Goal: Task Accomplishment & Management: Use online tool/utility

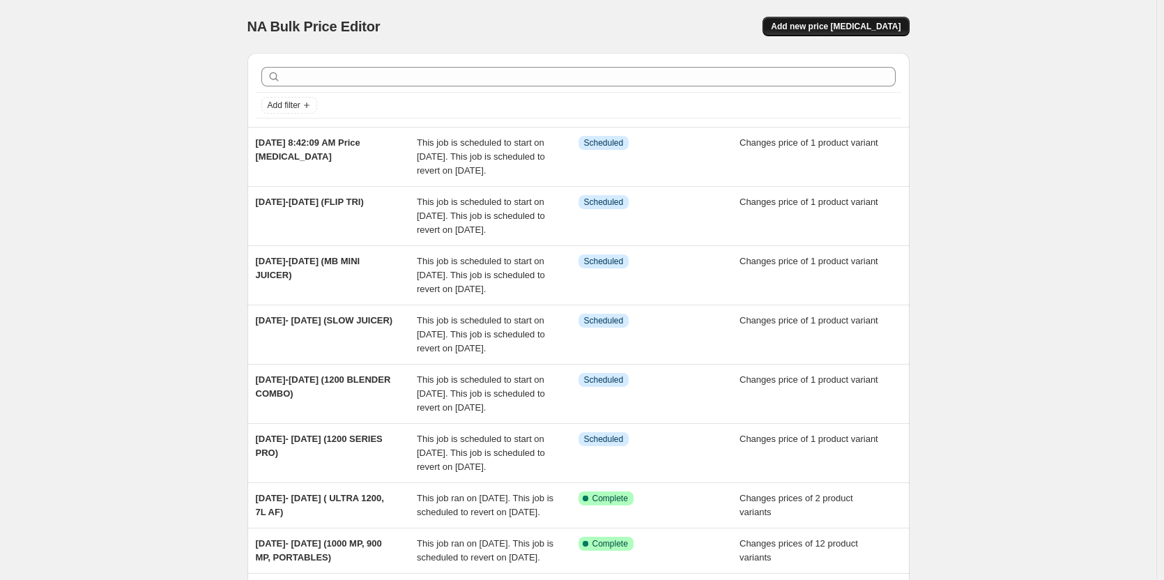
click at [819, 26] on span "Add new price change job" at bounding box center [836, 26] width 130 height 11
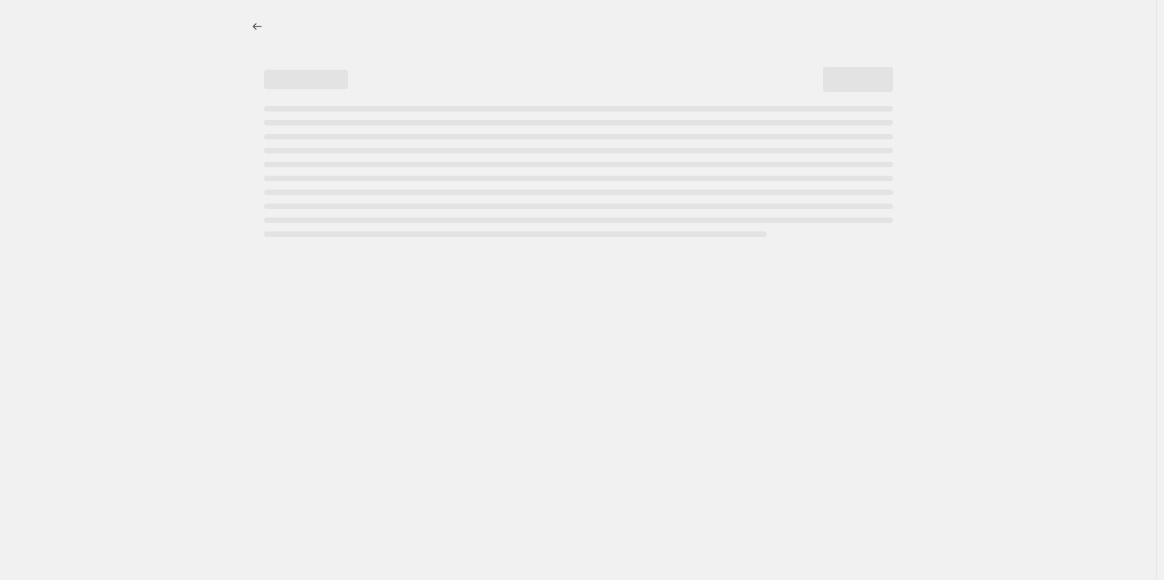
select select "percentage"
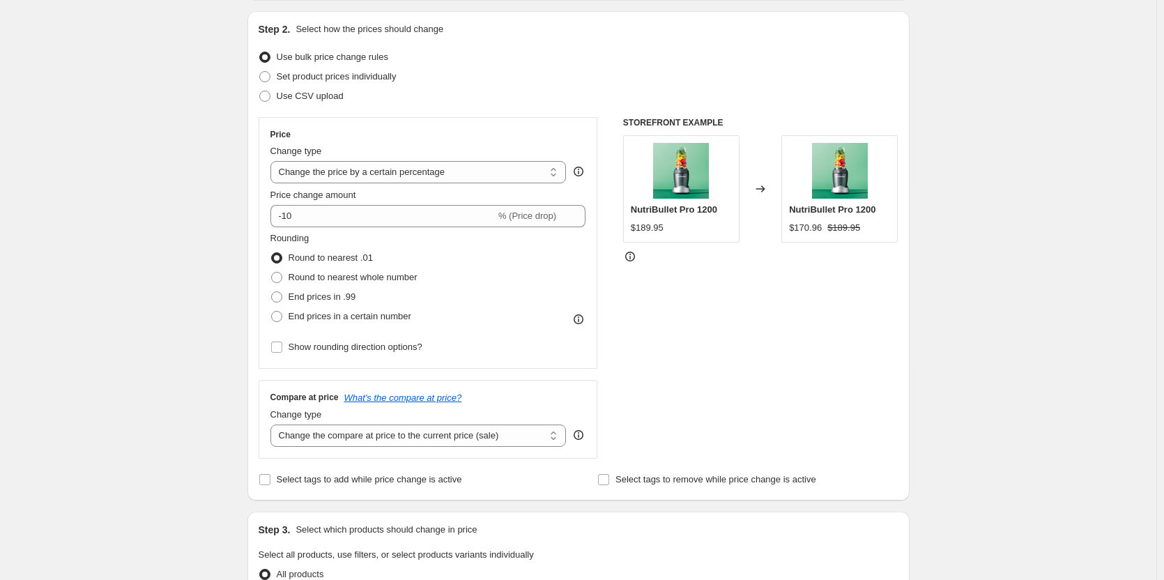
scroll to position [209, 0]
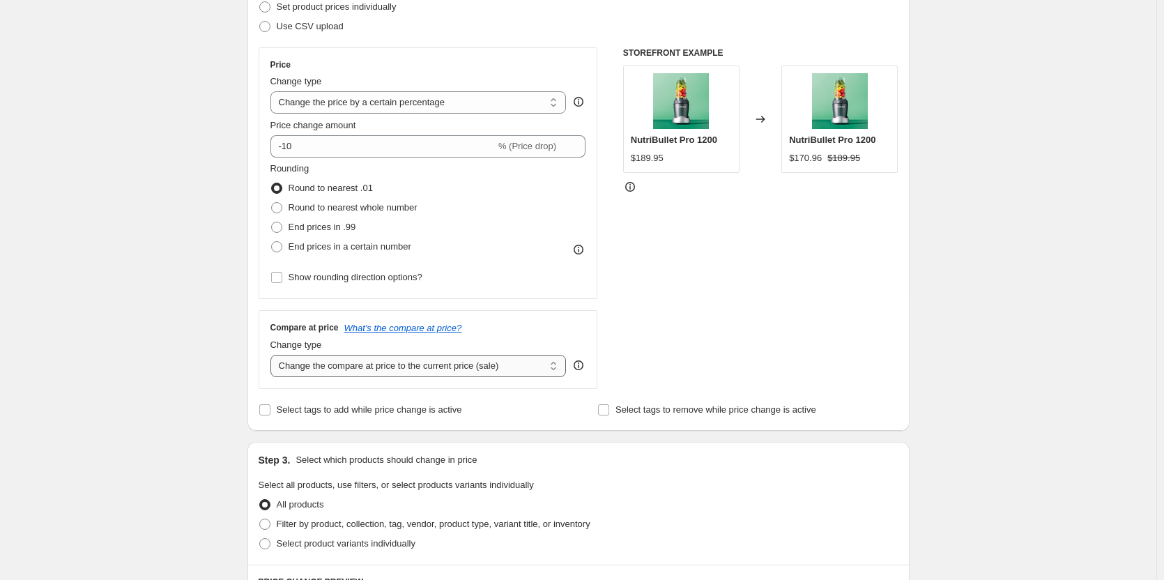
click at [551, 370] on select "Change the compare at price to the current price (sale) Change the compare at p…" at bounding box center [418, 366] width 296 height 22
click at [676, 346] on div "STOREFRONT EXAMPLE NutriBullet Pro 1200 $189.95 Changed to NutriBullet Pro 1200…" at bounding box center [760, 217] width 275 height 341
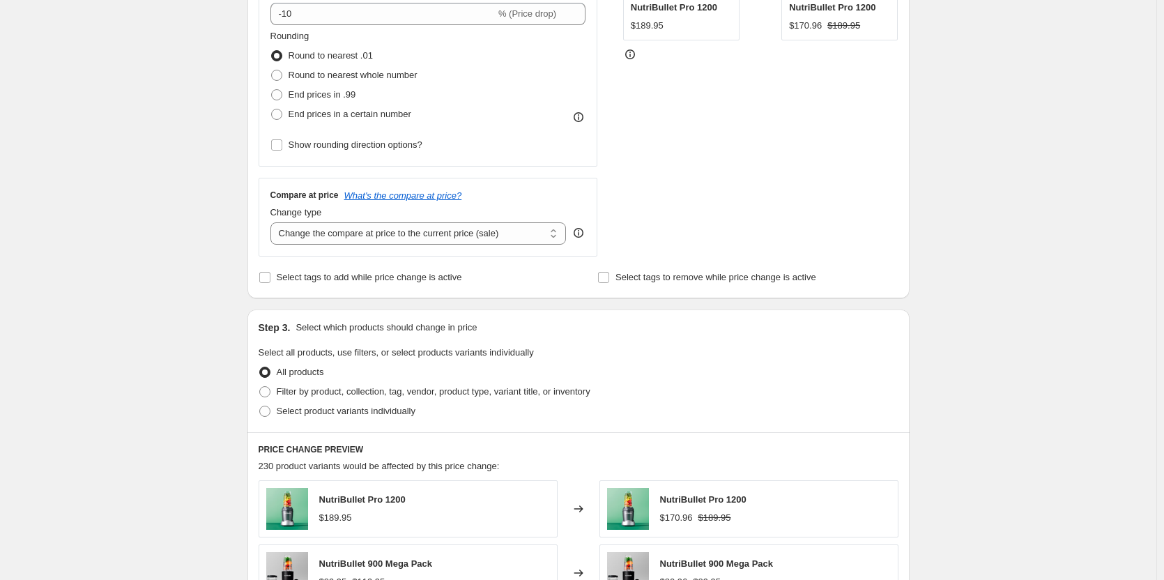
scroll to position [348, 0]
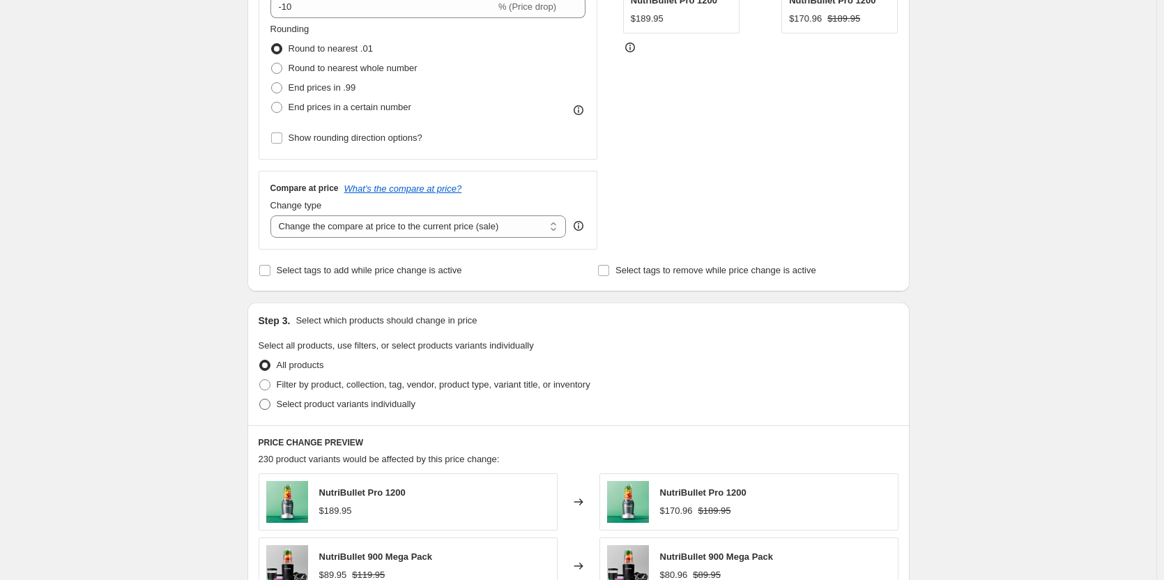
click at [268, 401] on span at bounding box center [264, 404] width 11 height 11
click at [260, 399] on input "Select product variants individually" at bounding box center [259, 399] width 1 height 1
radio input "true"
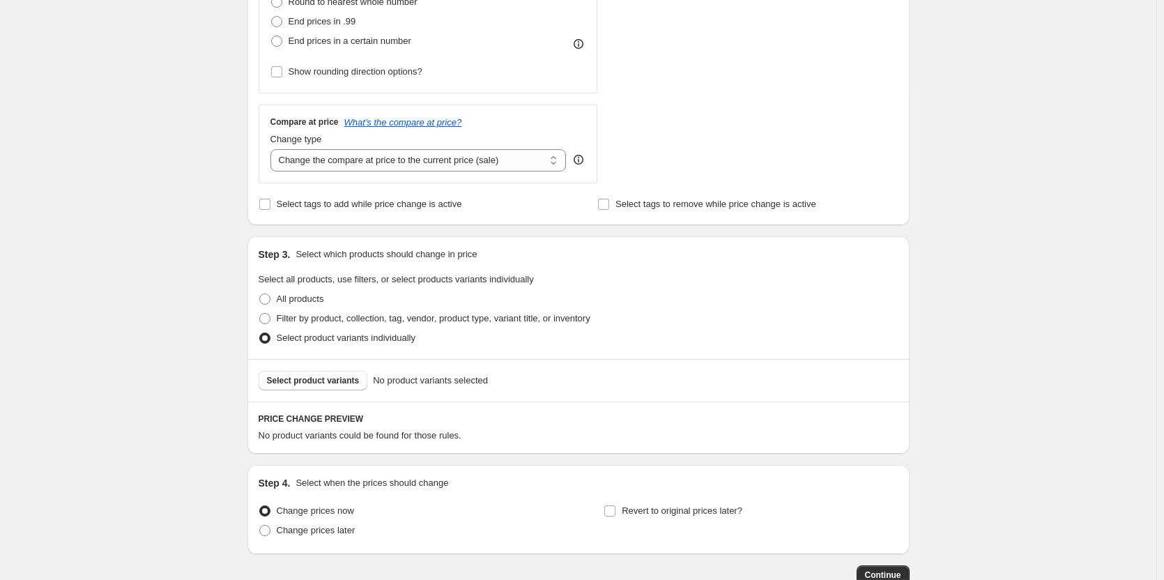
scroll to position [488, 0]
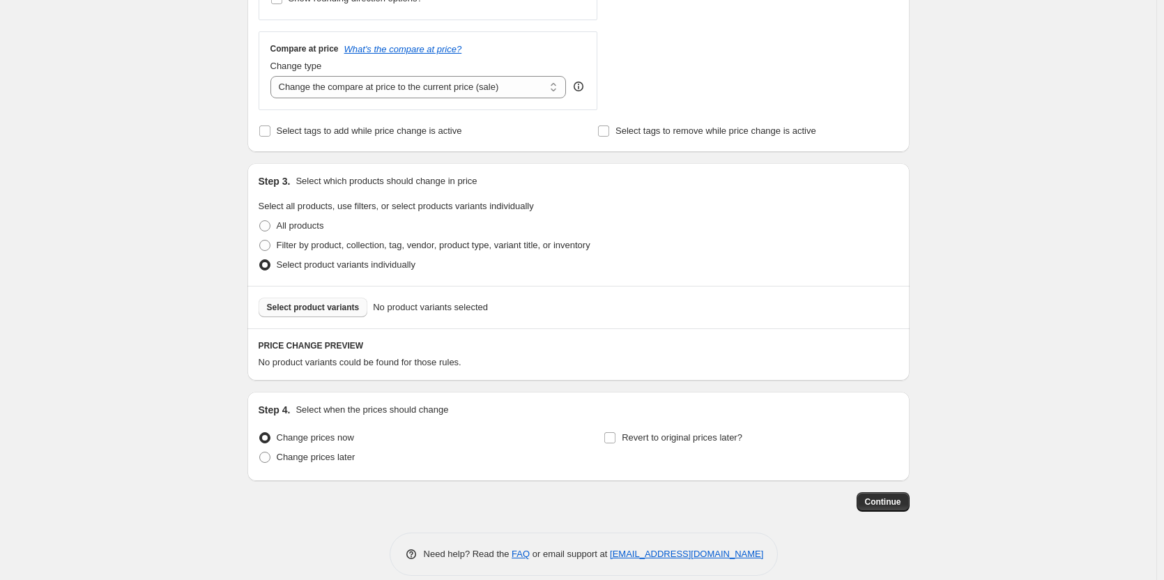
click at [312, 302] on span "Select product variants" at bounding box center [313, 307] width 93 height 11
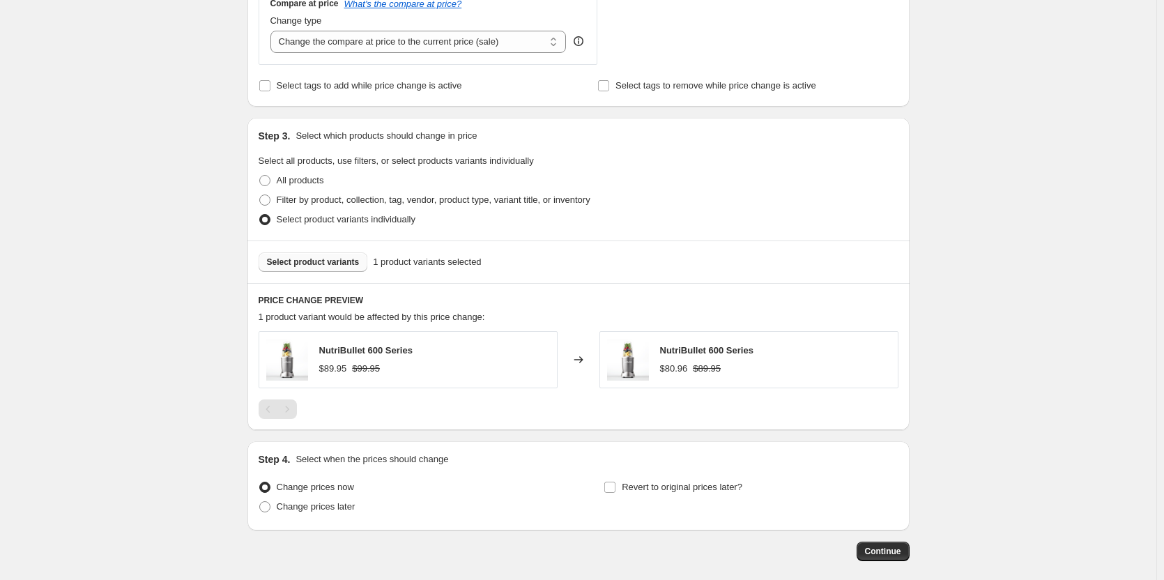
scroll to position [558, 0]
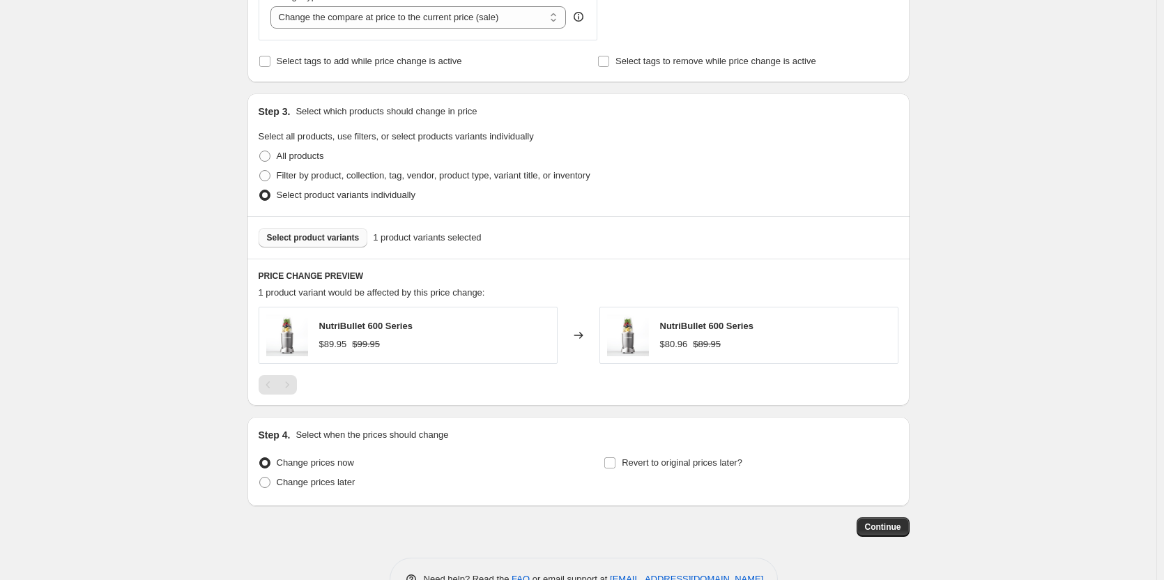
click at [318, 238] on span "Select product variants" at bounding box center [313, 237] width 93 height 11
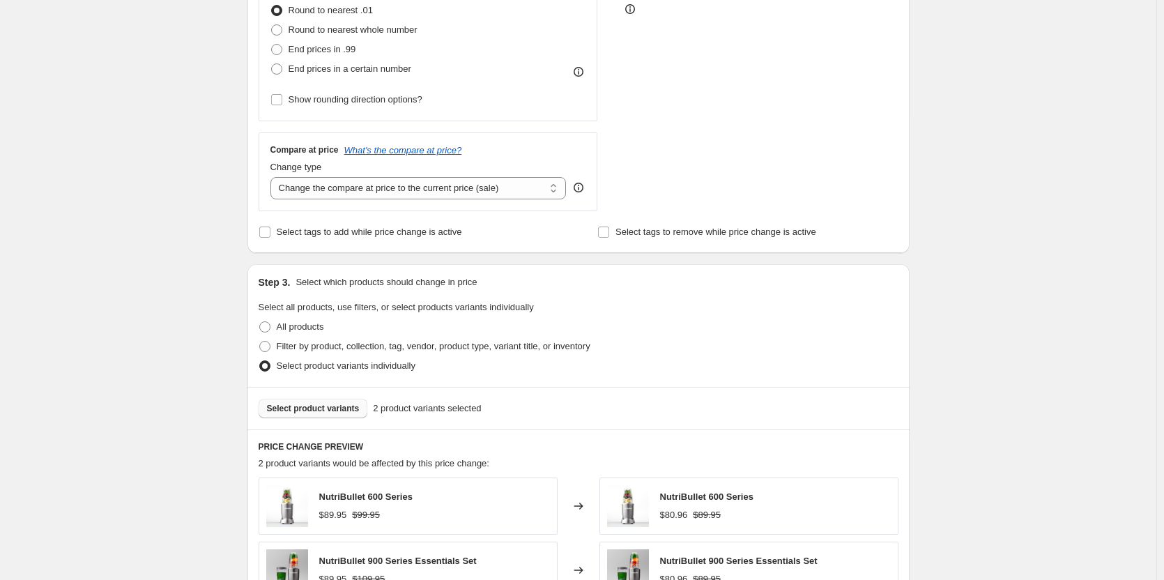
scroll to position [418, 0]
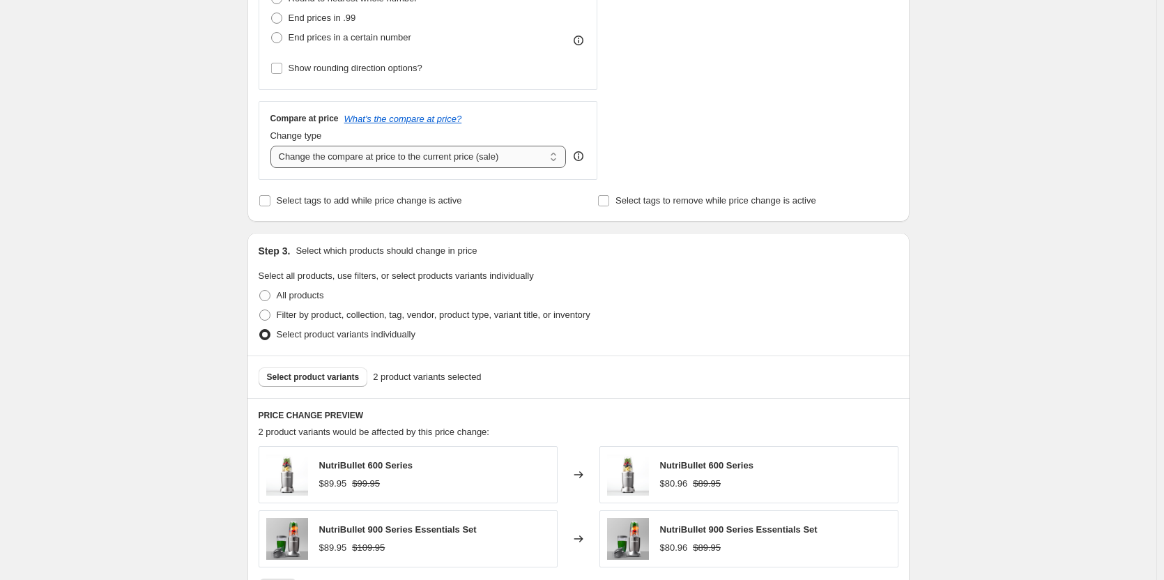
click at [553, 160] on select "Change the compare at price to the current price (sale) Change the compare at p…" at bounding box center [418, 157] width 296 height 22
click at [663, 261] on div "Step 3. Select which products should change in price Select all products, use f…" at bounding box center [578, 294] width 662 height 123
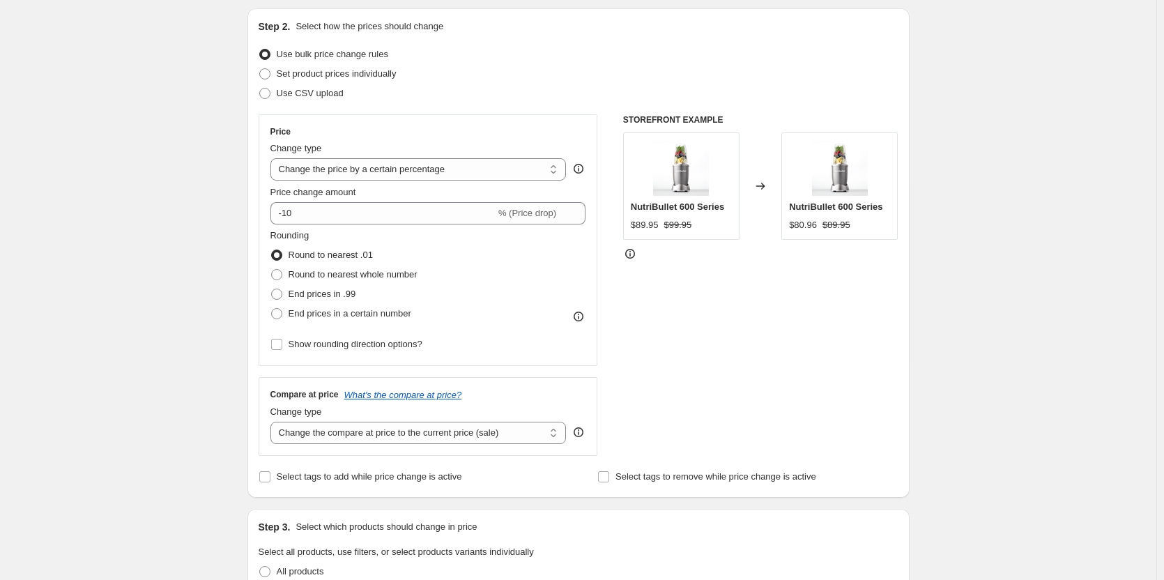
scroll to position [139, 0]
click at [555, 174] on select "Change the price to a certain amount Change the price by a certain amount Chang…" at bounding box center [418, 172] width 296 height 22
click at [273, 161] on select "Change the price to a certain amount Change the price by a certain amount Chang…" at bounding box center [418, 172] width 296 height 22
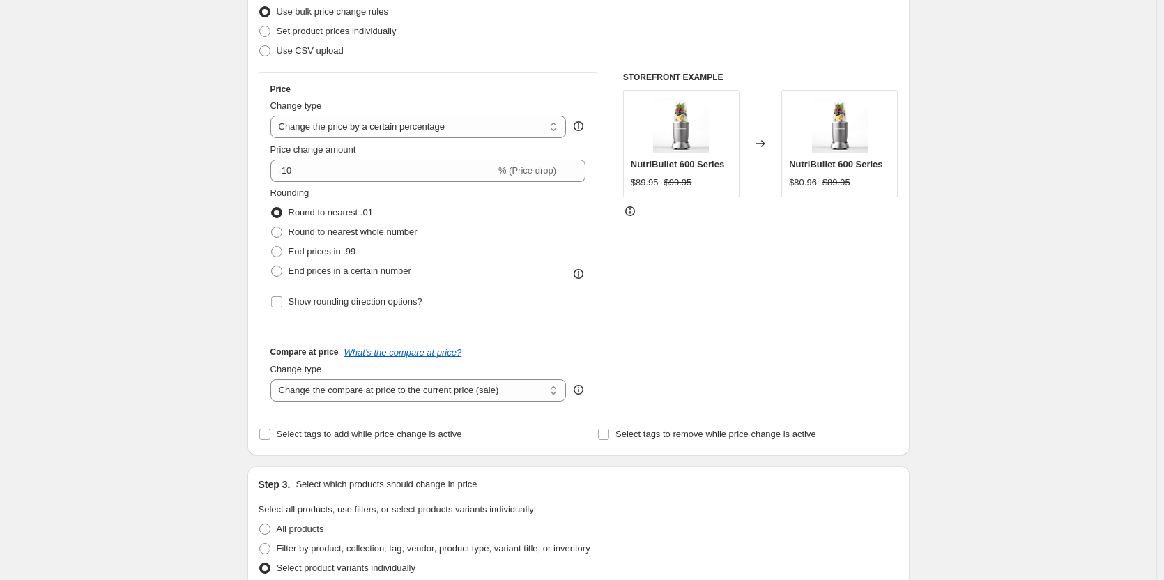
scroll to position [279, 0]
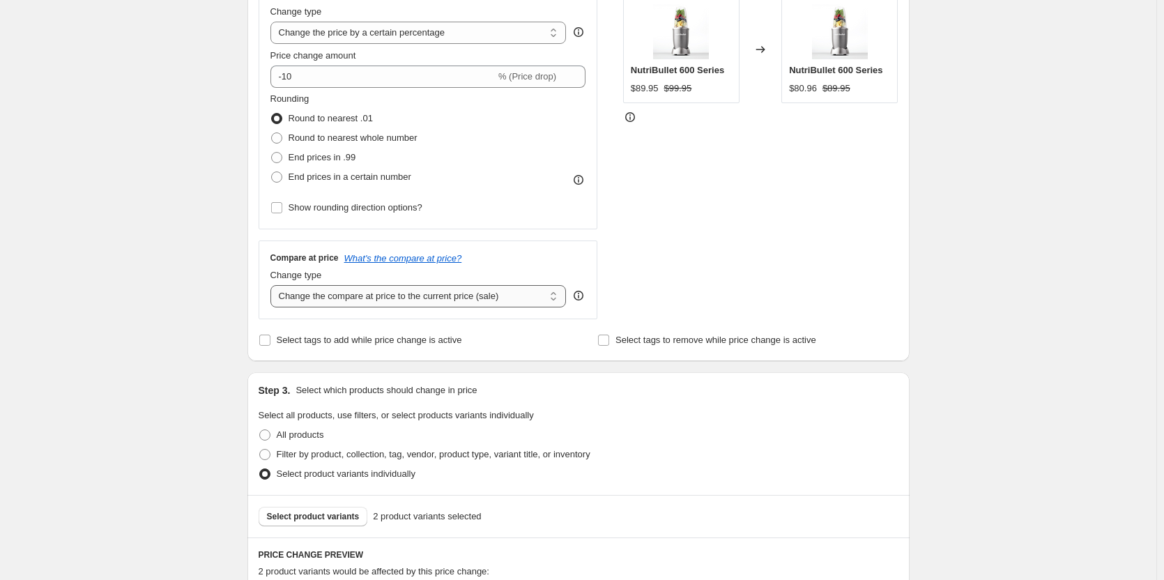
click at [525, 294] on select "Change the compare at price to the current price (sale) Change the compare at p…" at bounding box center [418, 296] width 296 height 22
click at [273, 285] on select "Change the compare at price to the current price (sale) Change the compare at p…" at bounding box center [418, 296] width 296 height 22
click at [559, 290] on select "Change the compare at price to the current price (sale) Change the compare at p…" at bounding box center [418, 296] width 296 height 22
select select "ep"
click at [273, 285] on select "Change the compare at price to the current price (sale) Change the compare at p…" at bounding box center [418, 296] width 296 height 22
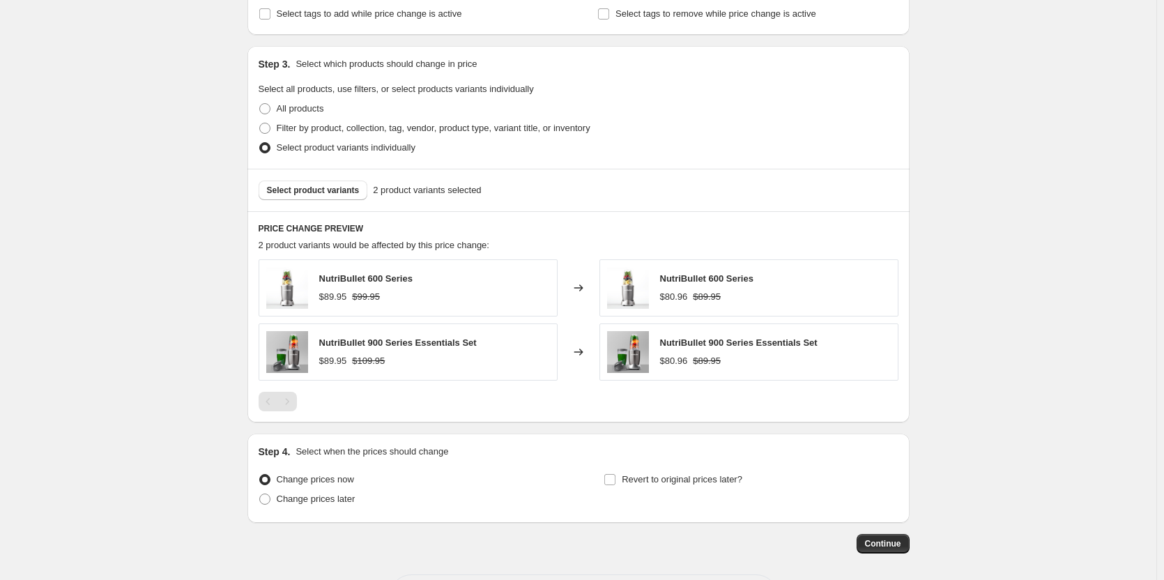
scroll to position [627, 0]
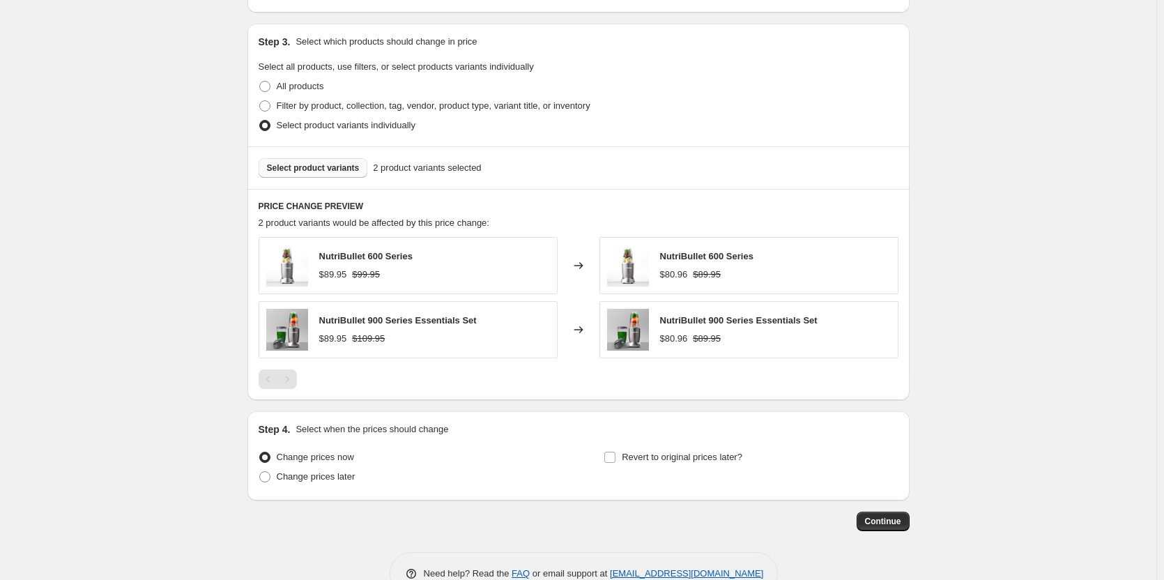
click at [319, 165] on span "Select product variants" at bounding box center [313, 167] width 93 height 11
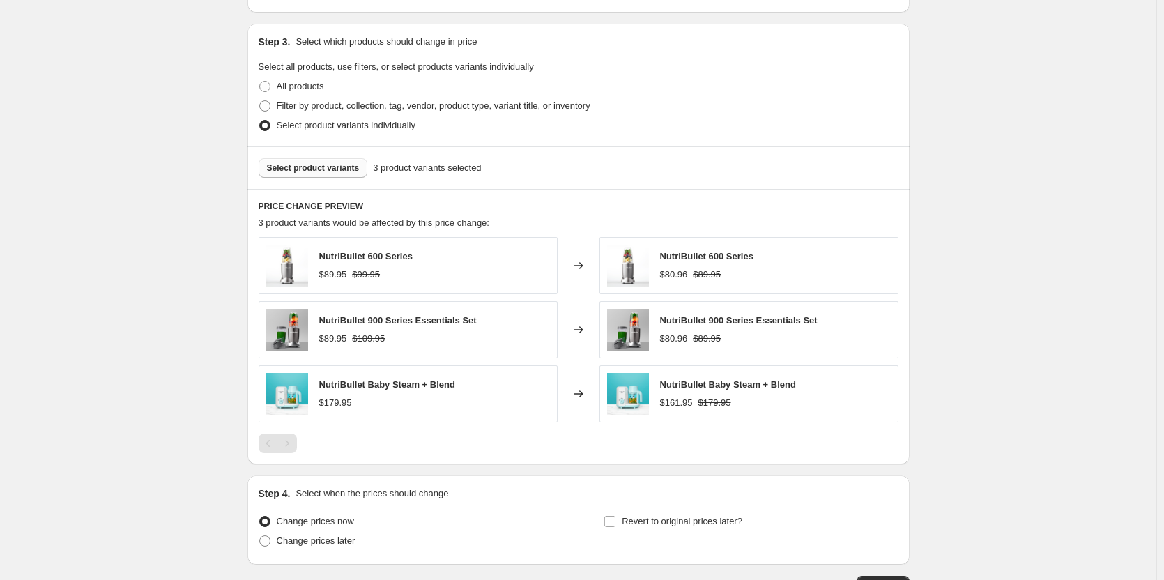
click at [330, 173] on span "Select product variants" at bounding box center [313, 167] width 93 height 11
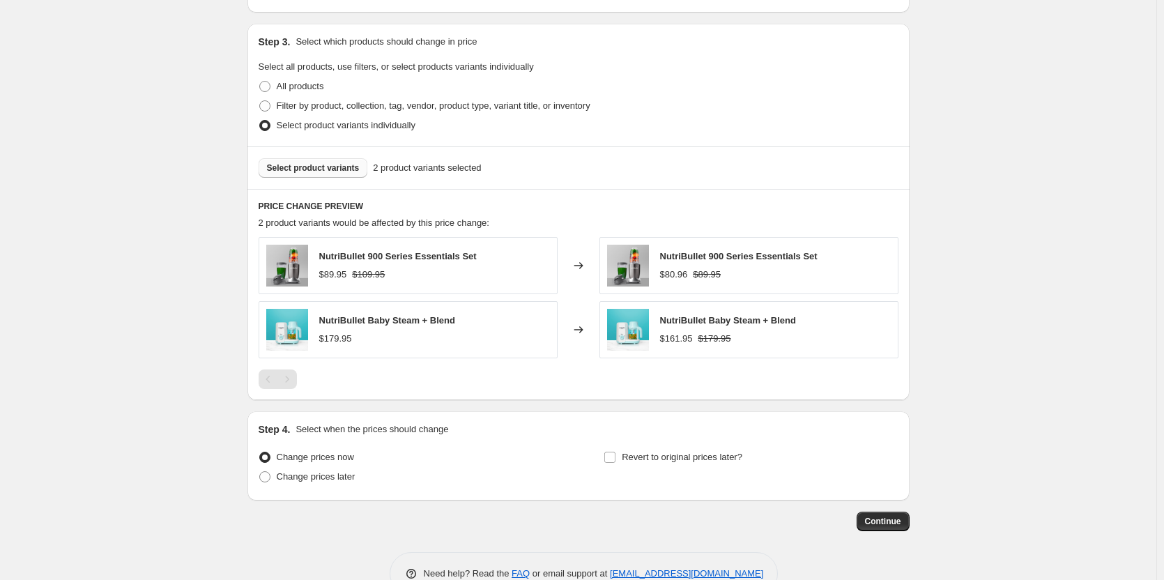
click at [316, 170] on span "Select product variants" at bounding box center [313, 167] width 93 height 11
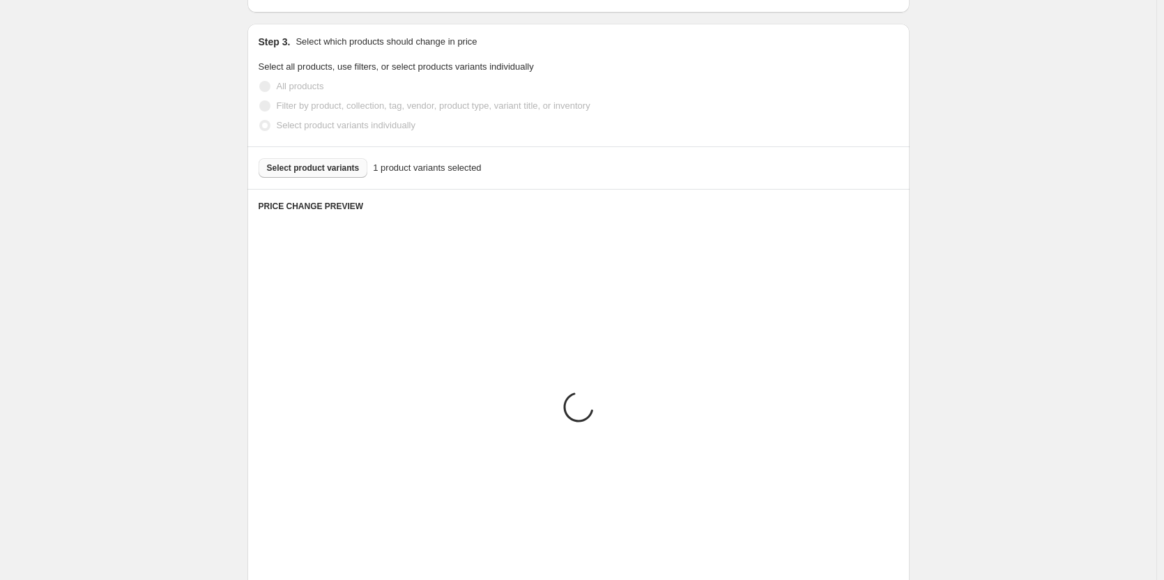
scroll to position [600, 0]
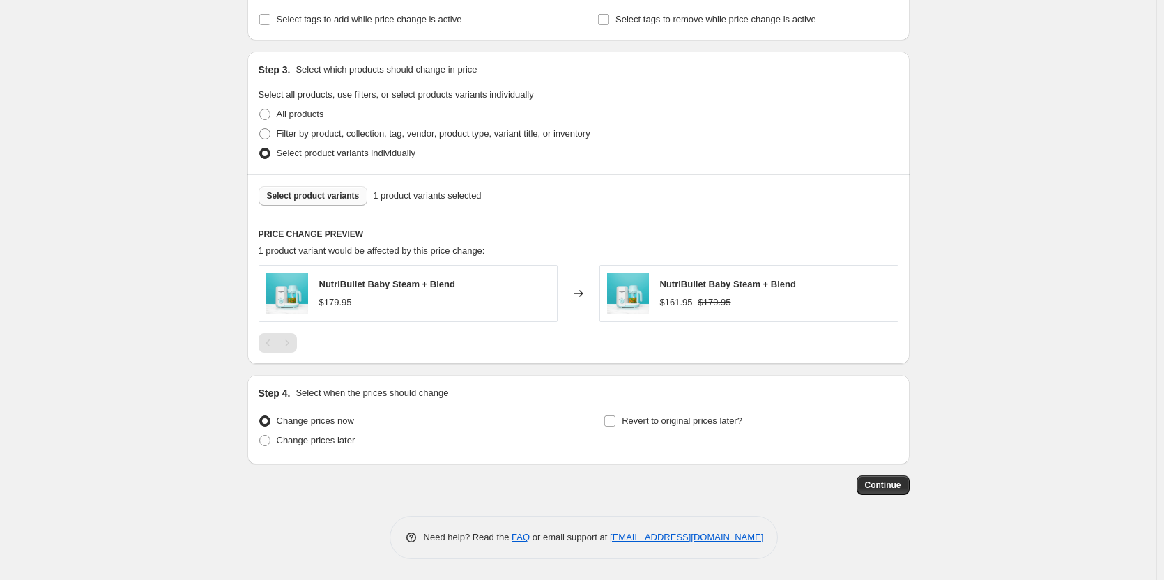
click at [337, 197] on span "Select product variants" at bounding box center [313, 195] width 93 height 11
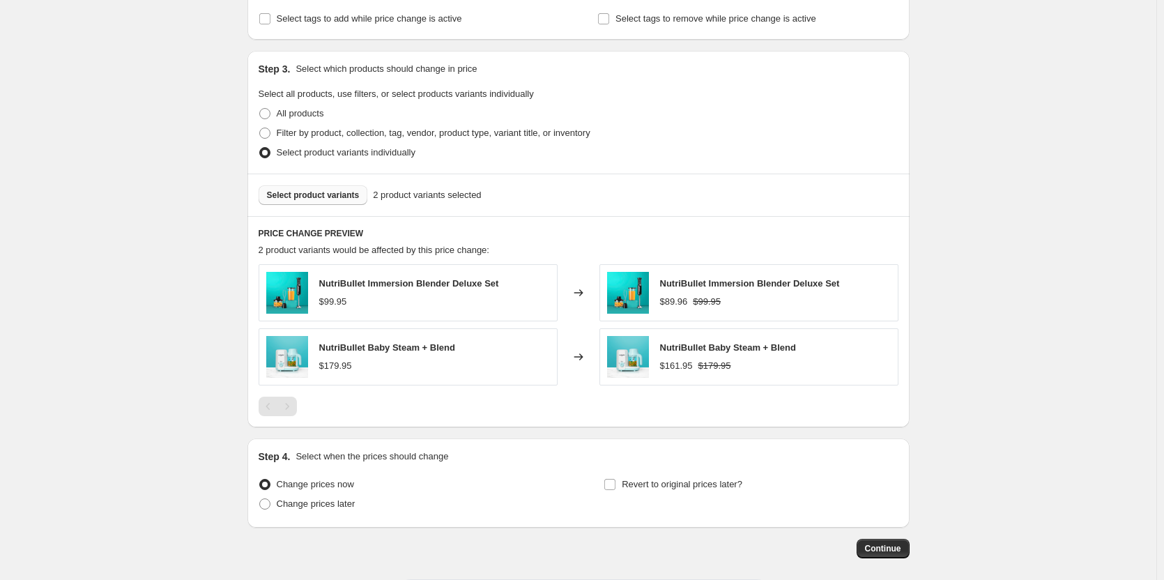
click at [313, 197] on span "Select product variants" at bounding box center [313, 195] width 93 height 11
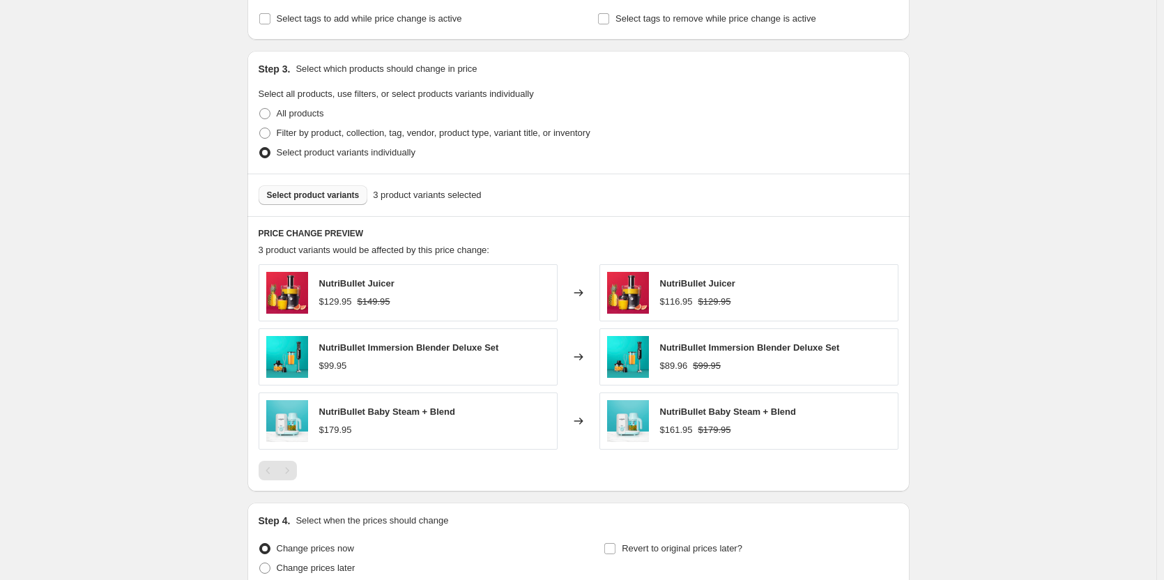
click at [336, 191] on span "Select product variants" at bounding box center [313, 195] width 93 height 11
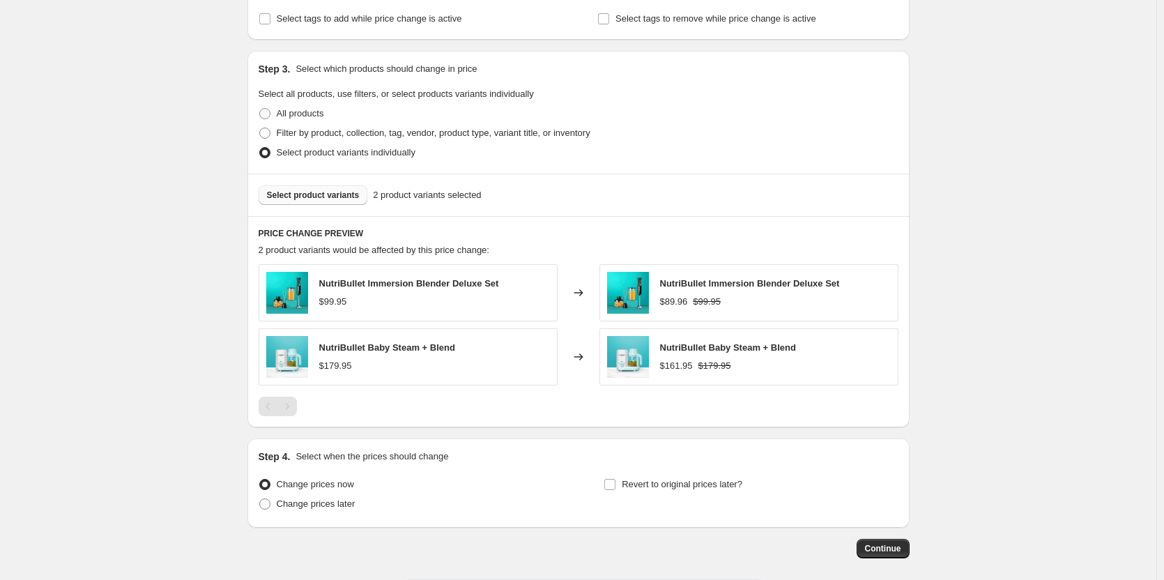
click at [341, 194] on span "Select product variants" at bounding box center [313, 195] width 93 height 11
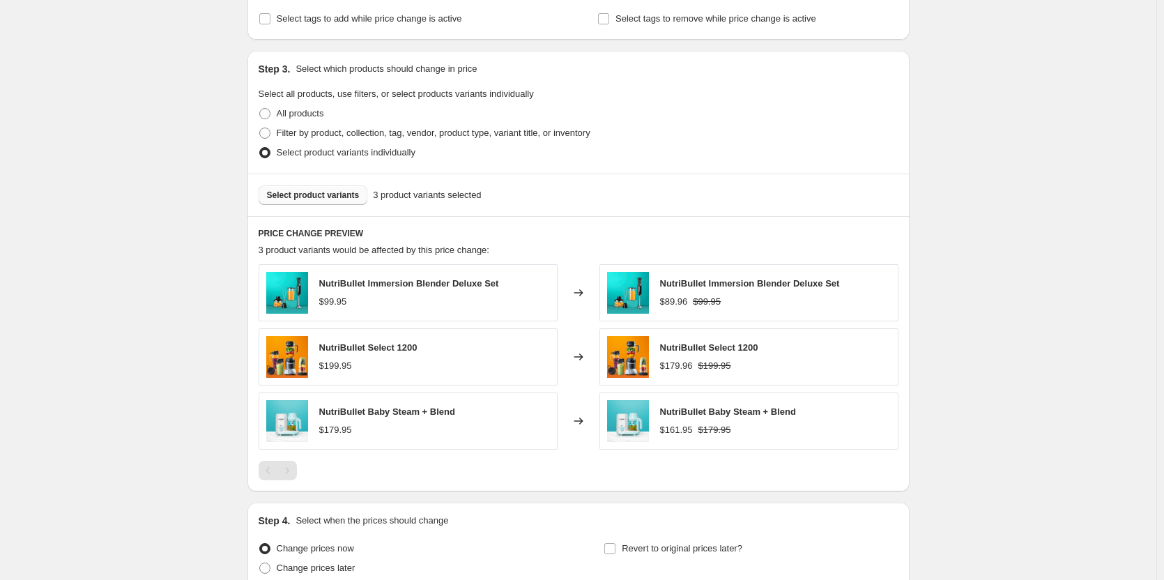
click at [299, 194] on span "Select product variants" at bounding box center [313, 195] width 93 height 11
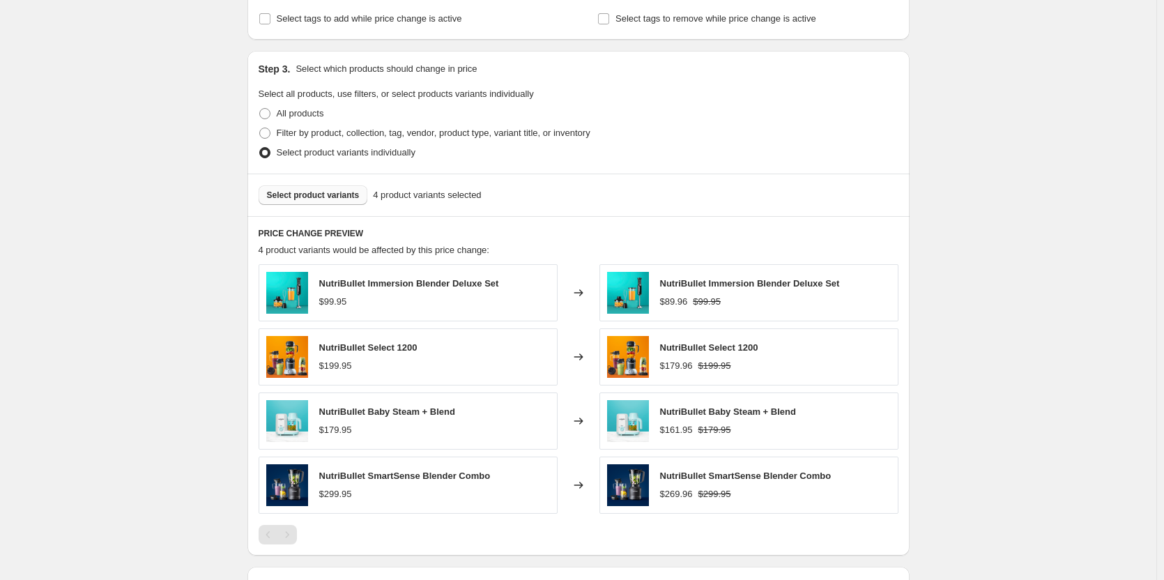
click at [341, 196] on span "Select product variants" at bounding box center [313, 195] width 93 height 11
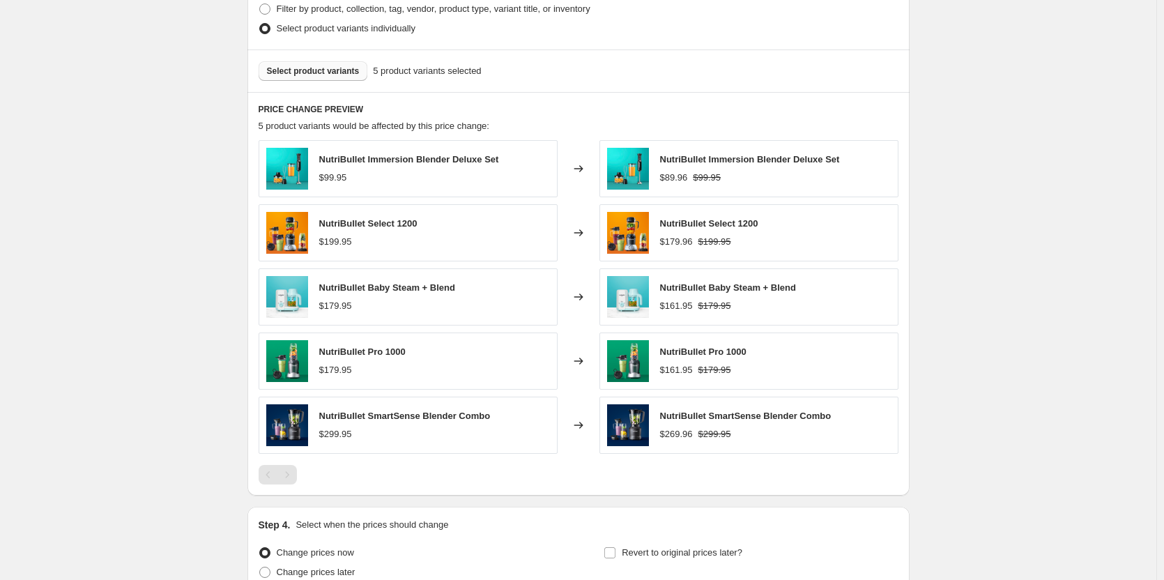
scroll to position [739, 0]
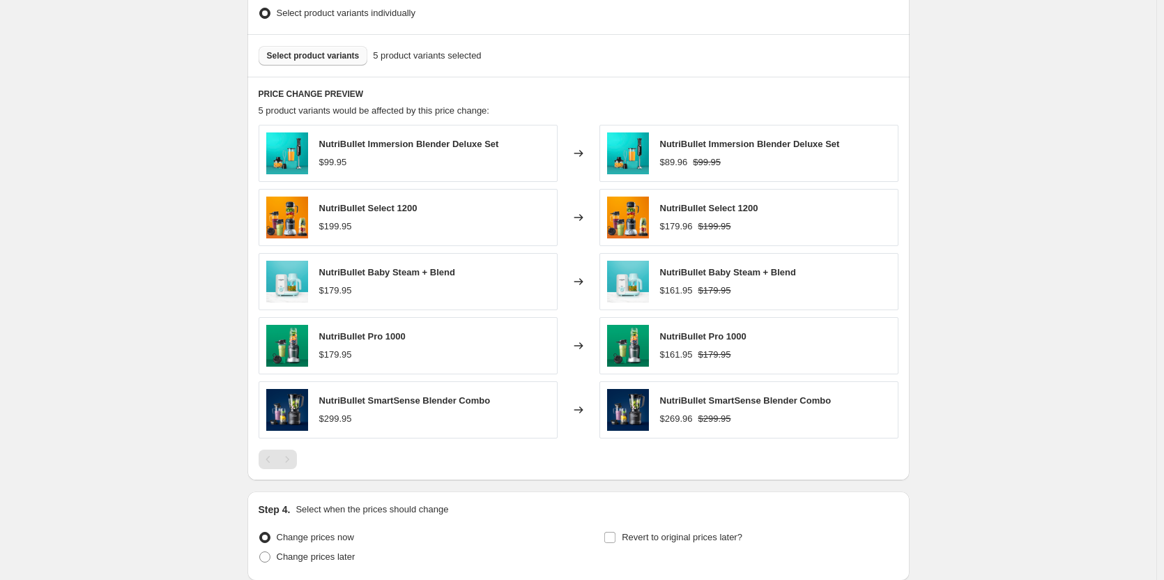
click at [324, 61] on span "Select product variants" at bounding box center [313, 55] width 93 height 11
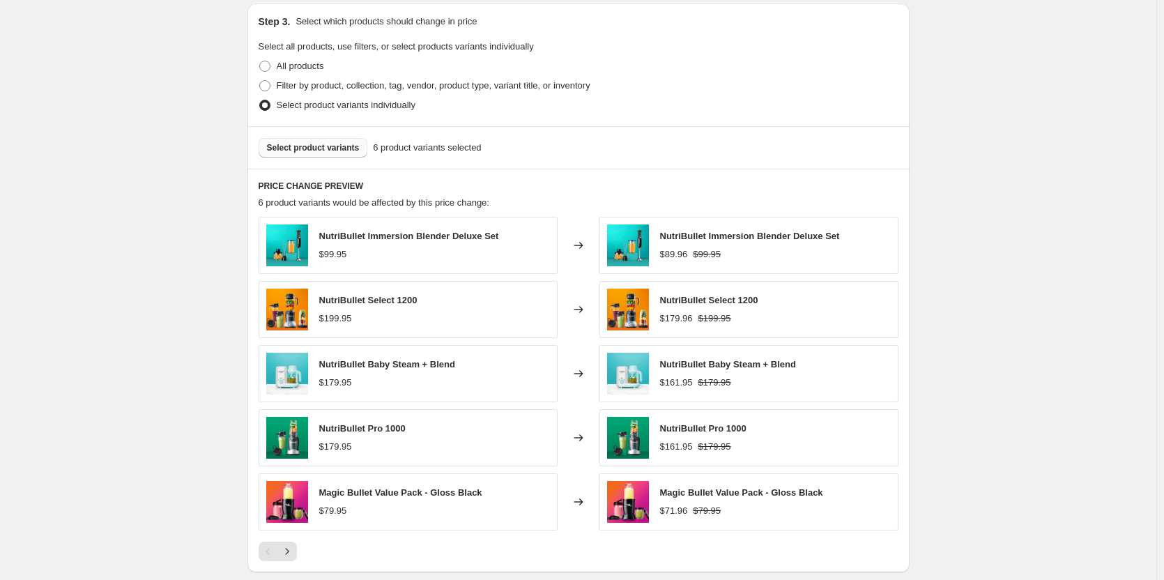
scroll to position [717, 0]
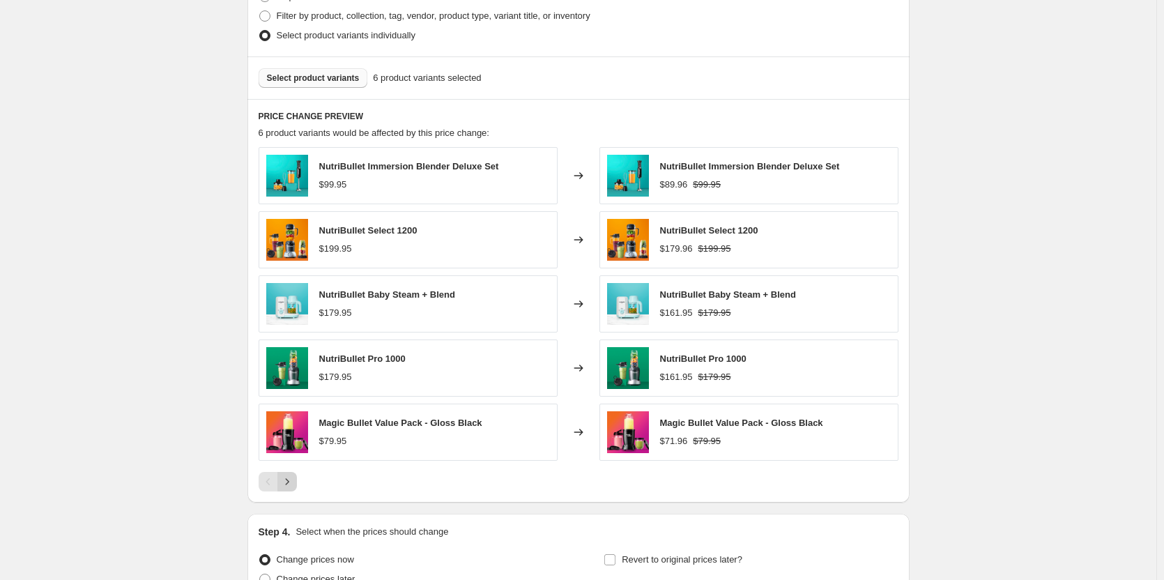
click at [289, 482] on icon "Next" at bounding box center [287, 482] width 14 height 14
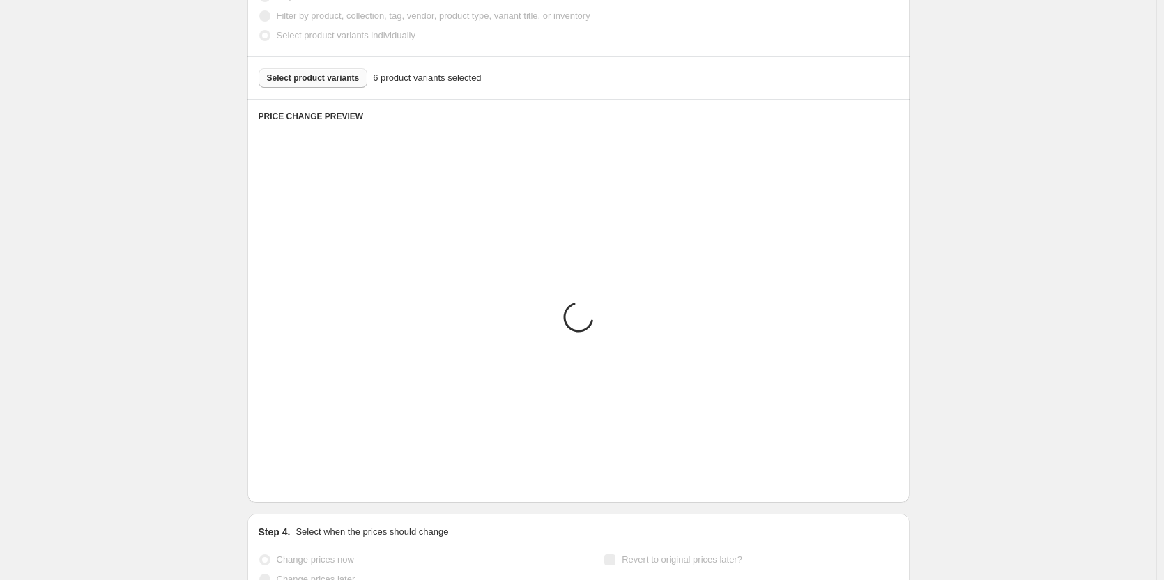
scroll to position [600, 0]
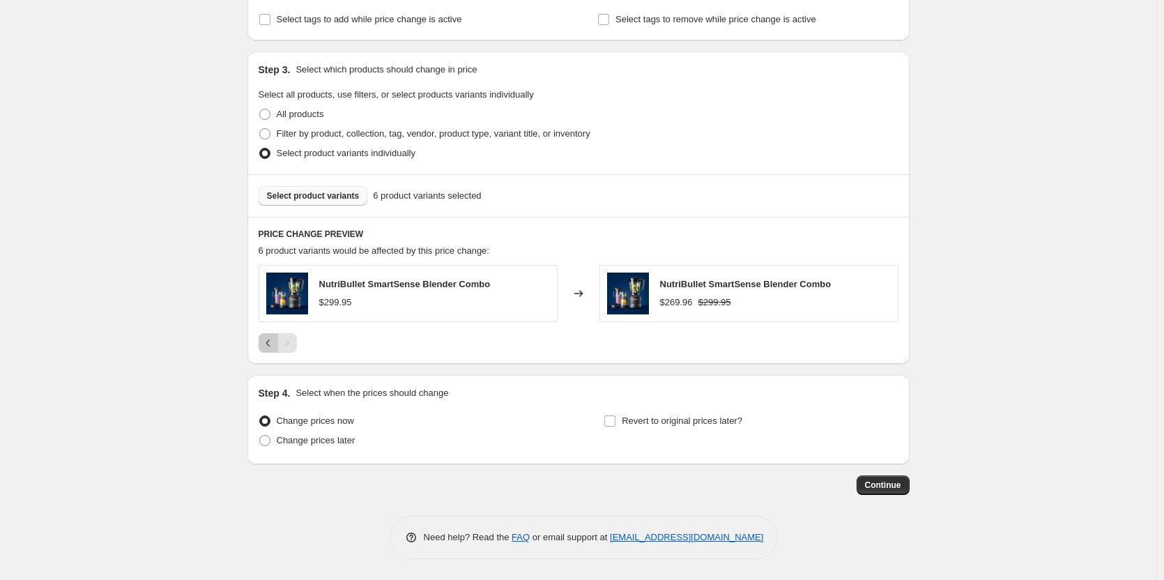
click at [268, 341] on icon "Previous" at bounding box center [268, 343] width 14 height 14
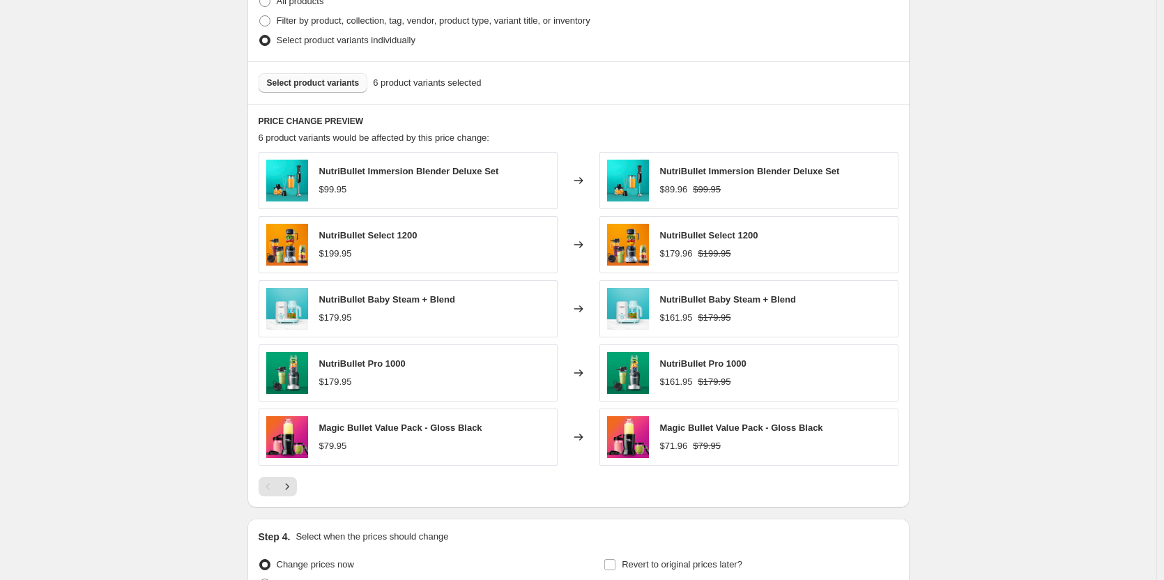
scroll to position [739, 0]
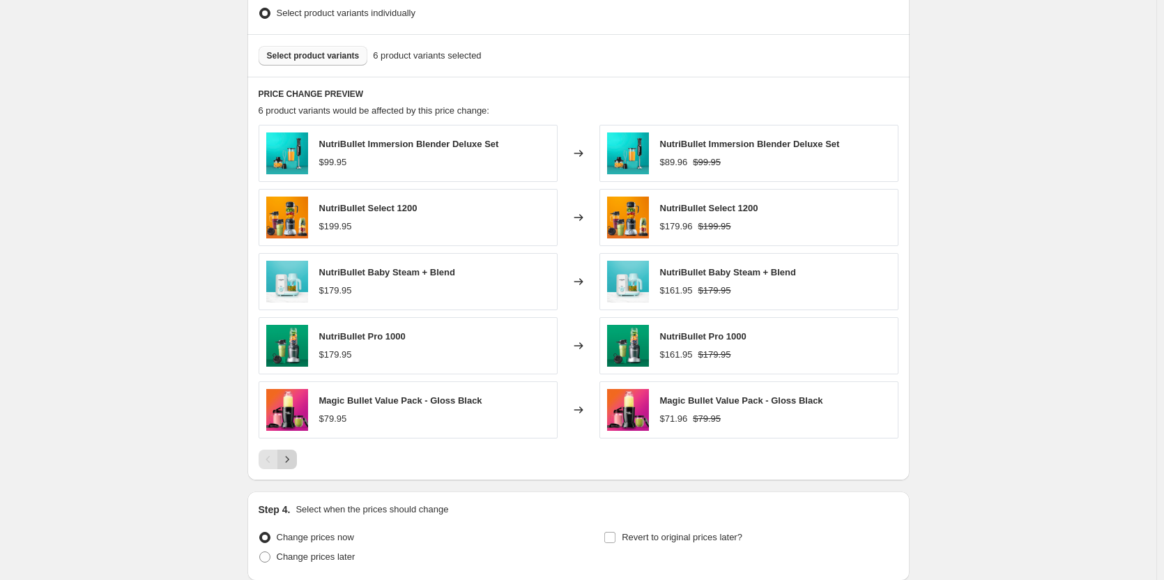
click at [286, 457] on icon "Next" at bounding box center [287, 459] width 14 height 14
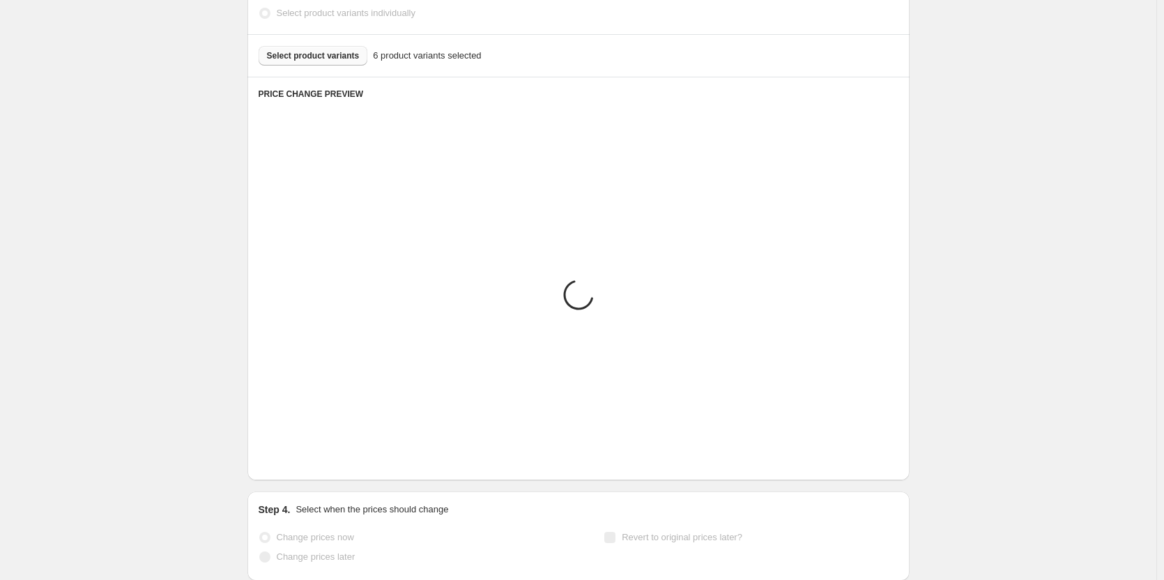
scroll to position [600, 0]
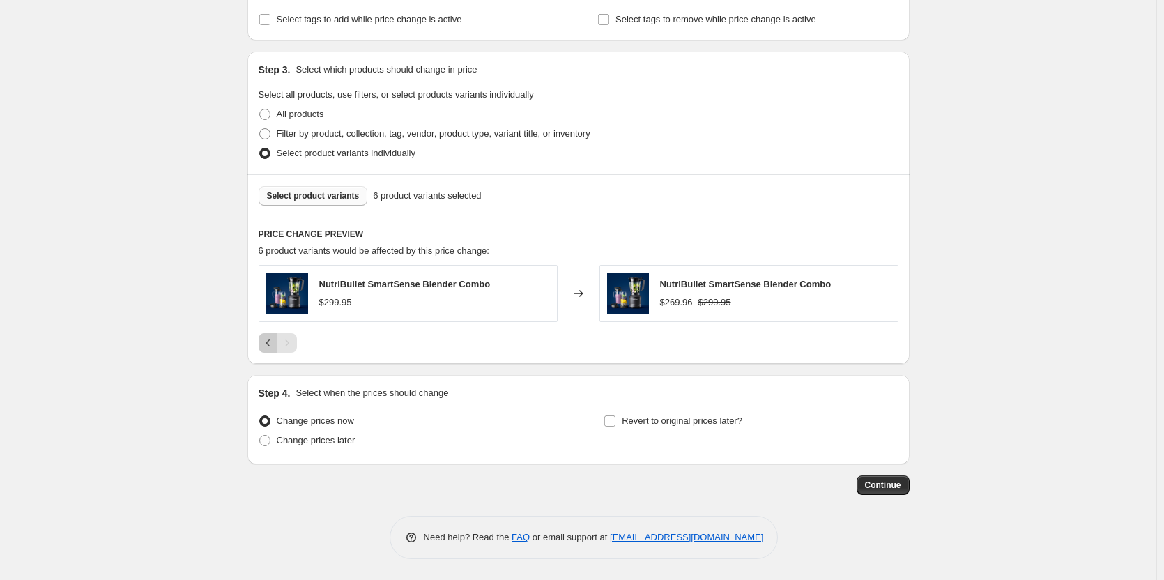
click at [264, 343] on icon "Previous" at bounding box center [268, 343] width 14 height 14
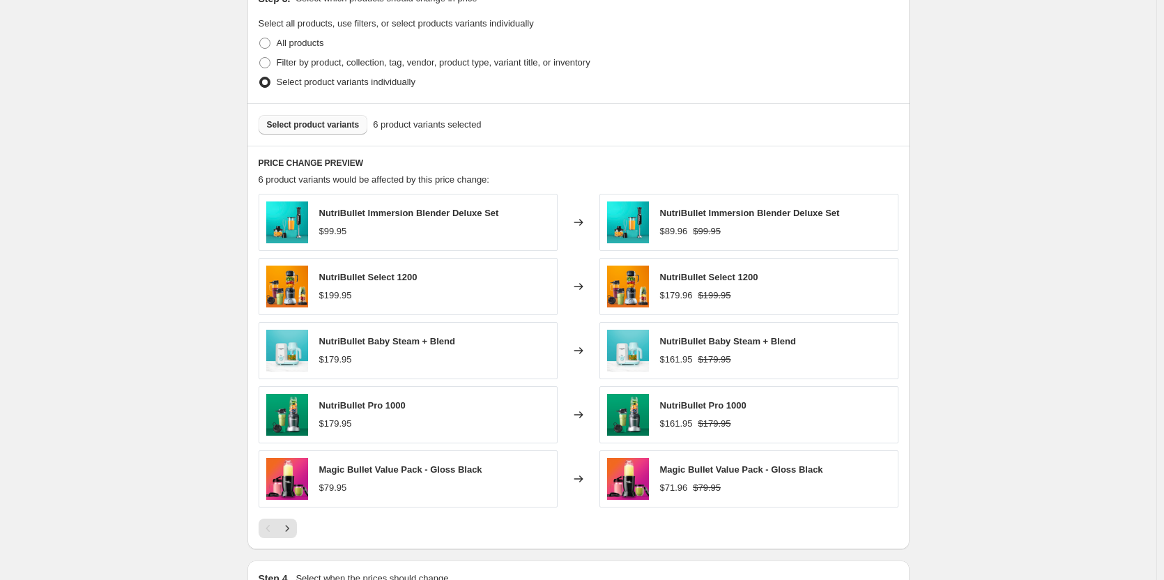
scroll to position [739, 0]
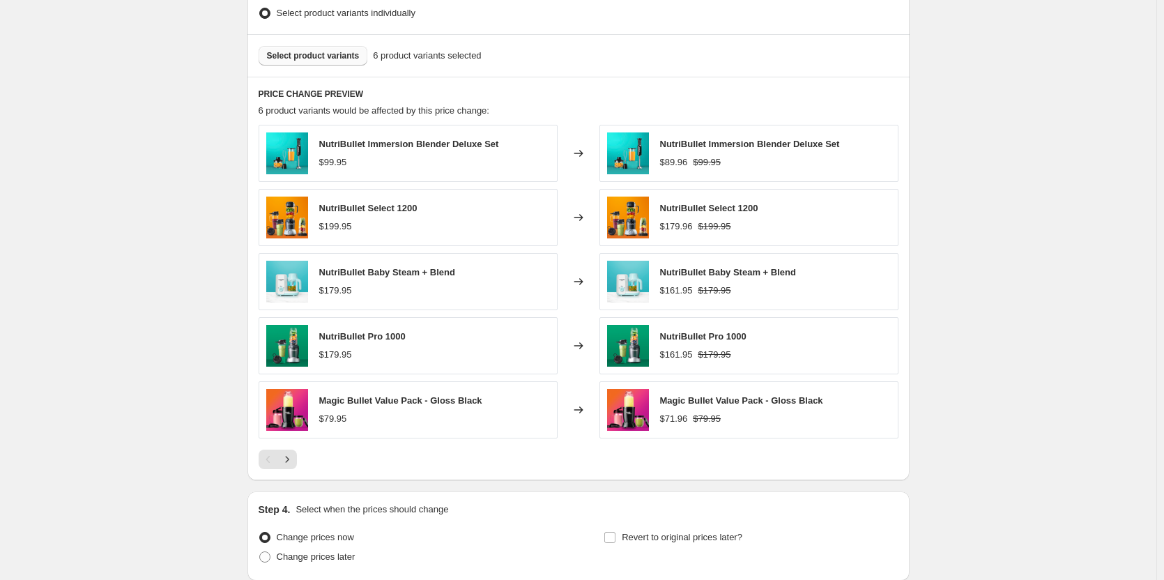
click at [332, 59] on span "Select product variants" at bounding box center [313, 55] width 93 height 11
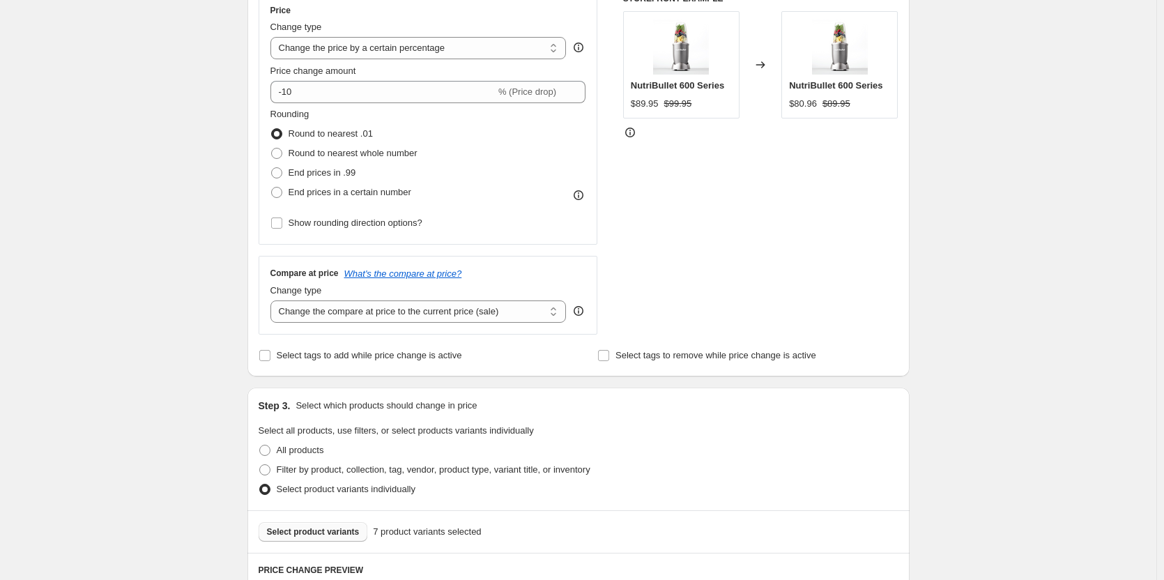
scroll to position [252, 0]
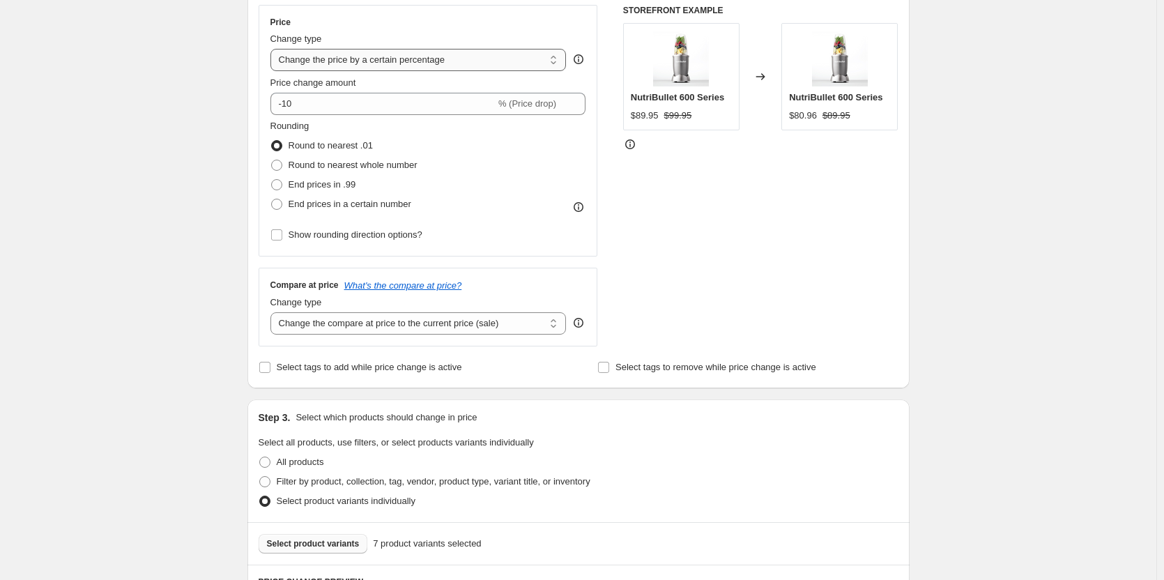
click at [414, 65] on select "Change the price to a certain amount Change the price by a certain amount Chang…" at bounding box center [418, 60] width 296 height 22
click at [818, 240] on div "STOREFRONT EXAMPLE NutriBullet 600 Series $89.95 $99.95 Changed to NutriBullet …" at bounding box center [760, 175] width 275 height 341
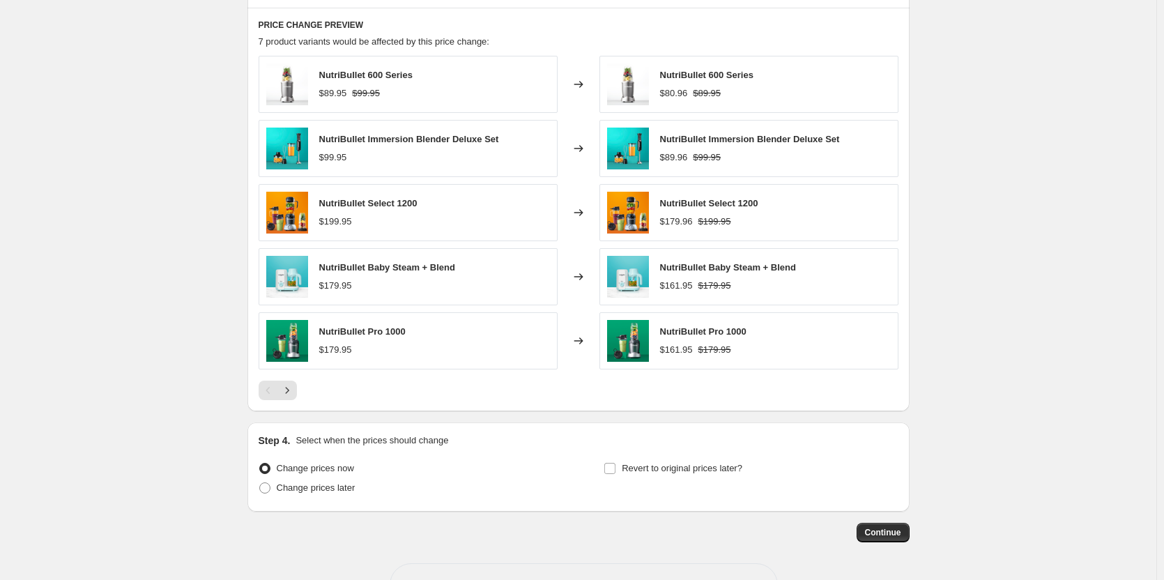
scroll to position [809, 0]
click at [294, 392] on icon "Next" at bounding box center [287, 390] width 14 height 14
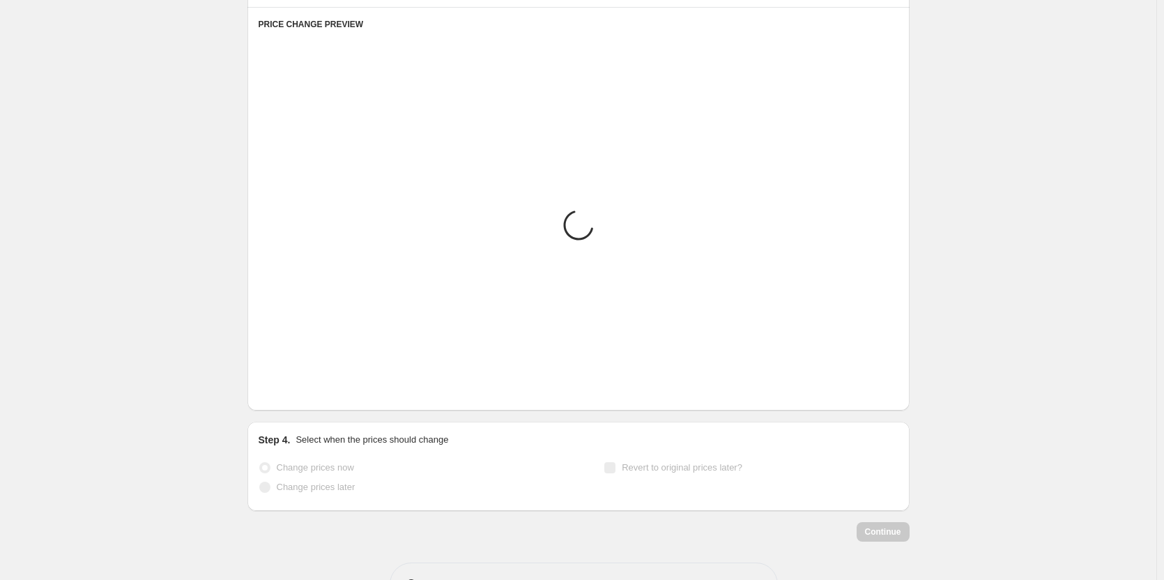
scroll to position [664, 0]
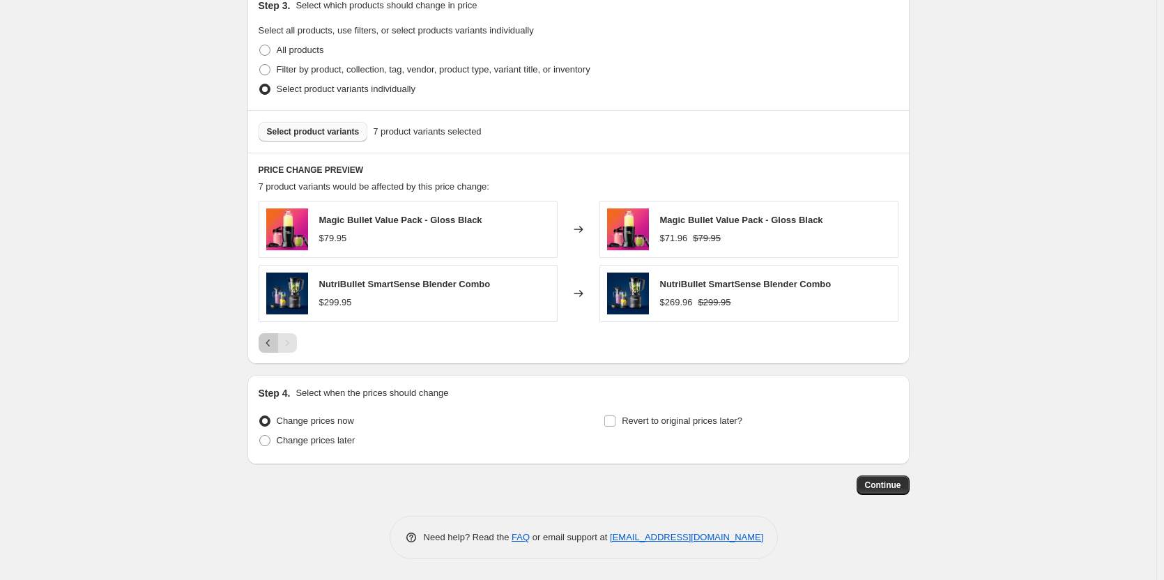
click at [273, 341] on icon "Previous" at bounding box center [268, 343] width 14 height 14
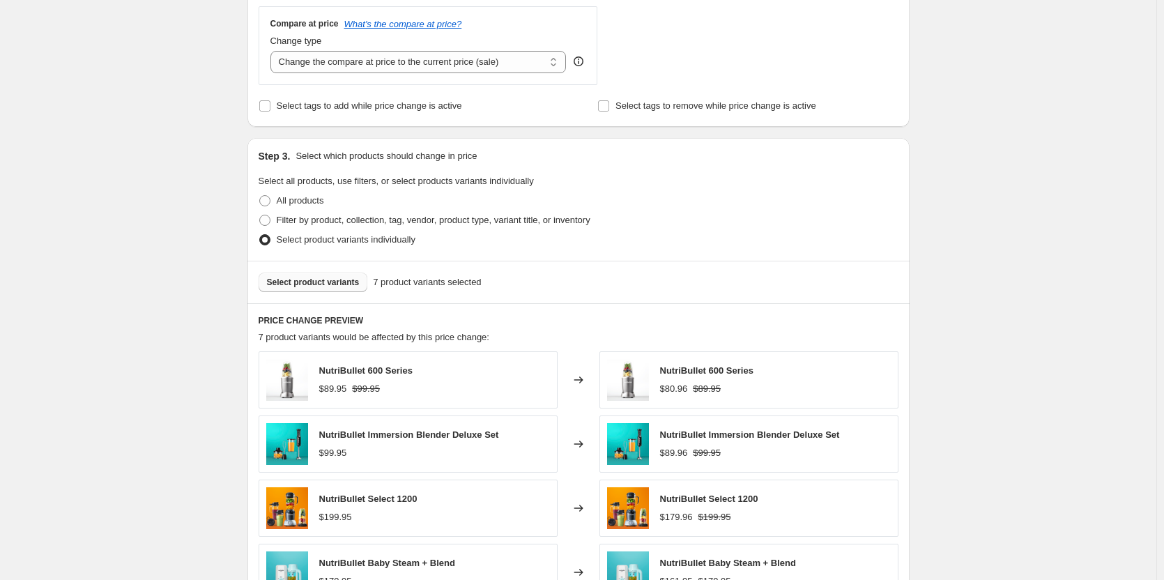
scroll to position [525, 0]
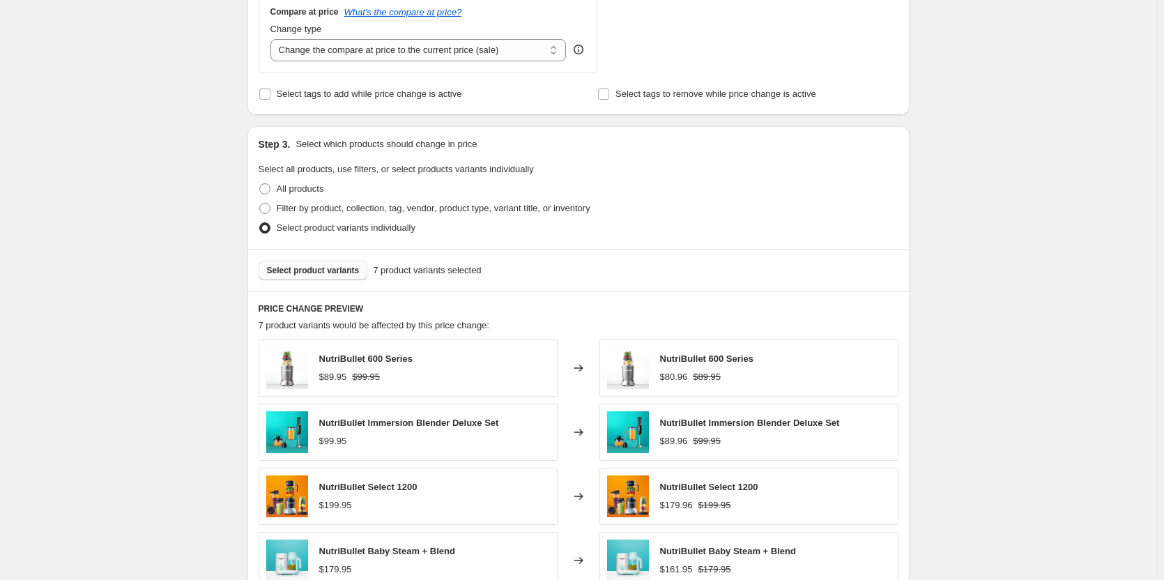
click at [302, 272] on span "Select product variants" at bounding box center [313, 270] width 93 height 11
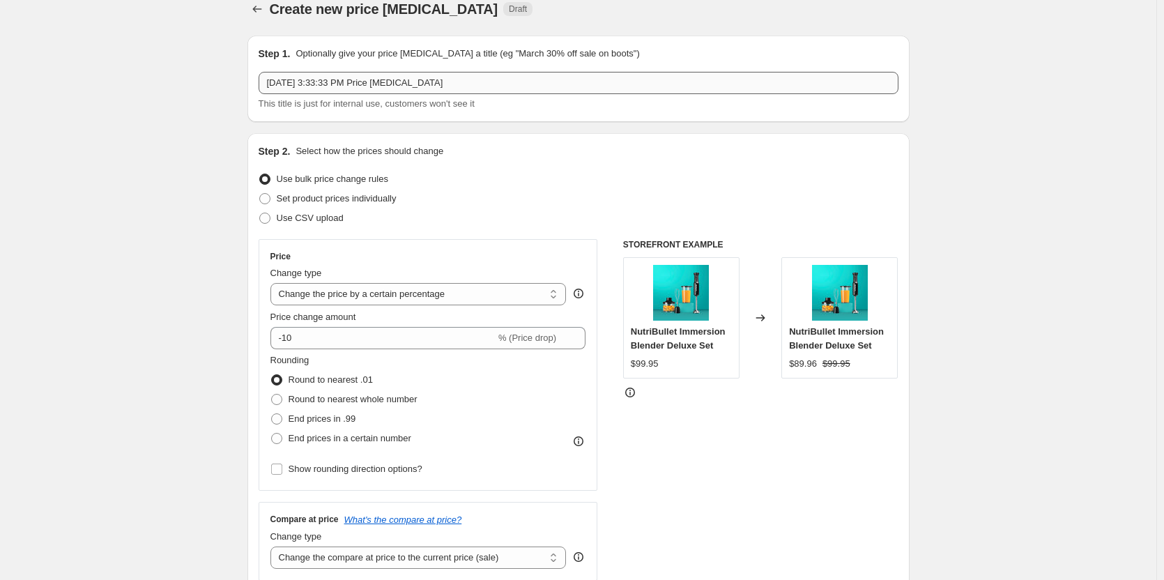
scroll to position [0, 0]
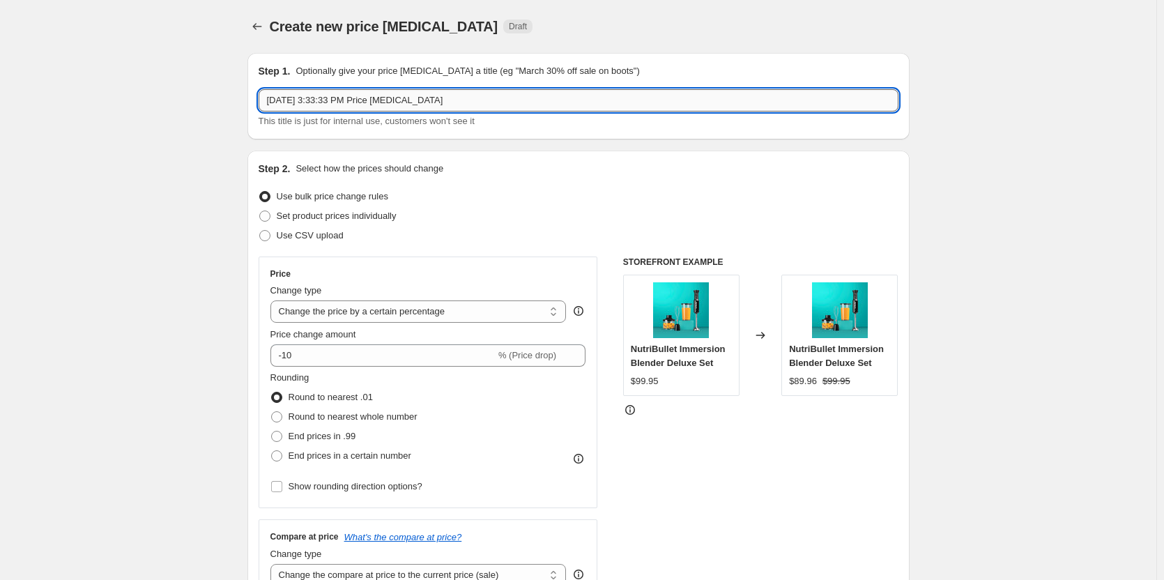
click at [487, 107] on input "Aug 12, 2025, 3:33:33 PM Price change job" at bounding box center [579, 100] width 640 height 22
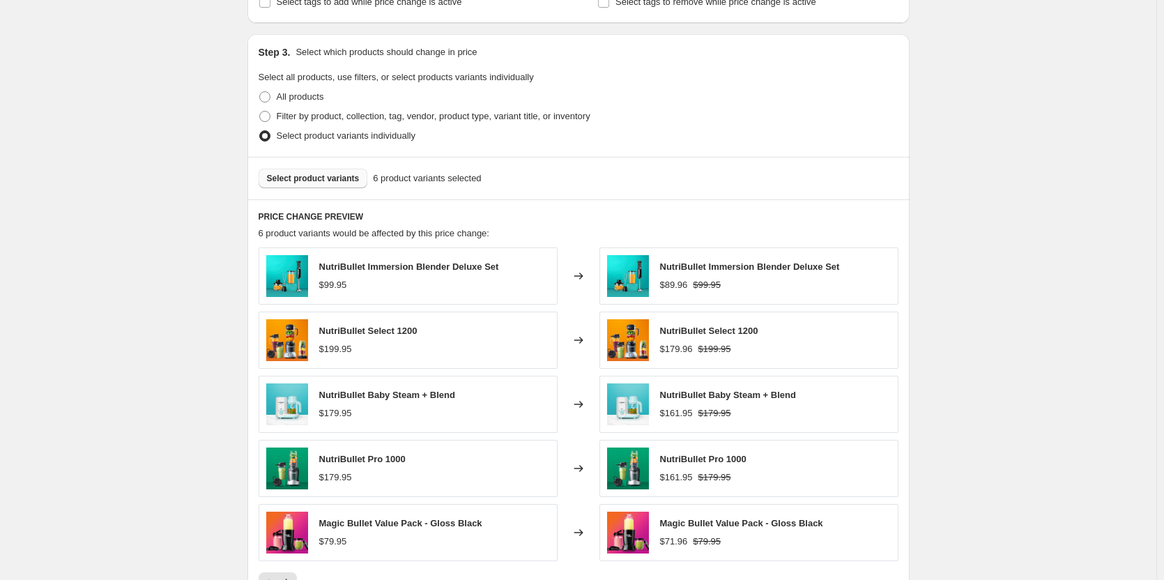
scroll to position [697, 0]
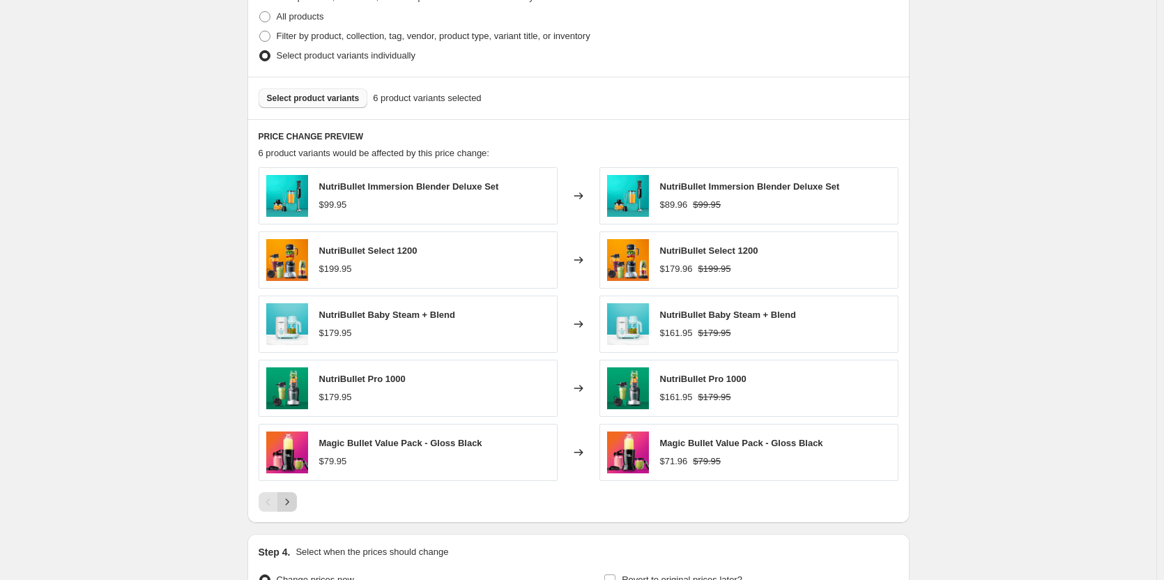
type input "AUG 14-17 AP 10%(IMMERSION, MB VALUE PK, BABY STEAM BLEND, SELECT 1200, SMARTSE…"
click at [293, 505] on icon "Next" at bounding box center [287, 502] width 14 height 14
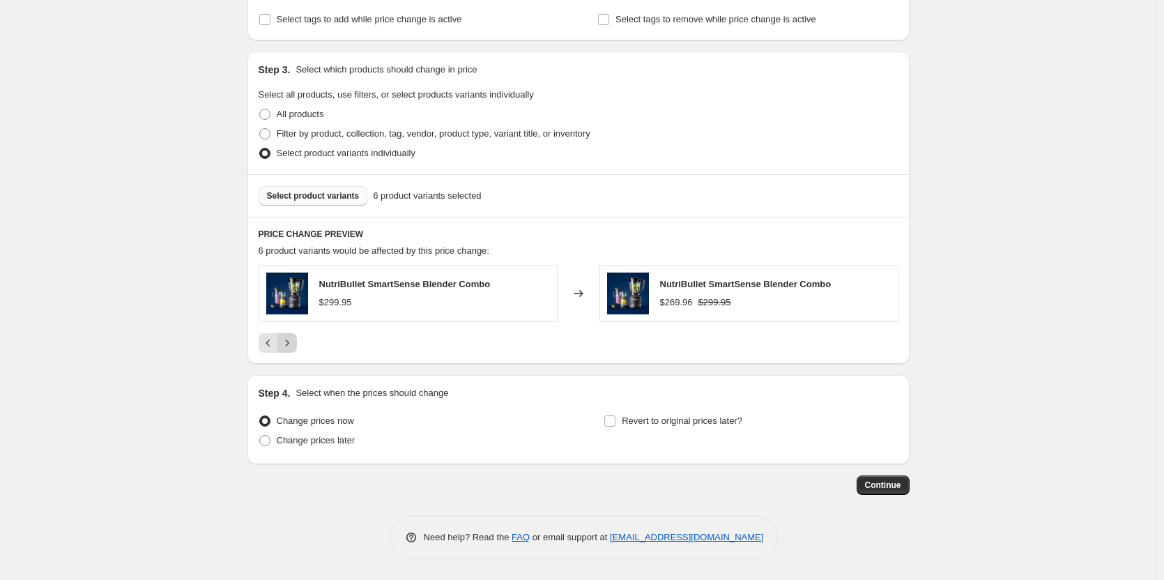
scroll to position [600, 0]
click at [264, 343] on icon "Previous" at bounding box center [268, 343] width 14 height 14
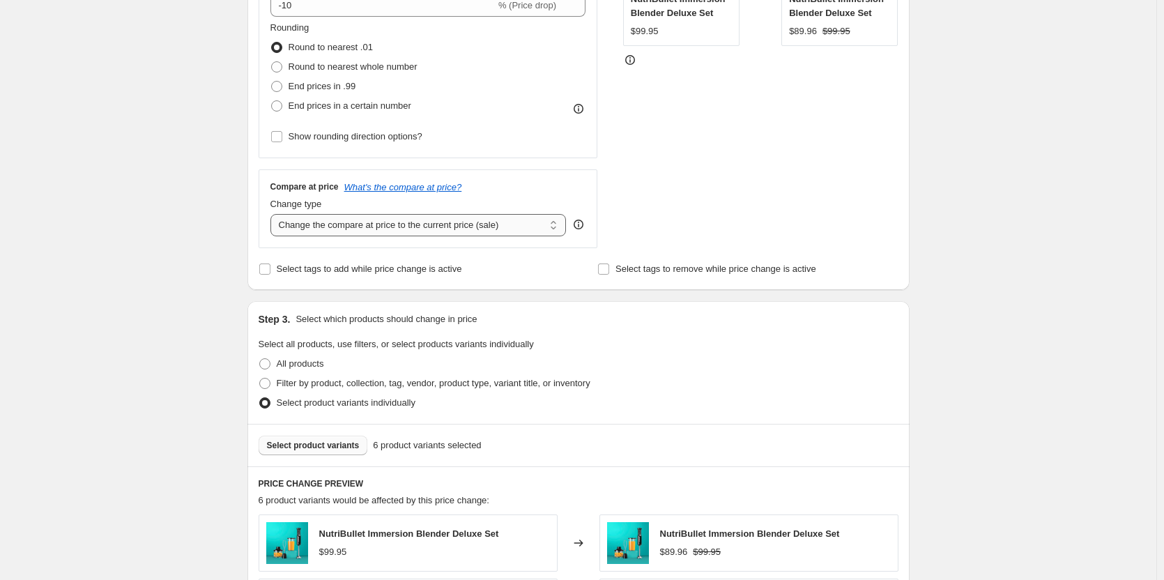
scroll to position [348, 0]
click at [270, 270] on input "Select tags to add while price change is active" at bounding box center [264, 270] width 11 height 11
checkbox input "true"
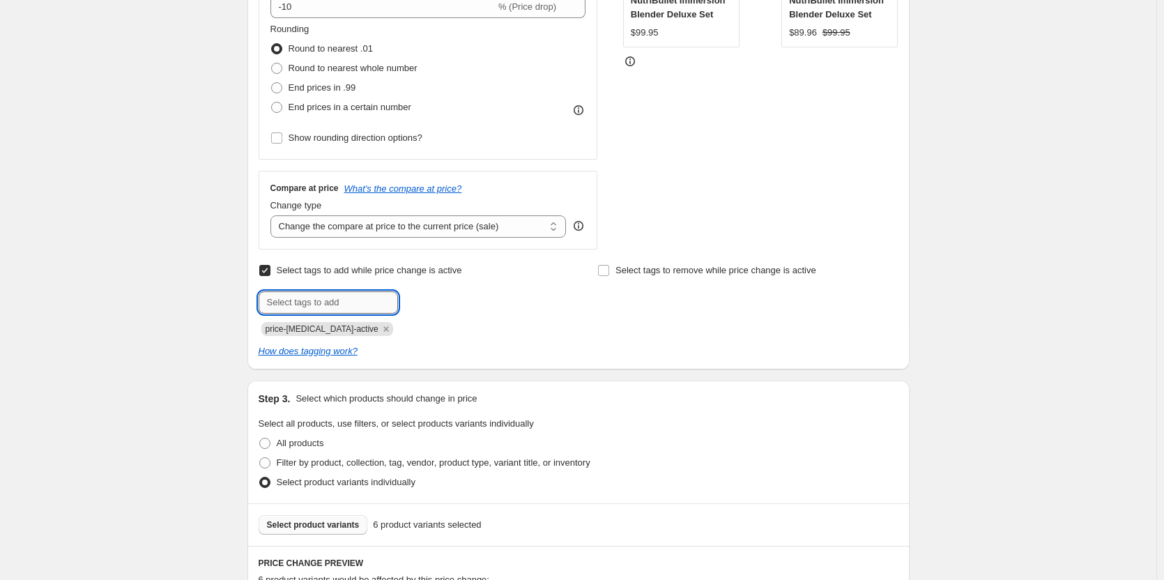
click at [318, 295] on input "text" at bounding box center [328, 302] width 139 height 22
type input "sale"
click at [436, 295] on button "Add sale" at bounding box center [427, 301] width 52 height 20
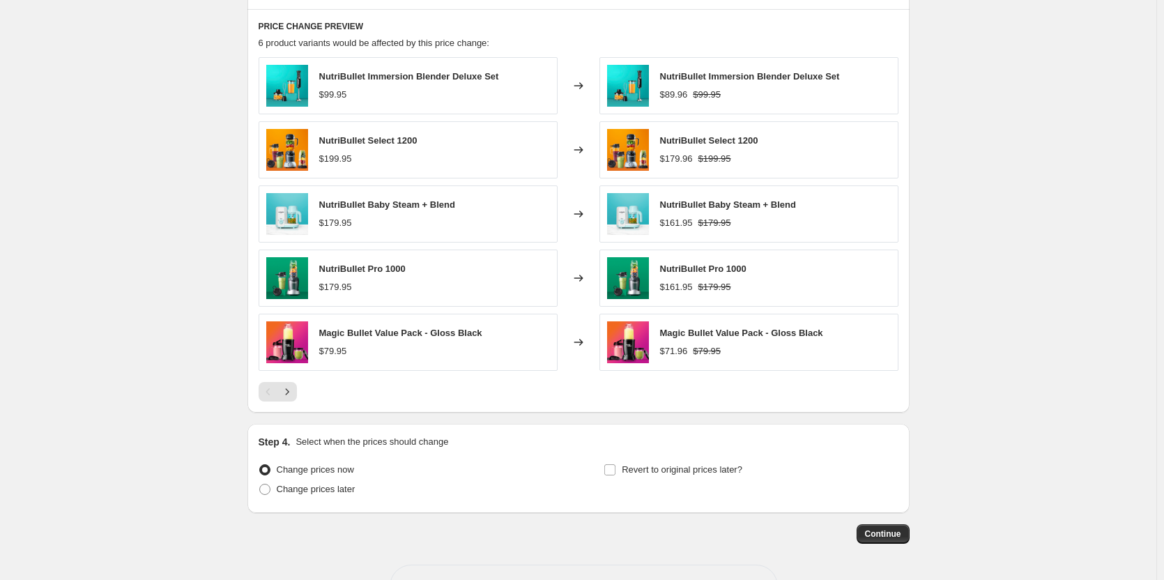
scroll to position [935, 0]
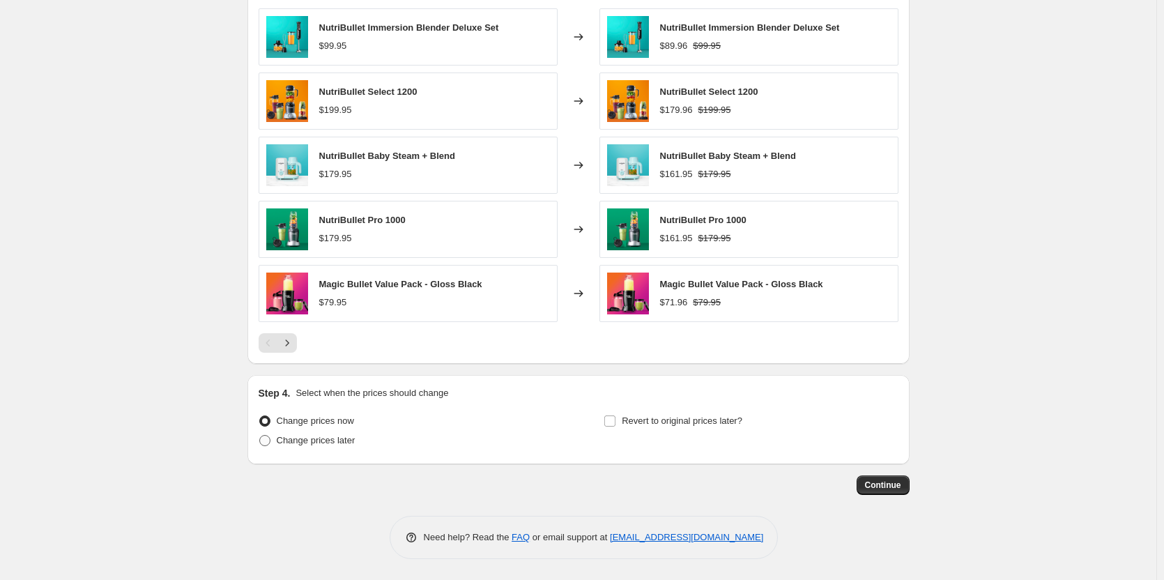
click at [265, 439] on span at bounding box center [264, 440] width 11 height 11
click at [260, 436] on input "Change prices later" at bounding box center [259, 435] width 1 height 1
radio input "true"
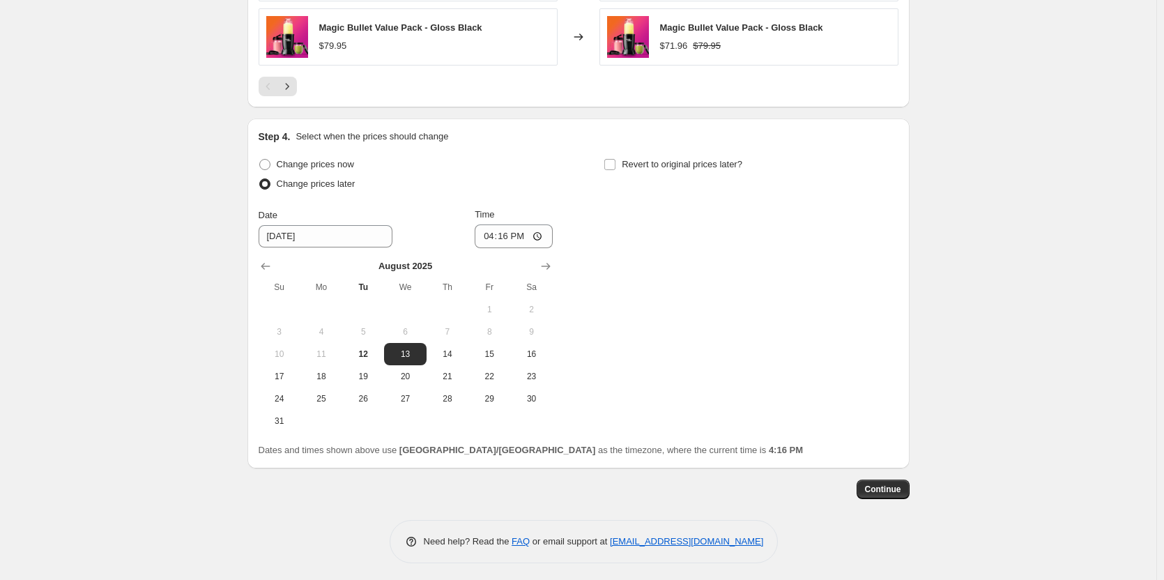
scroll to position [1195, 0]
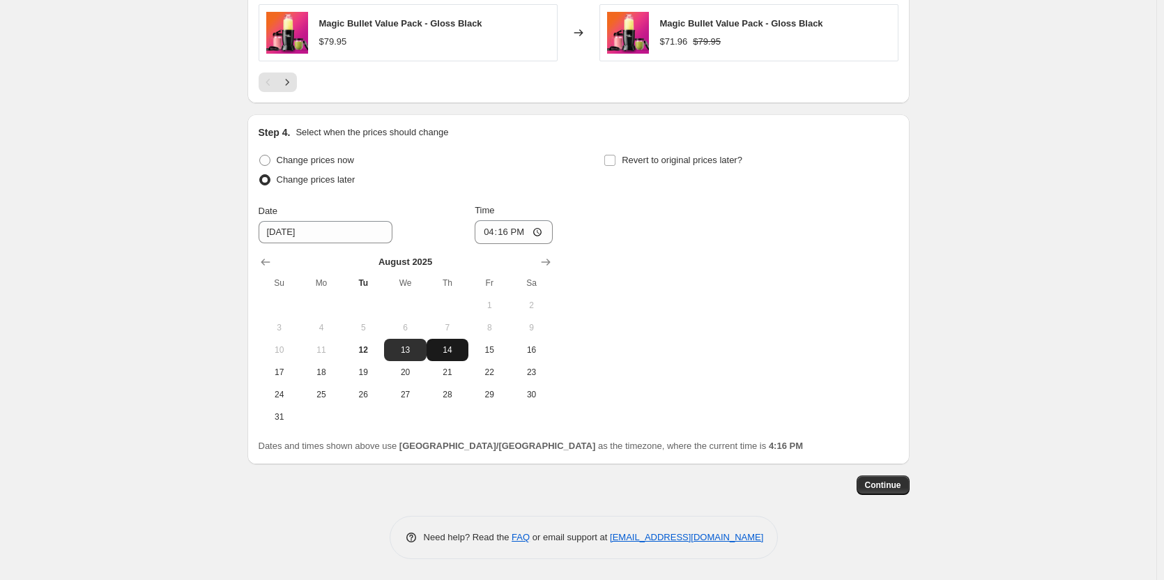
click at [447, 346] on span "14" at bounding box center [447, 349] width 31 height 11
type input "8/14/2025"
click at [494, 236] on input "16:16" at bounding box center [514, 232] width 78 height 24
type input "00:00"
click at [615, 157] on input "Revert to original prices later?" at bounding box center [609, 160] width 11 height 11
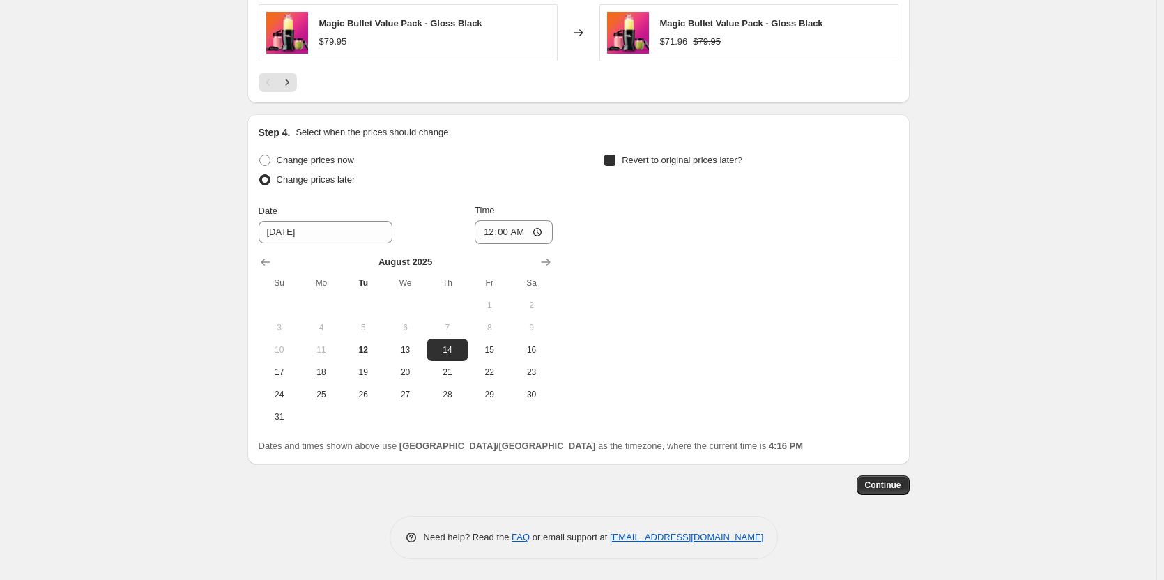
checkbox input "true"
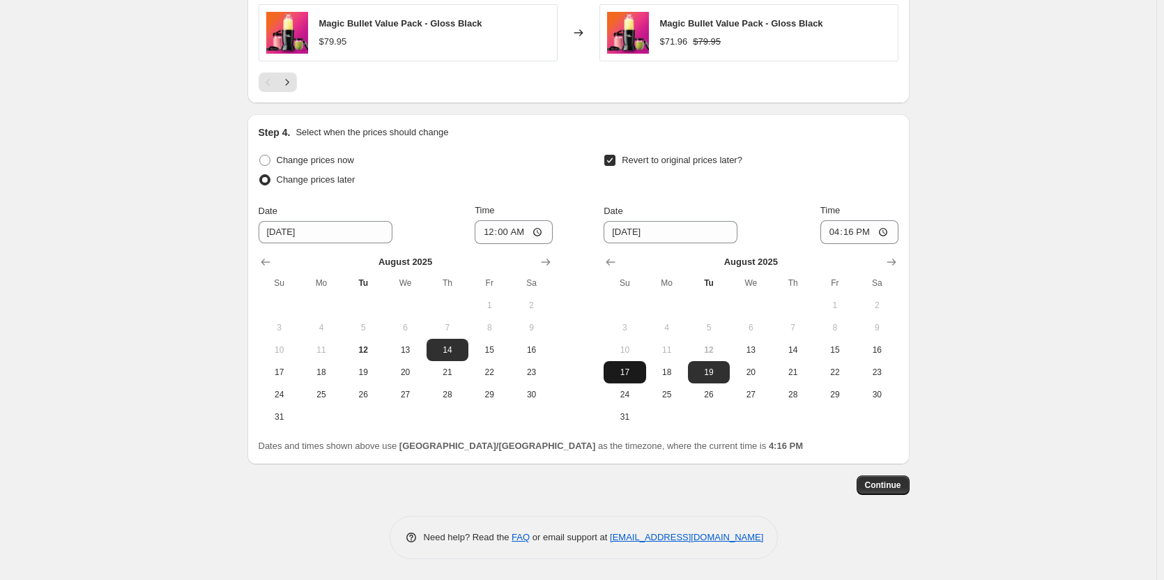
click at [630, 370] on span "17" at bounding box center [624, 372] width 31 height 11
type input "8/17/2025"
click at [839, 236] on input "16:16" at bounding box center [859, 232] width 78 height 24
type input "23:59"
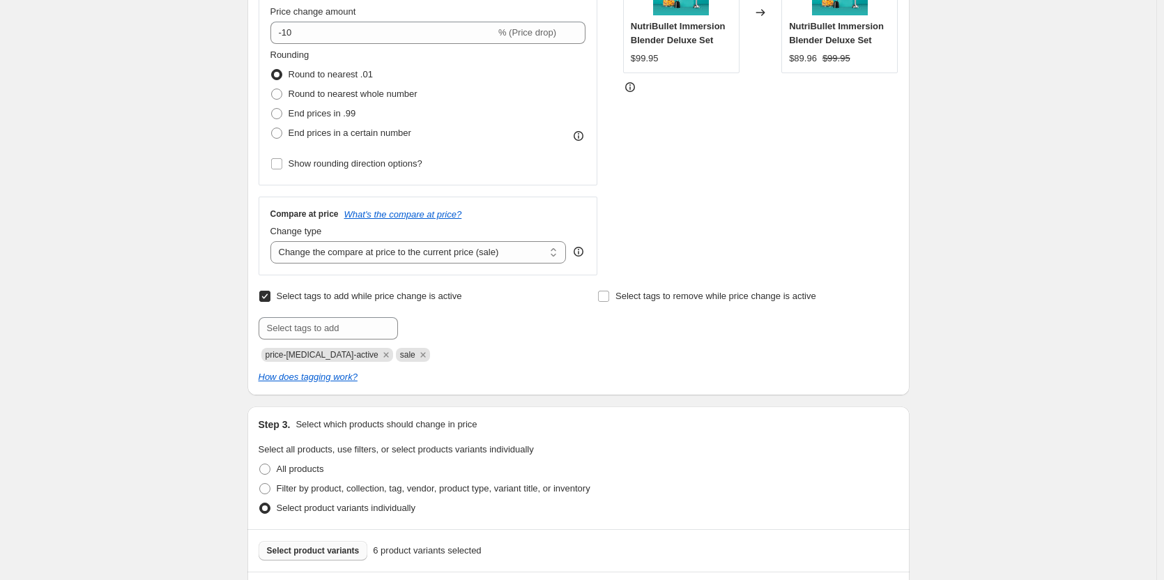
scroll to position [289, 0]
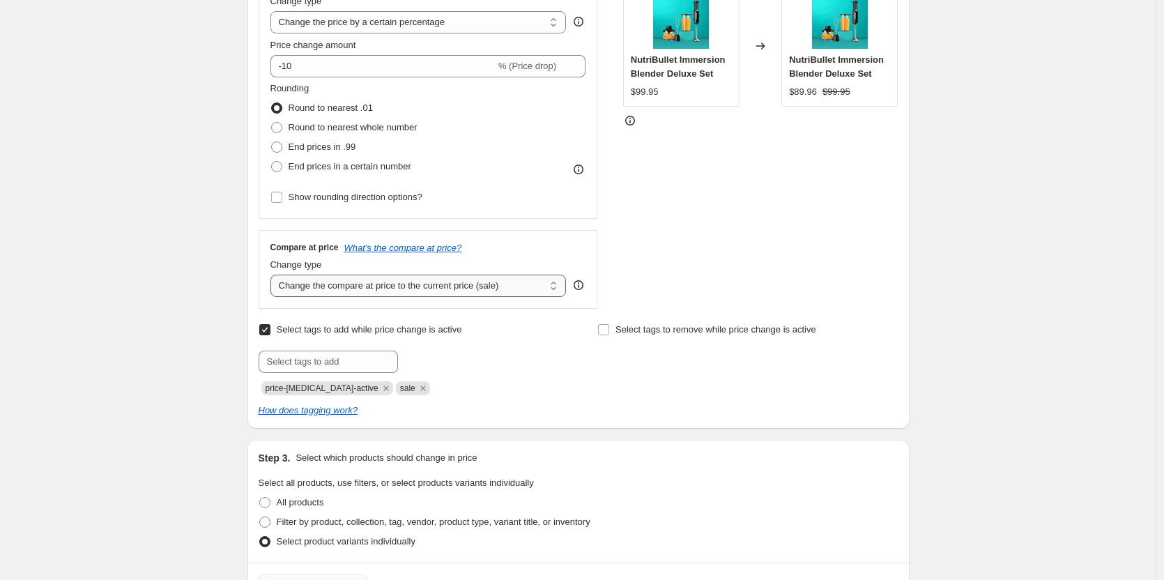
click at [554, 289] on select "Change the compare at price to the current price (sale) Change the compare at p…" at bounding box center [418, 286] width 296 height 22
click at [273, 275] on select "Change the compare at price to the current price (sale) Change the compare at p…" at bounding box center [418, 286] width 296 height 22
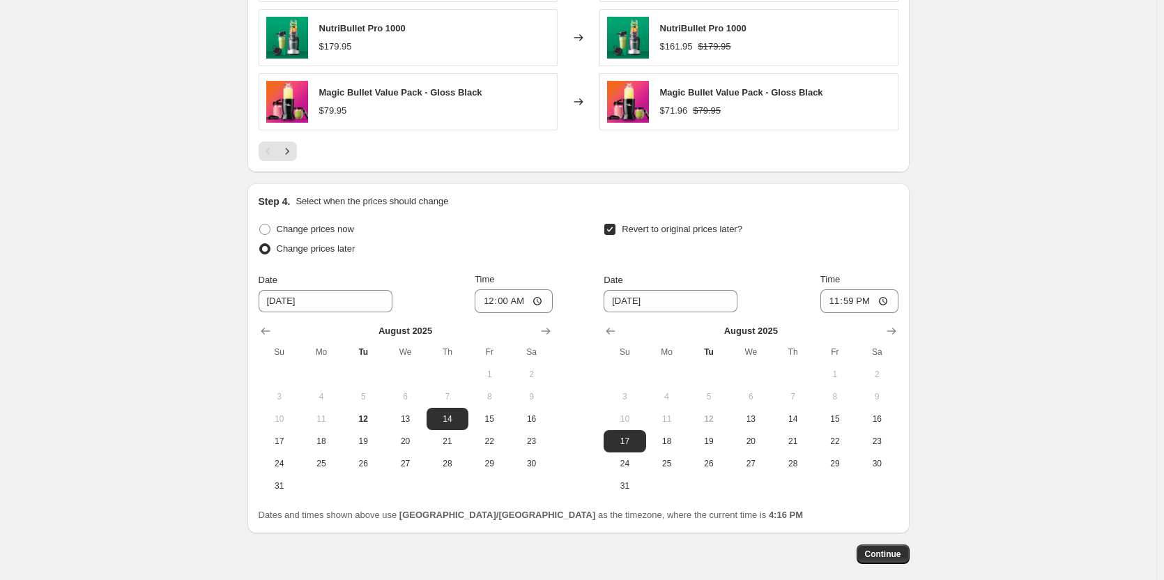
scroll to position [1195, 0]
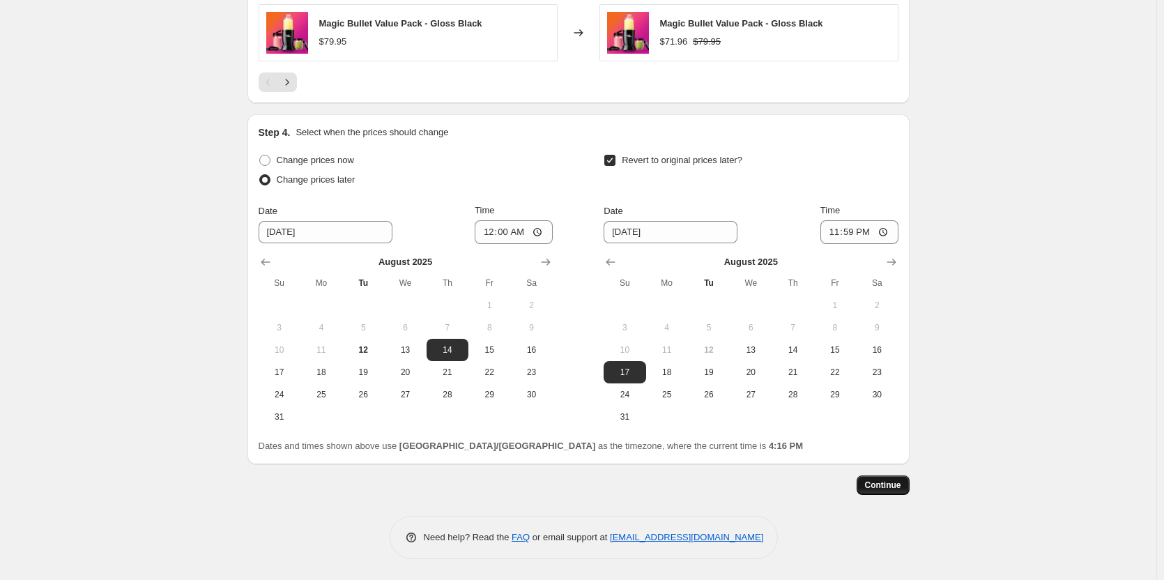
click at [905, 489] on button "Continue" at bounding box center [882, 485] width 53 height 20
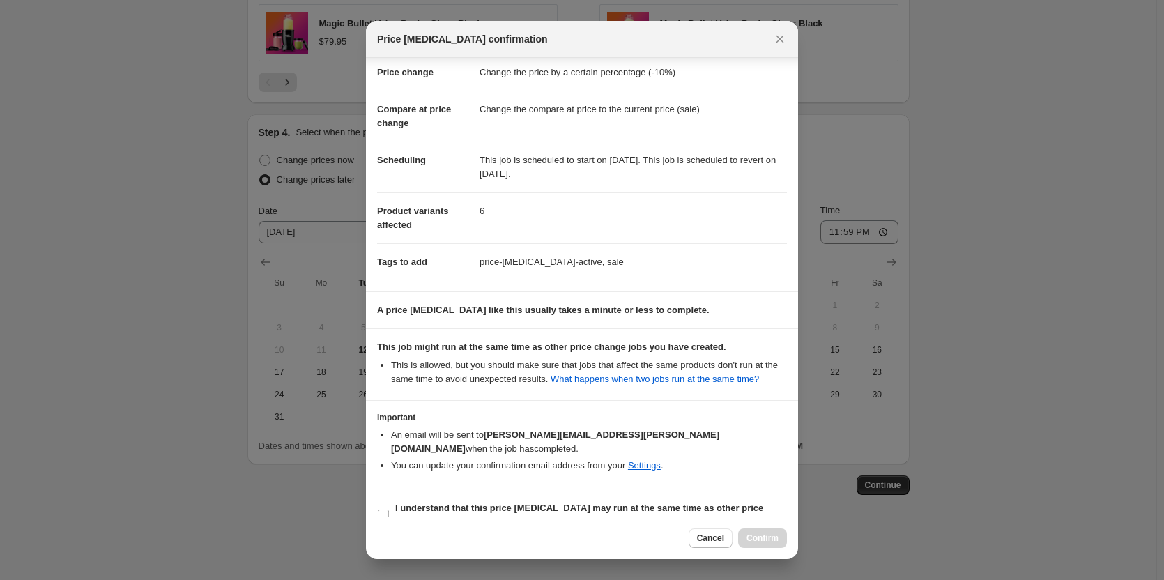
scroll to position [55, 0]
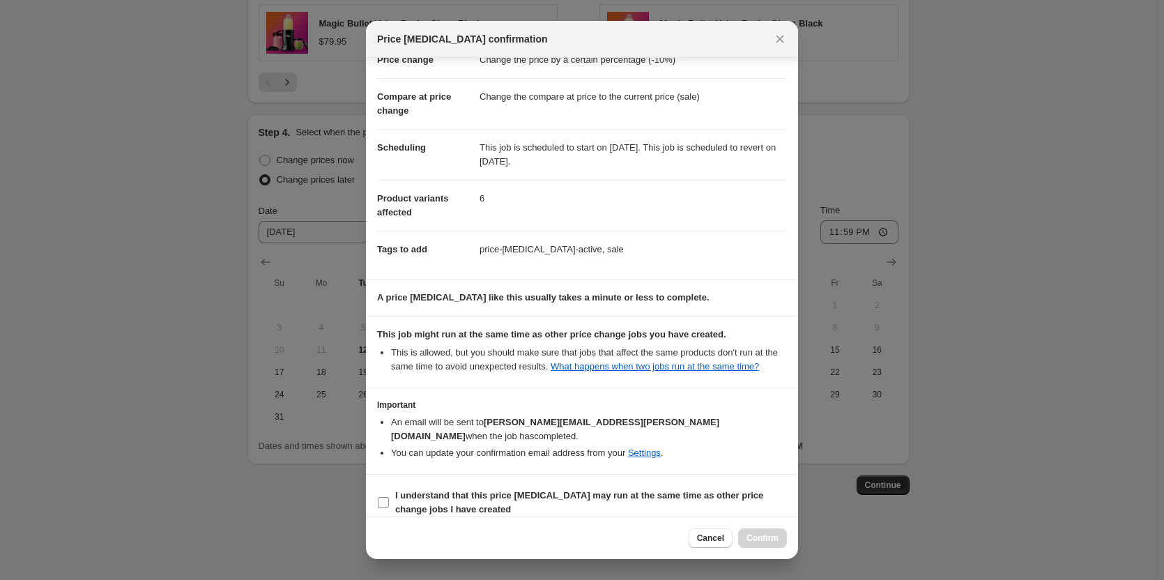
drag, startPoint x: 378, startPoint y: 483, endPoint x: 398, endPoint y: 486, distance: 19.7
click at [380, 497] on input "I understand that this price change job may run at the same time as other price…" at bounding box center [383, 502] width 11 height 11
checkbox input "true"
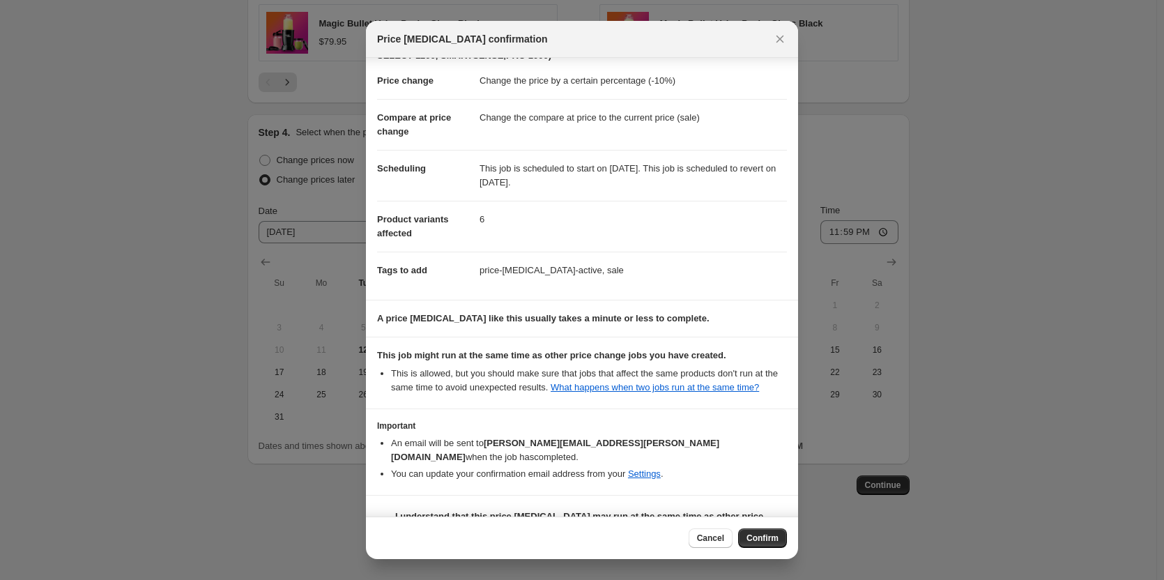
scroll to position [0, 0]
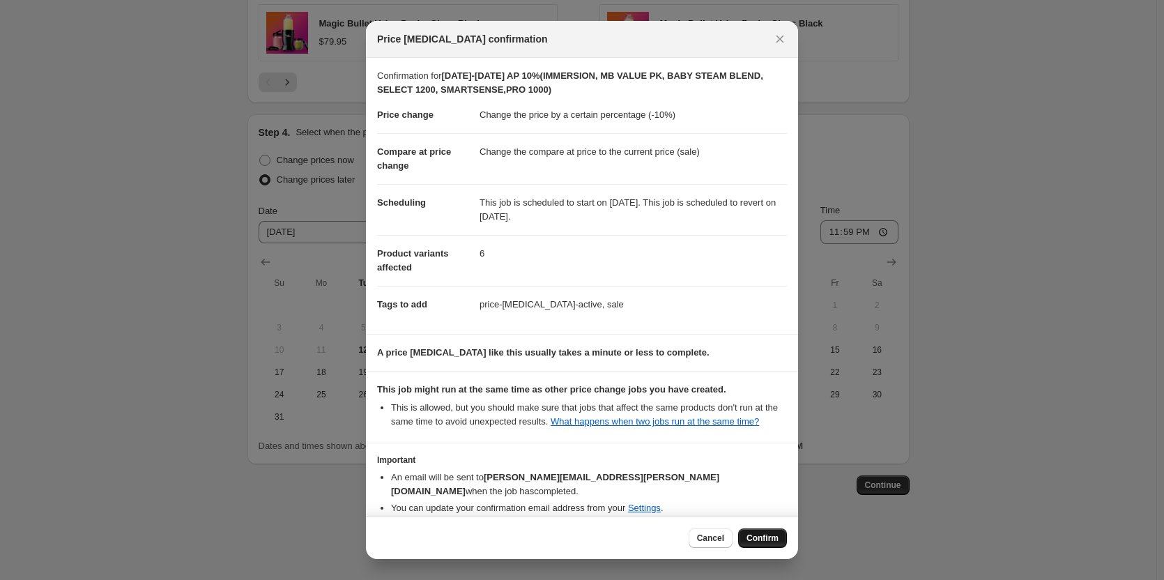
click at [760, 536] on span "Confirm" at bounding box center [762, 537] width 32 height 11
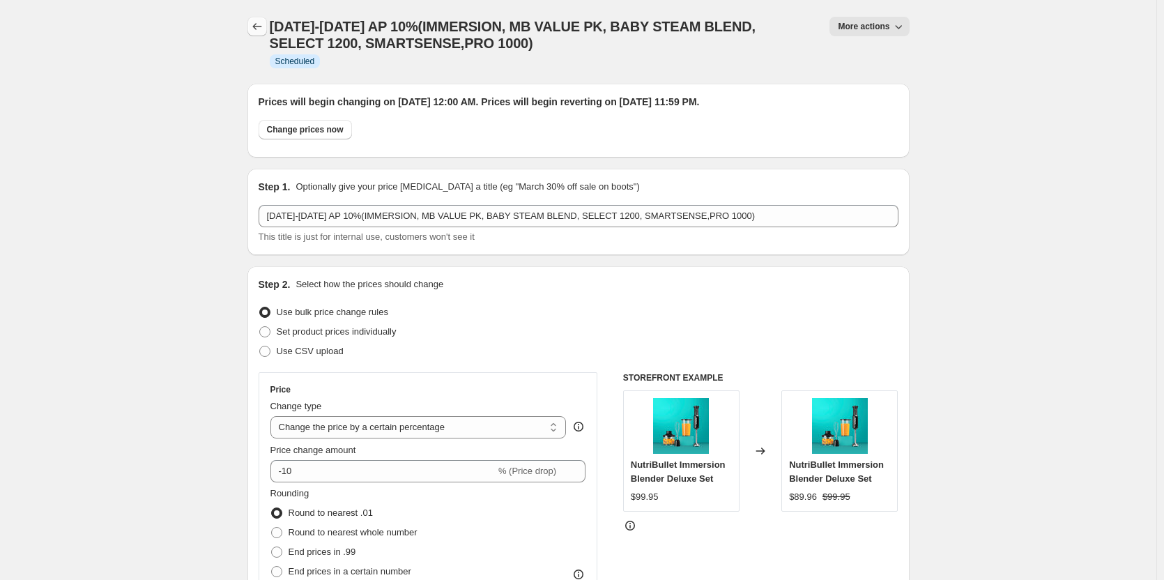
click at [255, 24] on icon "Price change jobs" at bounding box center [257, 27] width 14 height 14
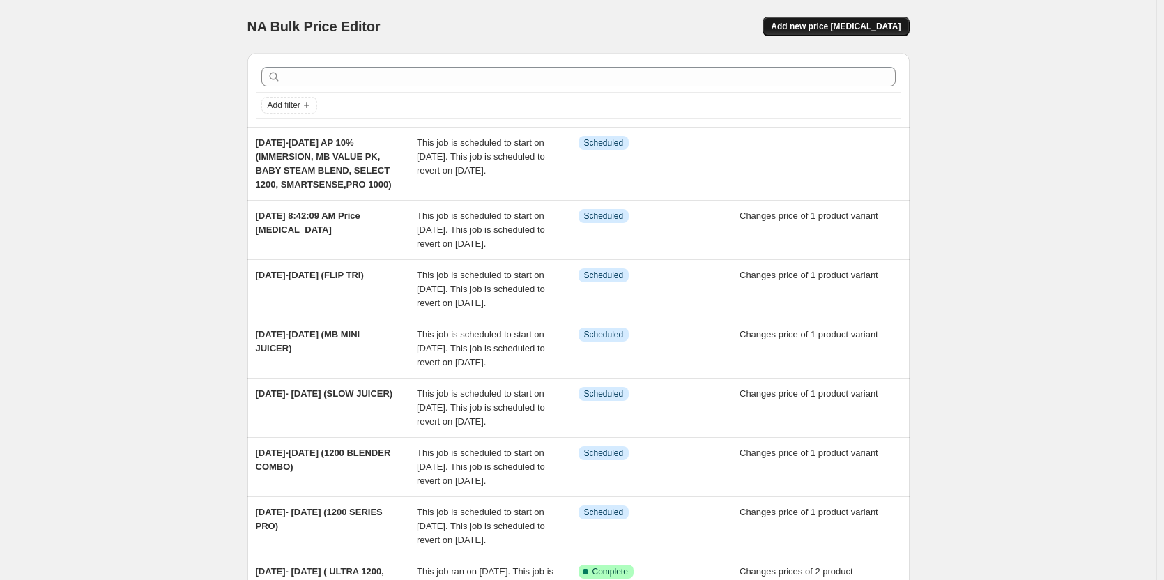
click at [894, 24] on span "Add new price change job" at bounding box center [836, 26] width 130 height 11
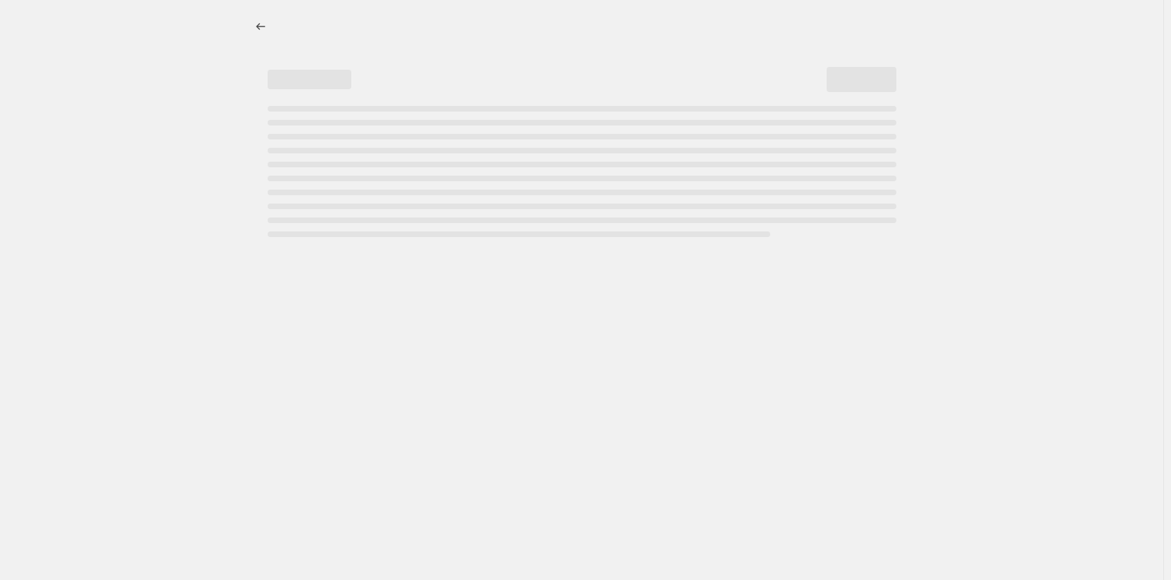
select select "percentage"
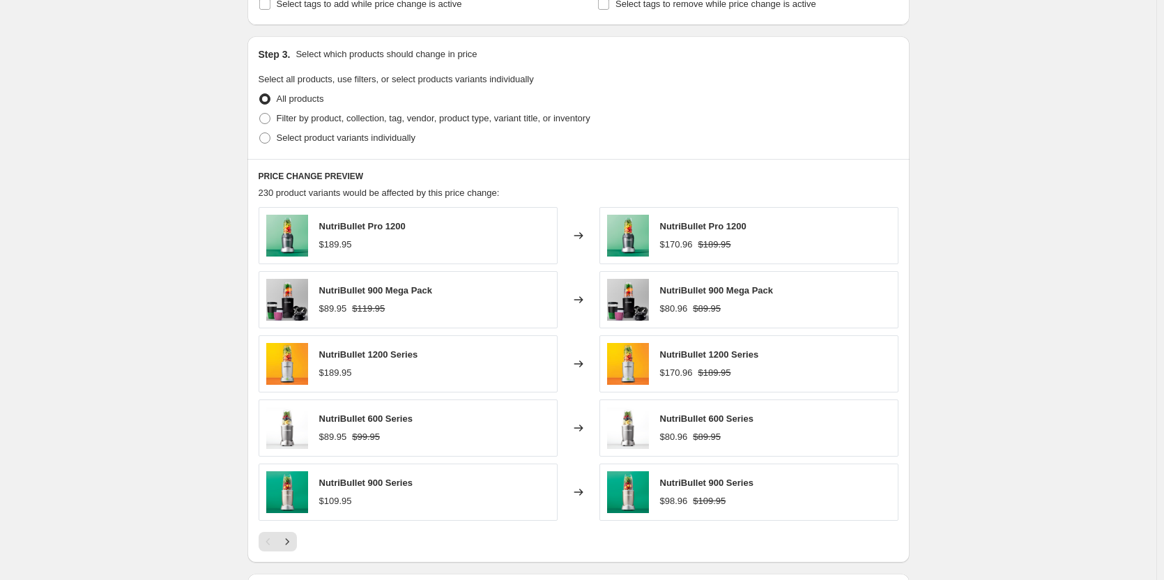
scroll to position [558, 0]
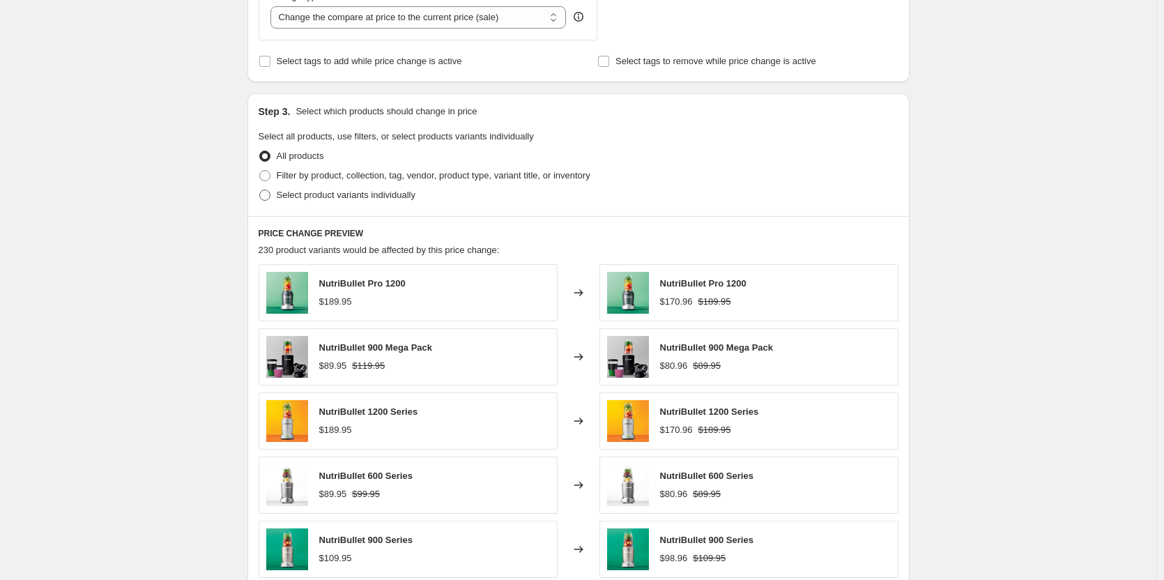
click at [270, 193] on span at bounding box center [264, 195] width 11 height 11
click at [260, 190] on input "Select product variants individually" at bounding box center [259, 190] width 1 height 1
radio input "true"
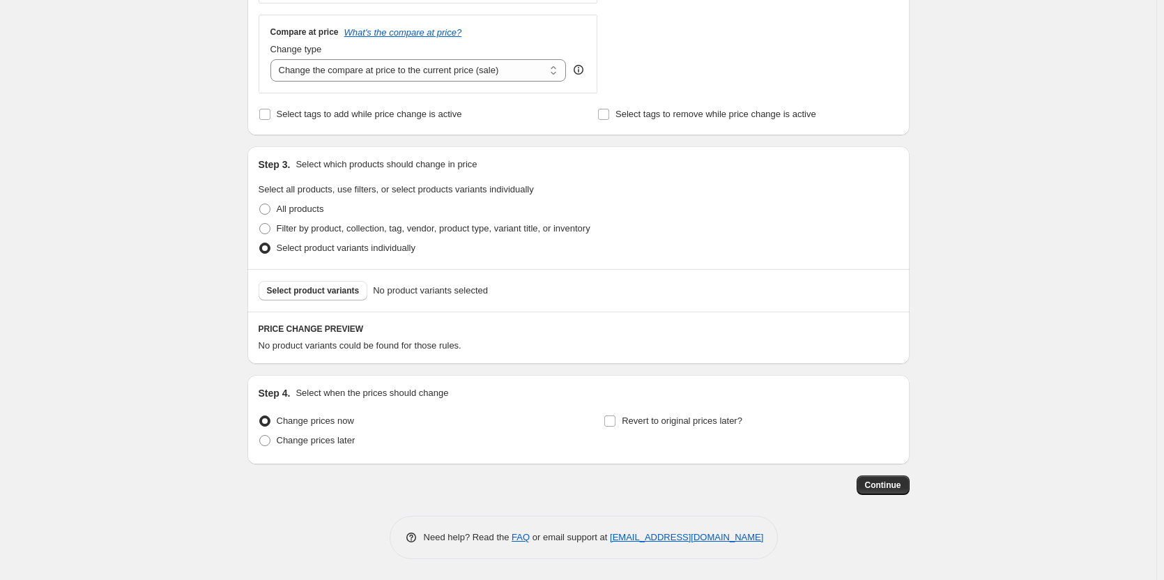
scroll to position [505, 0]
click at [330, 281] on button "Select product variants" at bounding box center [313, 291] width 109 height 20
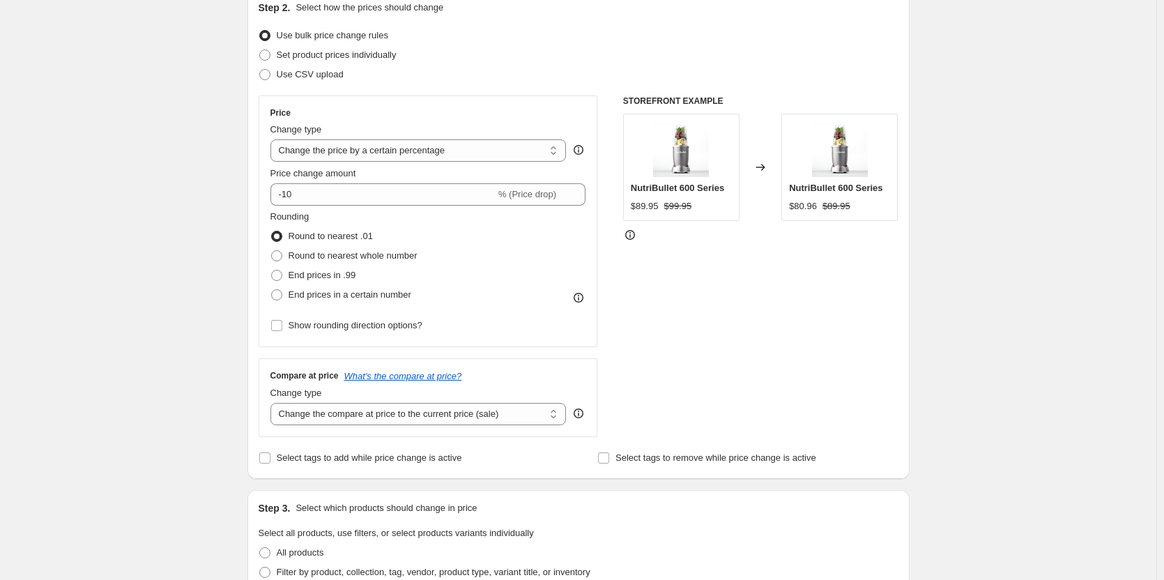
scroll to position [157, 0]
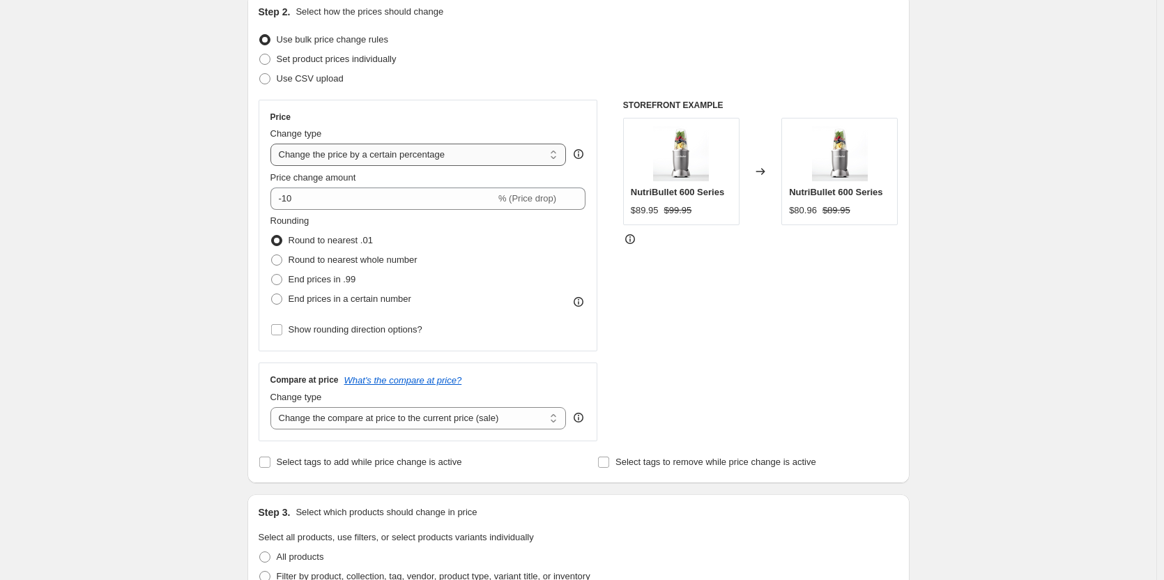
click at [403, 158] on select "Change the price to a certain amount Change the price by a certain amount Chang…" at bounding box center [418, 155] width 296 height 22
click at [273, 144] on select "Change the price to a certain amount Change the price by a certain amount Chang…" at bounding box center [418, 155] width 296 height 22
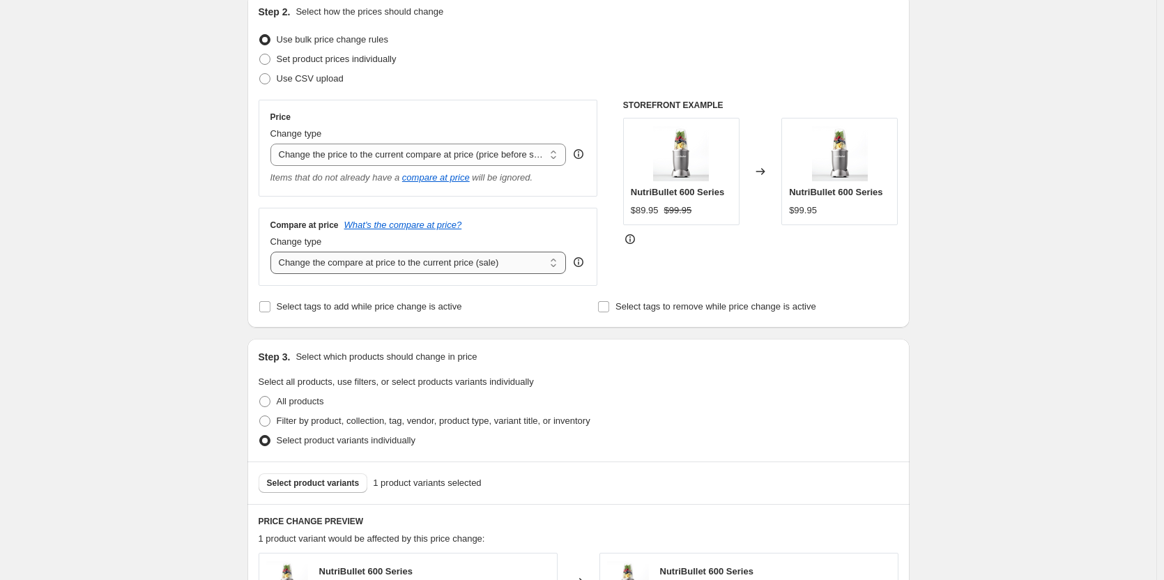
click at [432, 259] on select "Change the compare at price to the current price (sale) Change the compare at p…" at bounding box center [418, 263] width 296 height 22
click at [375, 160] on select "Change the price to a certain amount Change the price by a certain amount Chang…" at bounding box center [418, 155] width 296 height 22
select select "pcap"
click at [273, 144] on select "Change the price to a certain amount Change the price by a certain amount Chang…" at bounding box center [418, 155] width 296 height 22
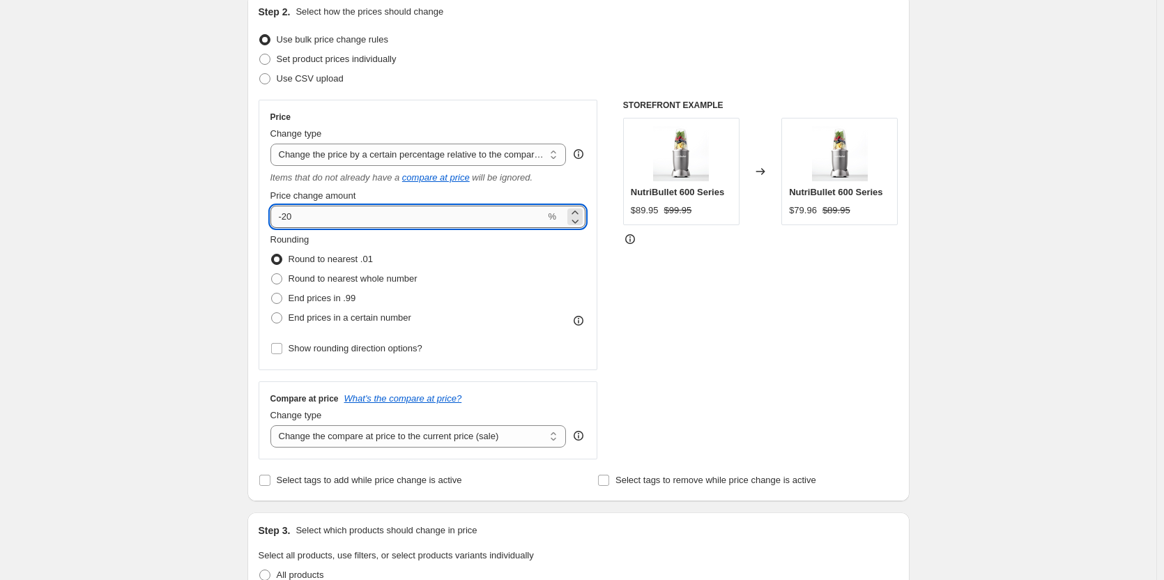
click at [379, 217] on input "-20" at bounding box center [407, 217] width 275 height 22
type input "-2"
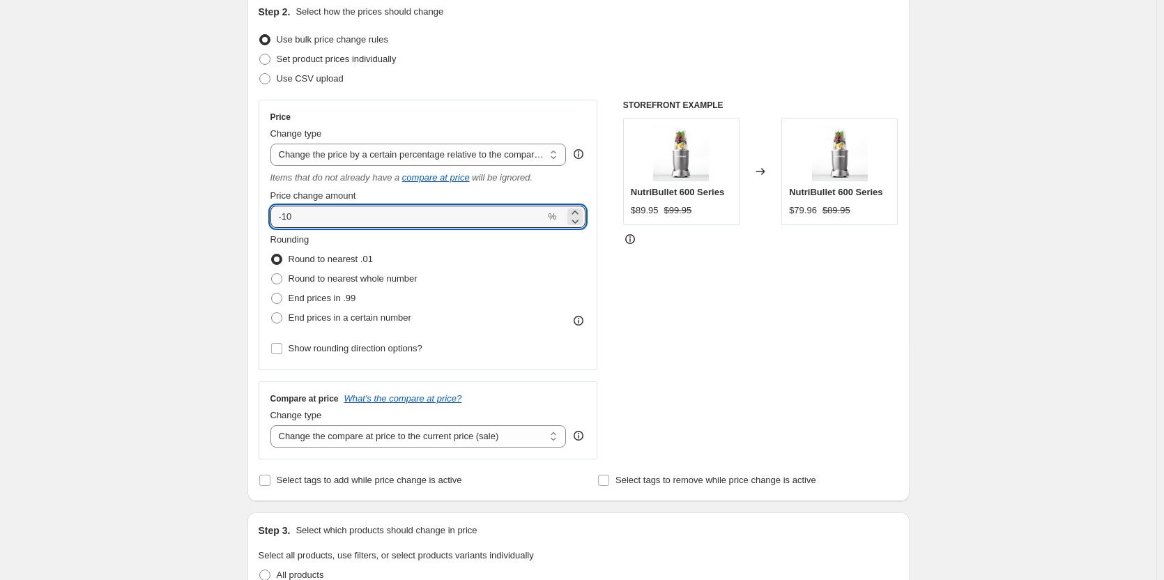
type input "-10"
click at [206, 246] on div "Create new price change job. This page is ready Create new price change job Dra…" at bounding box center [578, 441] width 1156 height 1197
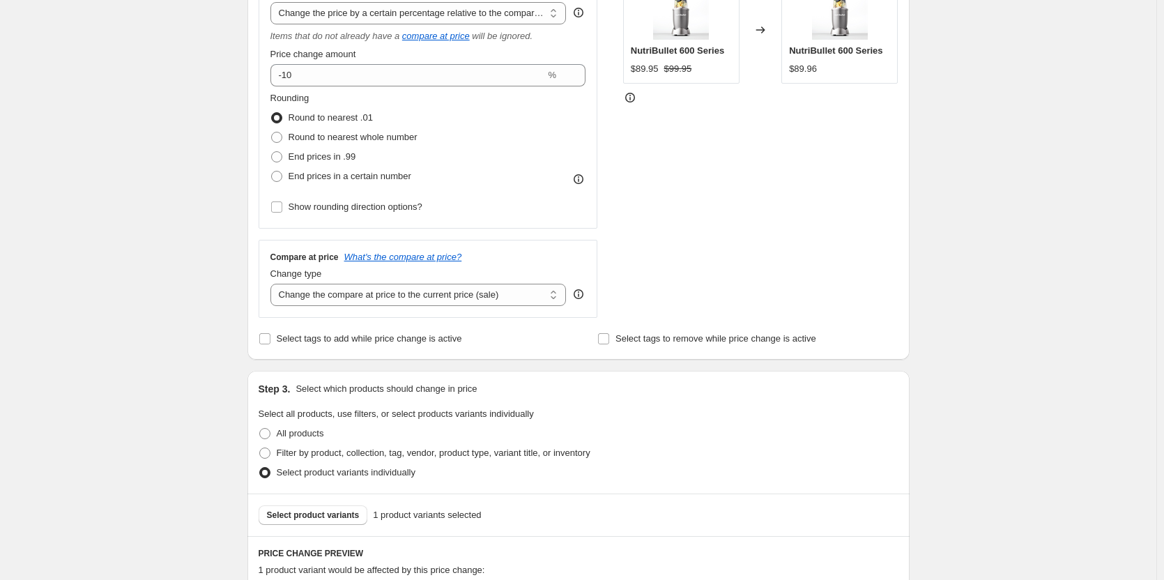
scroll to position [296, 0]
click at [433, 305] on select "Change the compare at price to the current price (sale) Change the compare at p…" at bounding box center [418, 297] width 296 height 22
select select "no_change"
click at [273, 286] on select "Change the compare at price to the current price (sale) Change the compare at p…" at bounding box center [418, 297] width 296 height 22
click at [838, 197] on div "STOREFRONT EXAMPLE NutriBullet 600 Series $89.95 $99.95 Changed to NutriBullet …" at bounding box center [760, 140] width 275 height 360
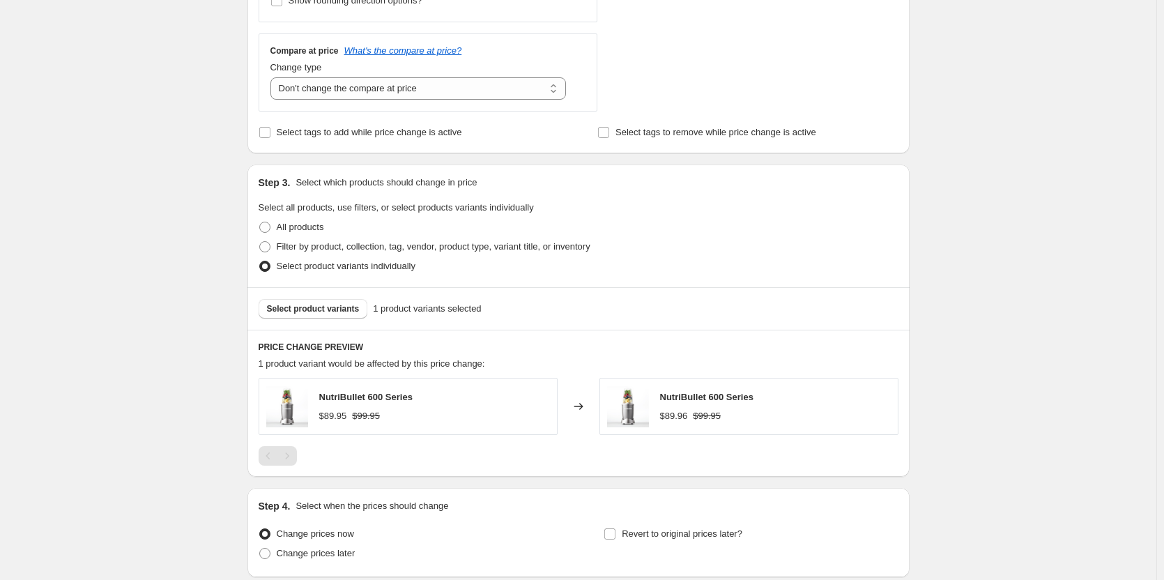
scroll to position [505, 0]
click at [316, 316] on button "Select product variants" at bounding box center [313, 308] width 109 height 20
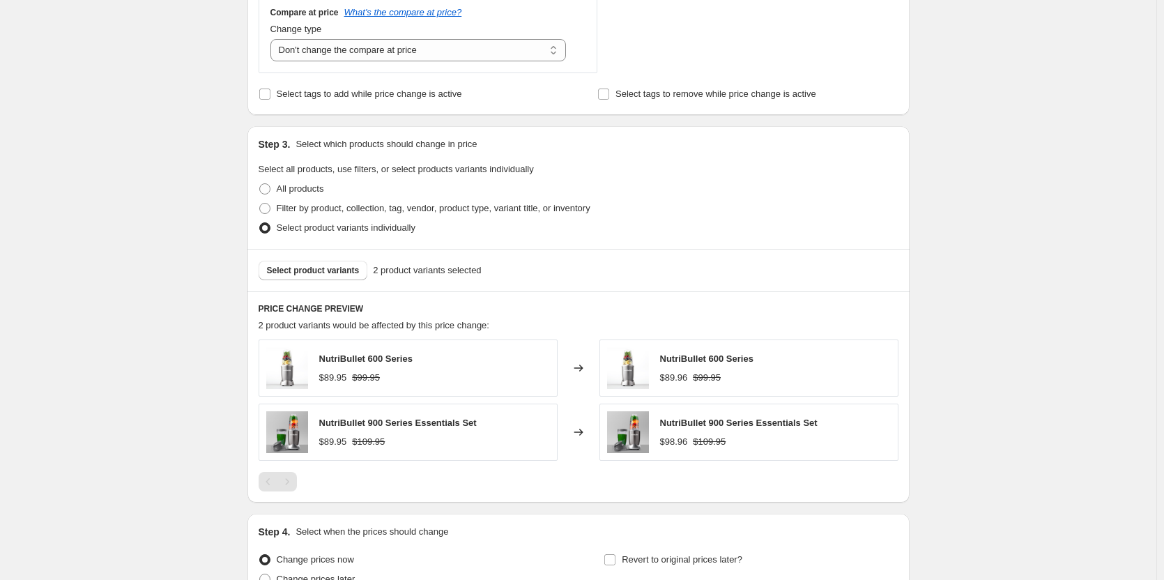
scroll to position [575, 0]
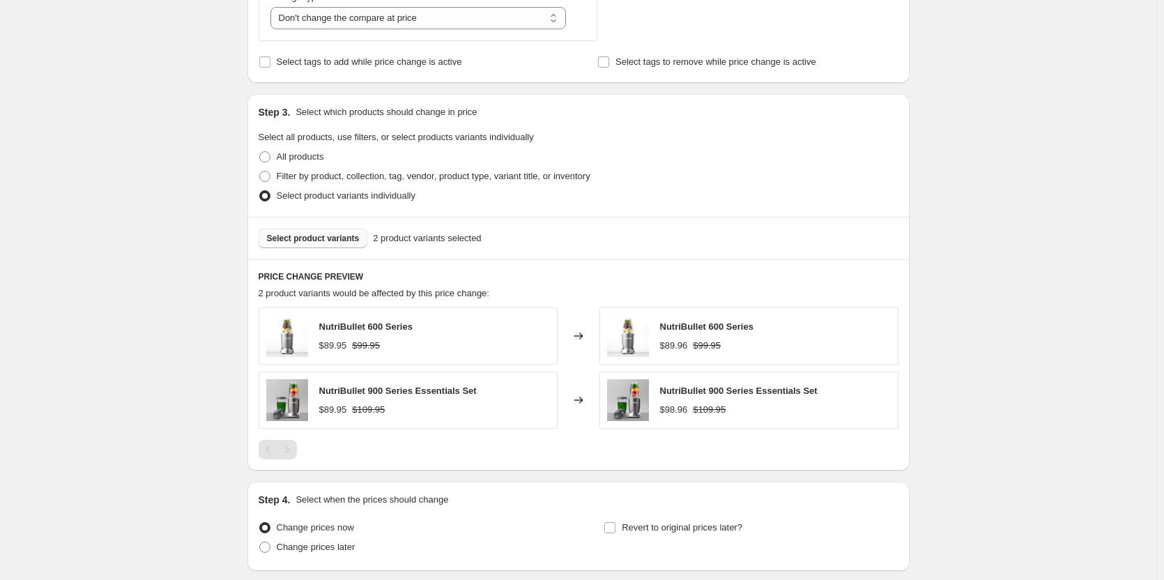
click at [329, 241] on span "Select product variants" at bounding box center [313, 238] width 93 height 11
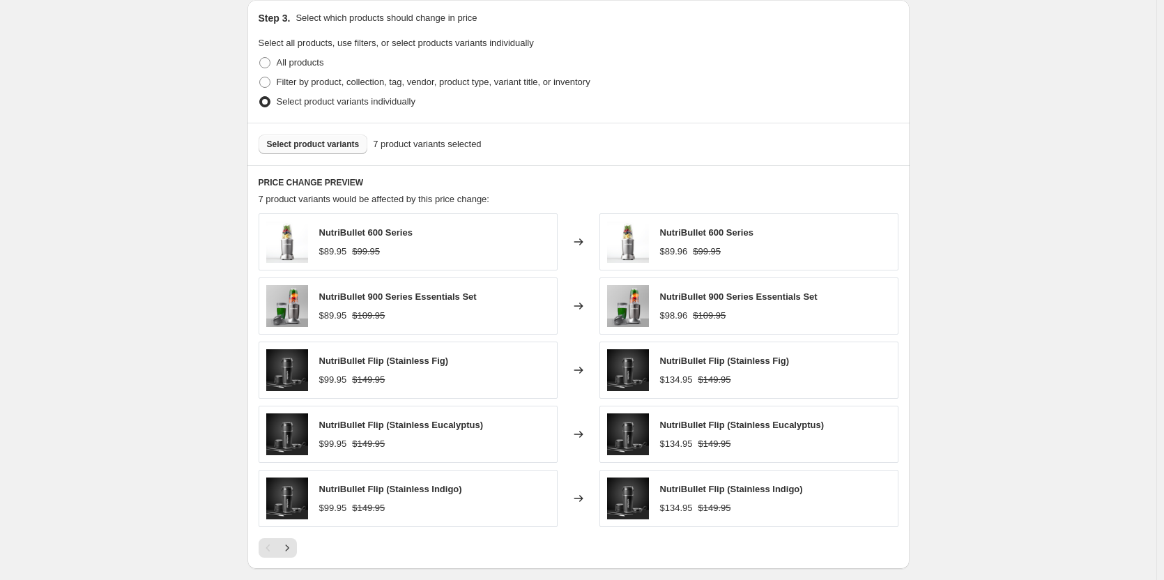
scroll to position [645, 0]
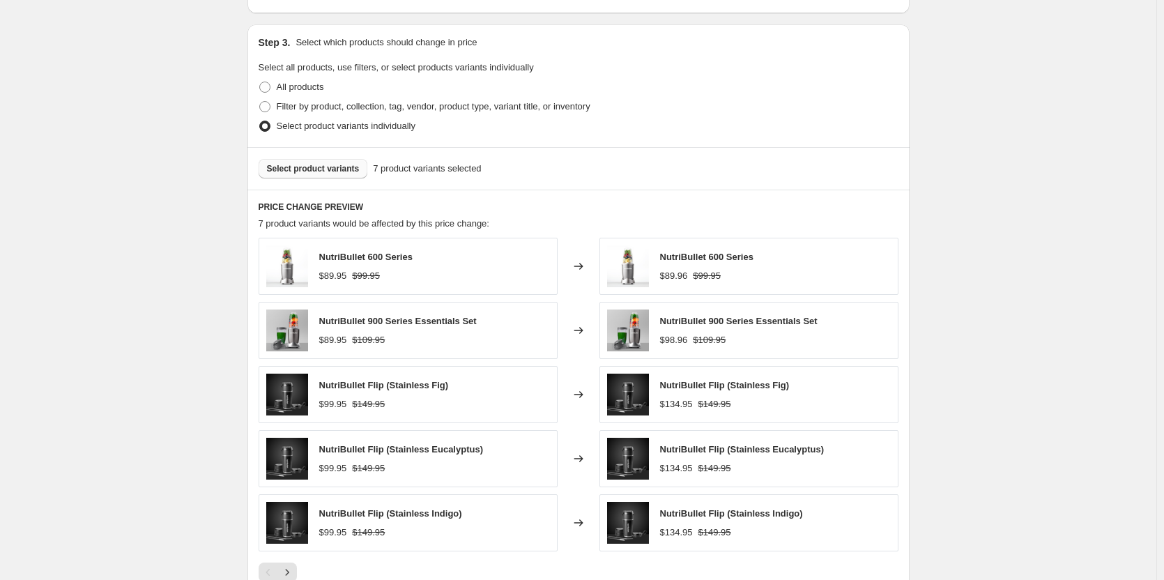
click at [316, 170] on span "Select product variants" at bounding box center [313, 168] width 93 height 11
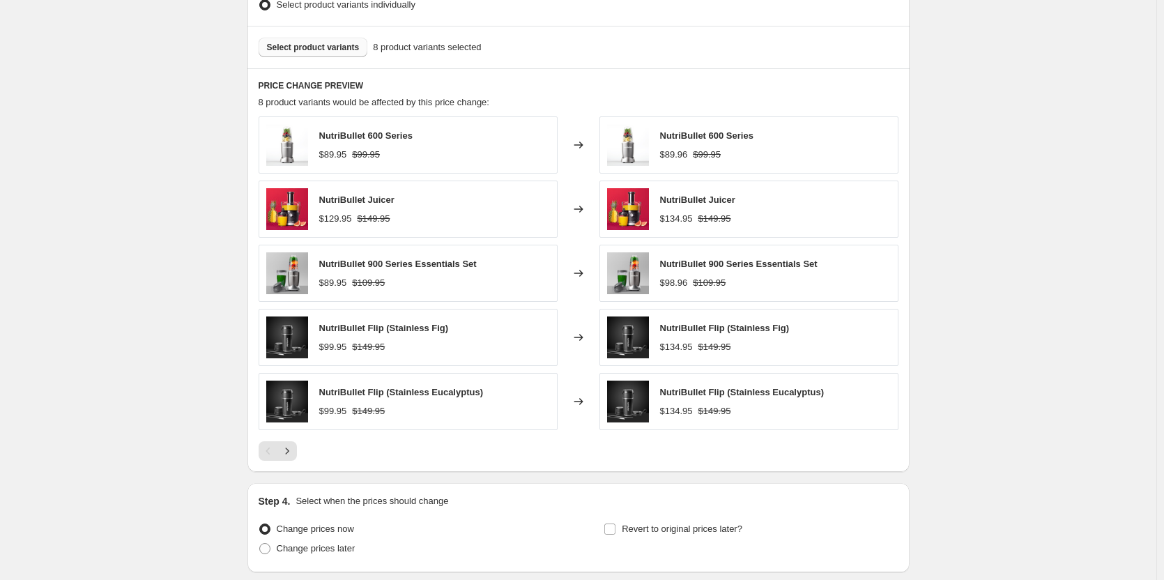
scroll to position [784, 0]
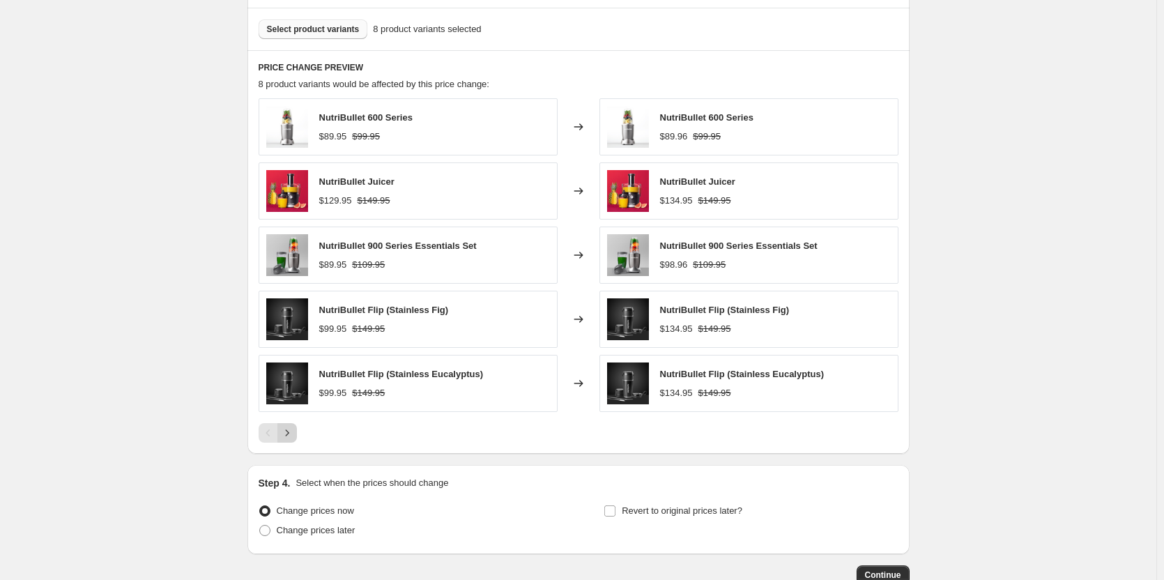
click at [294, 432] on icon "Next" at bounding box center [287, 433] width 14 height 14
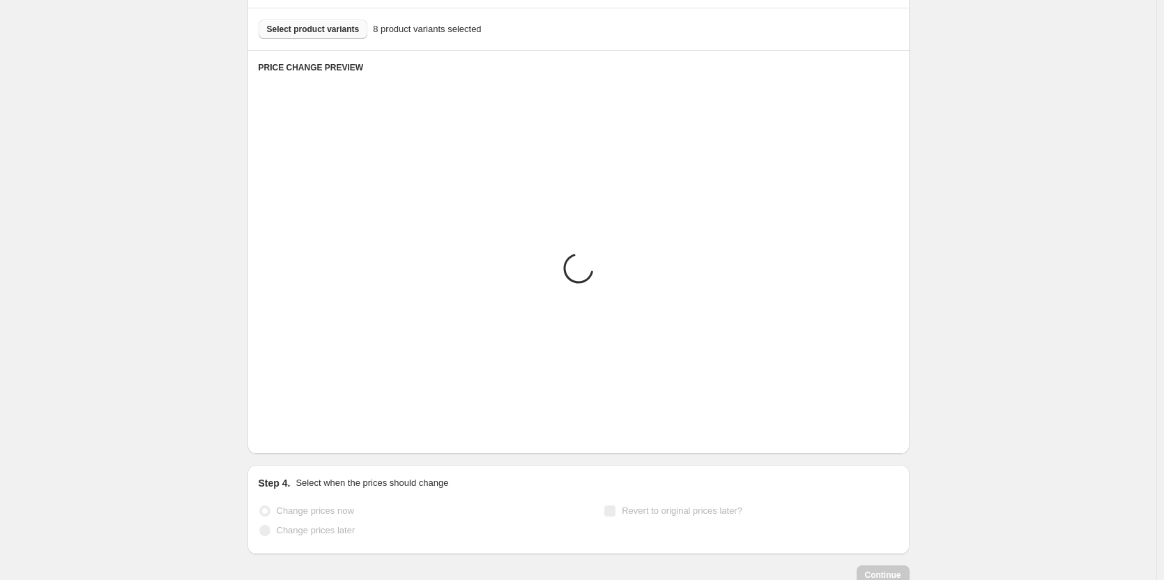
scroll to position [746, 0]
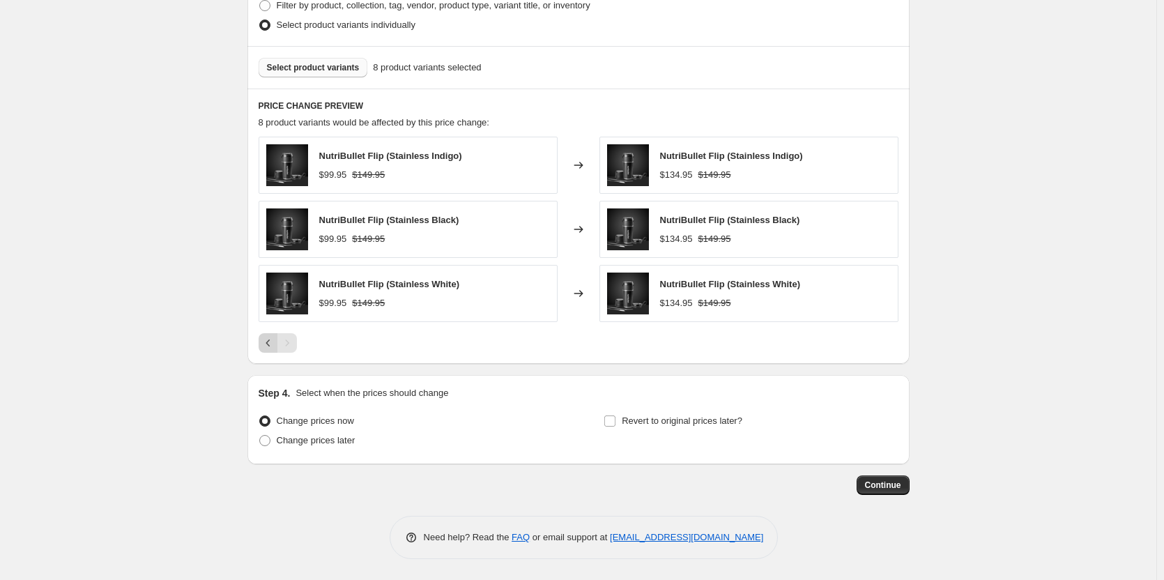
click at [270, 345] on icon "Previous" at bounding box center [268, 343] width 14 height 14
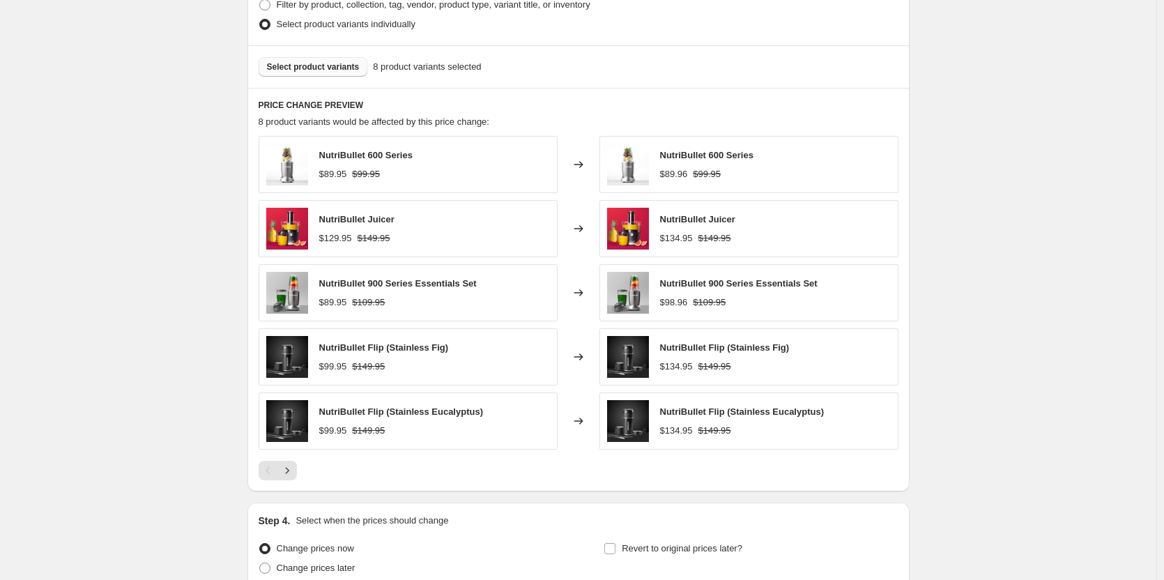
click at [337, 72] on span "Select product variants" at bounding box center [313, 66] width 93 height 11
click at [293, 472] on icon "Next" at bounding box center [287, 470] width 14 height 14
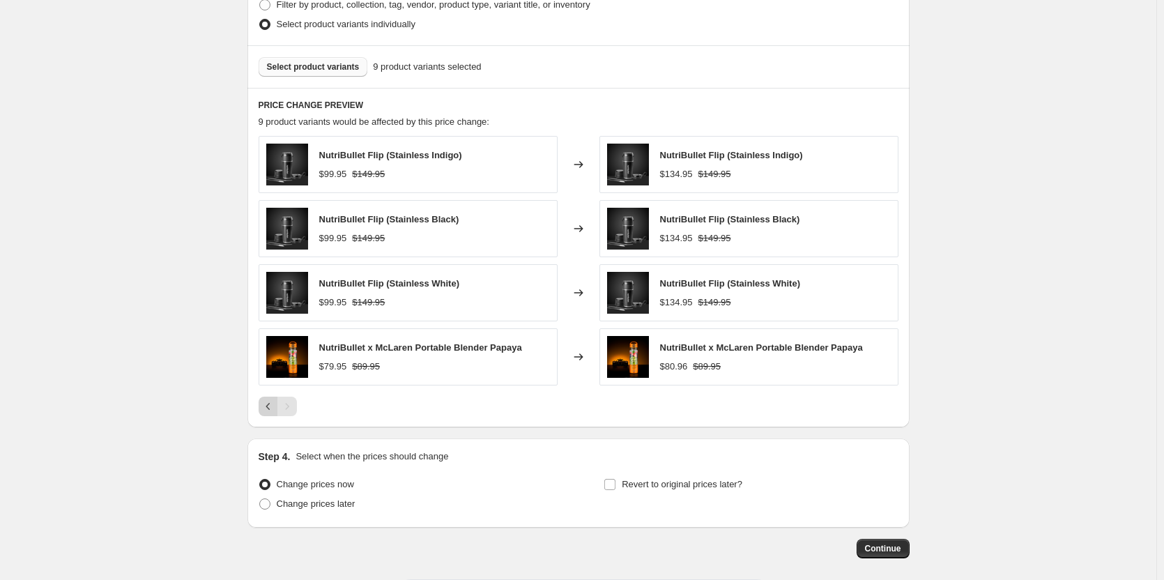
click at [271, 408] on icon "Previous" at bounding box center [268, 406] width 14 height 14
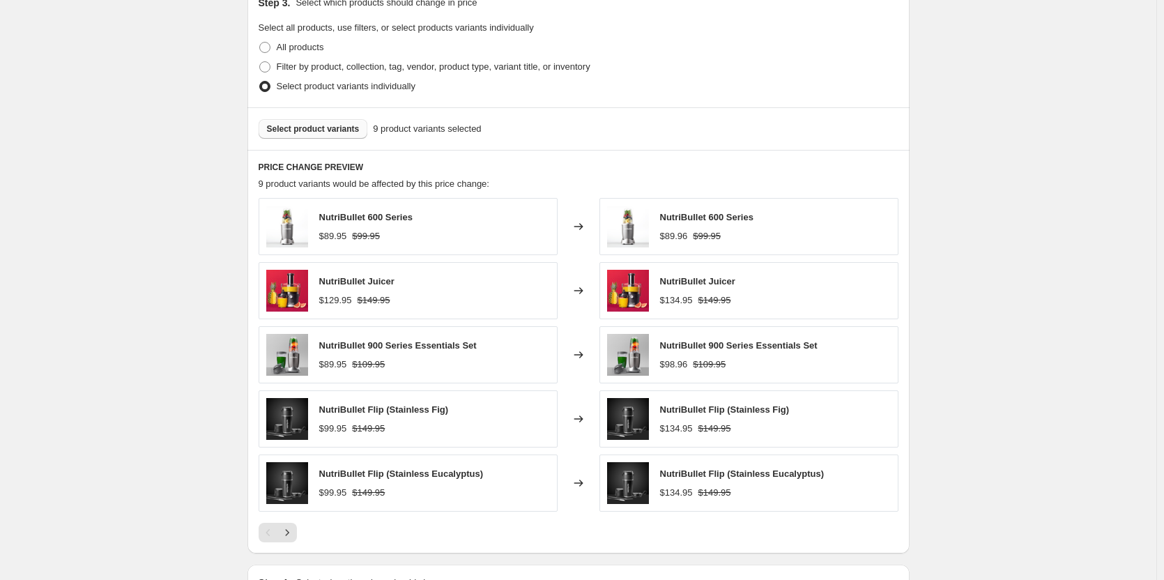
scroll to position [677, 0]
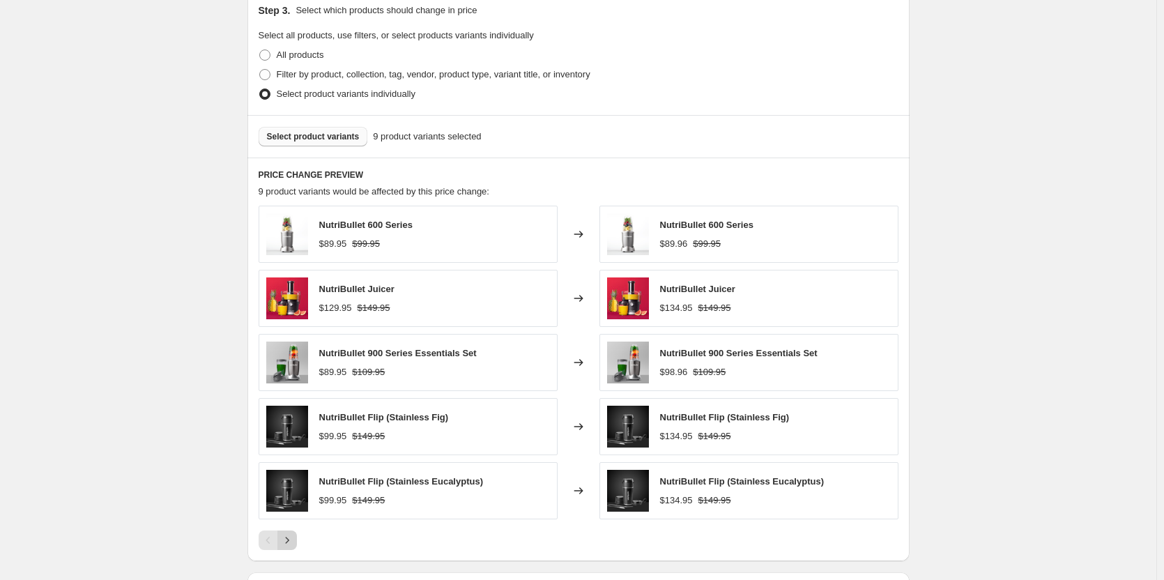
click at [292, 539] on icon "Next" at bounding box center [287, 540] width 14 height 14
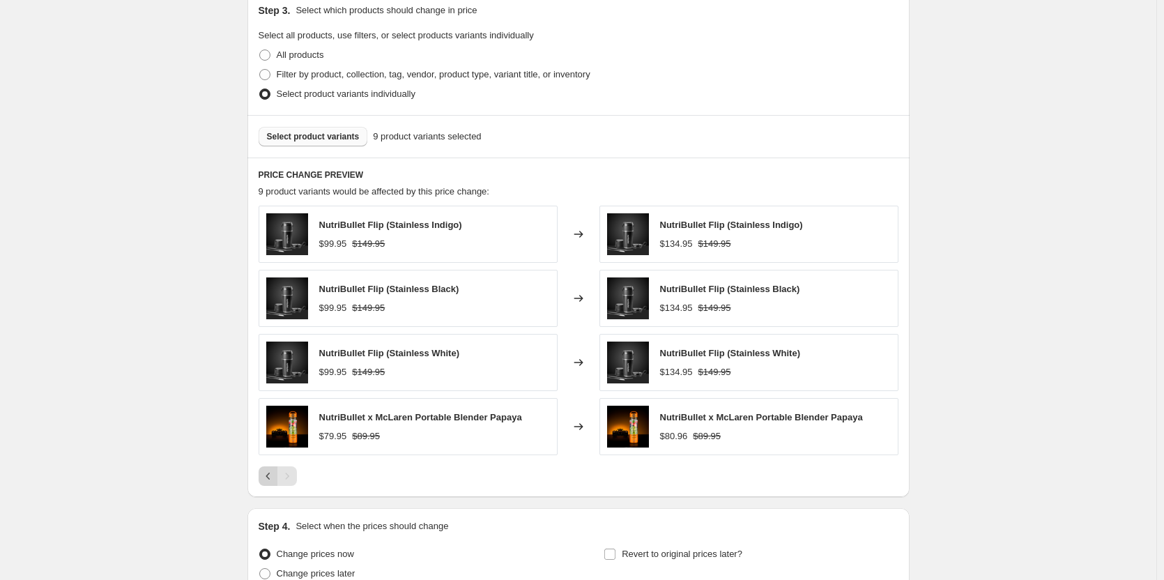
click at [267, 476] on icon "Previous" at bounding box center [268, 476] width 14 height 14
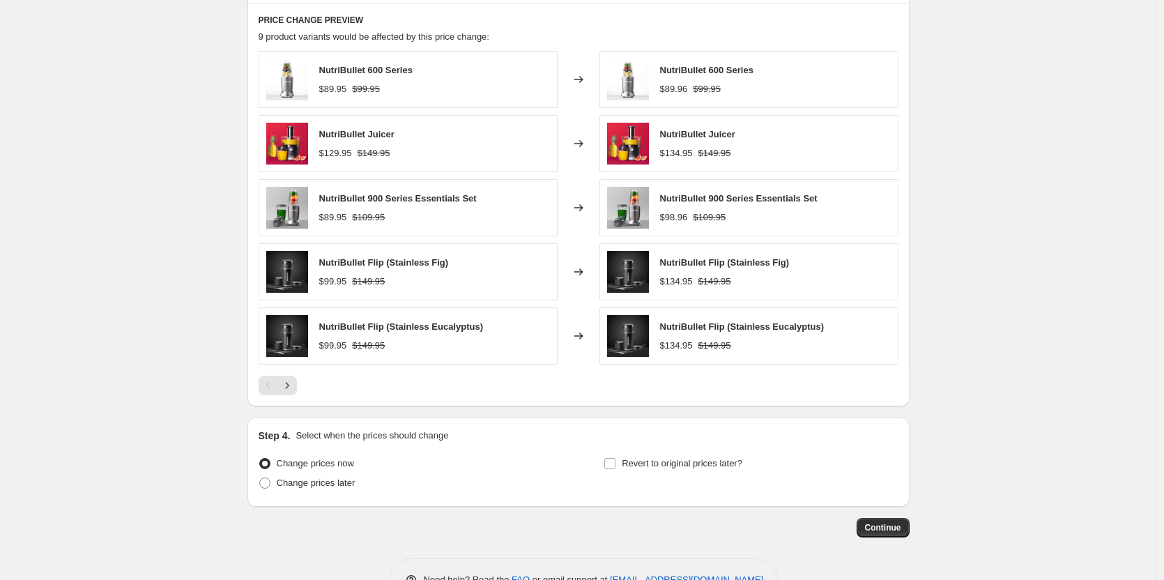
scroll to position [875, 0]
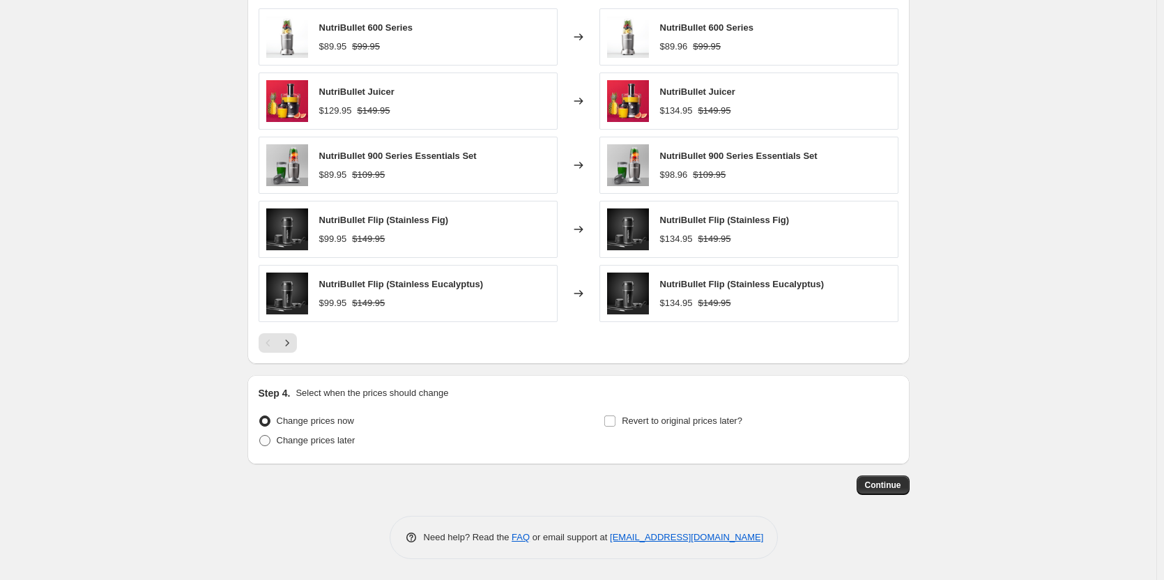
click at [266, 440] on span at bounding box center [264, 440] width 11 height 11
click at [260, 436] on input "Change prices later" at bounding box center [259, 435] width 1 height 1
radio input "true"
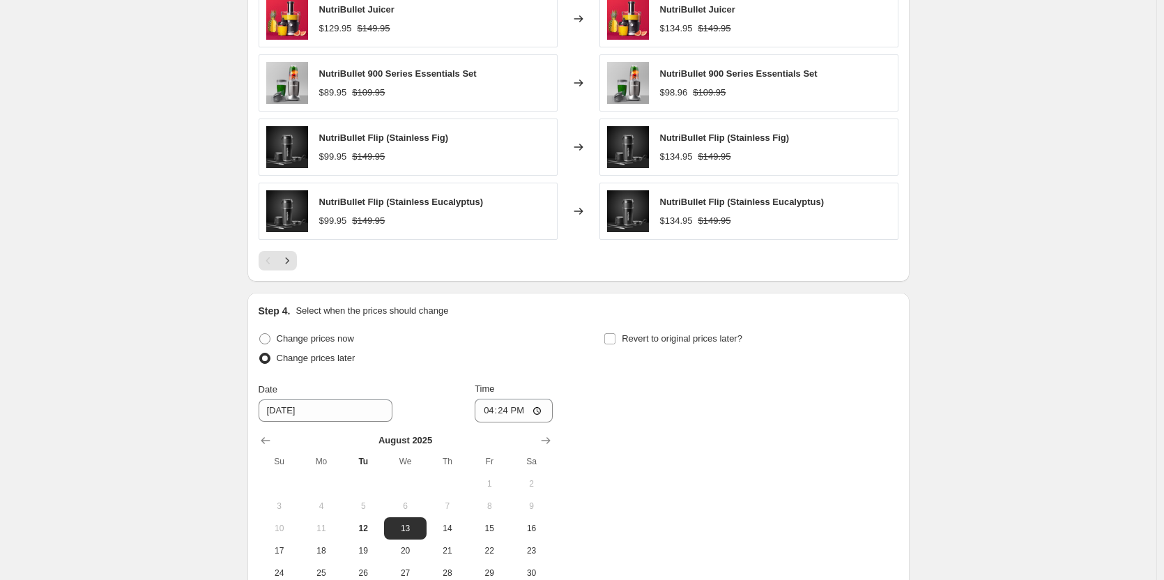
scroll to position [1084, 0]
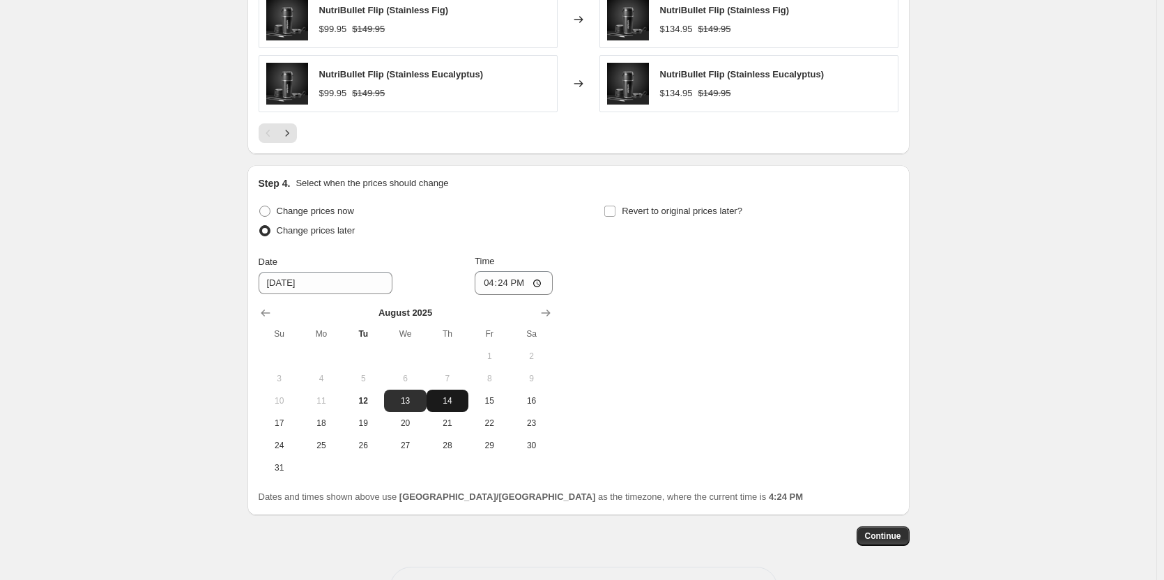
click at [461, 401] on span "14" at bounding box center [447, 400] width 31 height 11
type input "8/14/2025"
click at [449, 396] on span "14" at bounding box center [447, 400] width 31 height 11
click at [505, 285] on input "16:24" at bounding box center [514, 283] width 78 height 24
click at [496, 285] on input "16:24" at bounding box center [514, 283] width 78 height 24
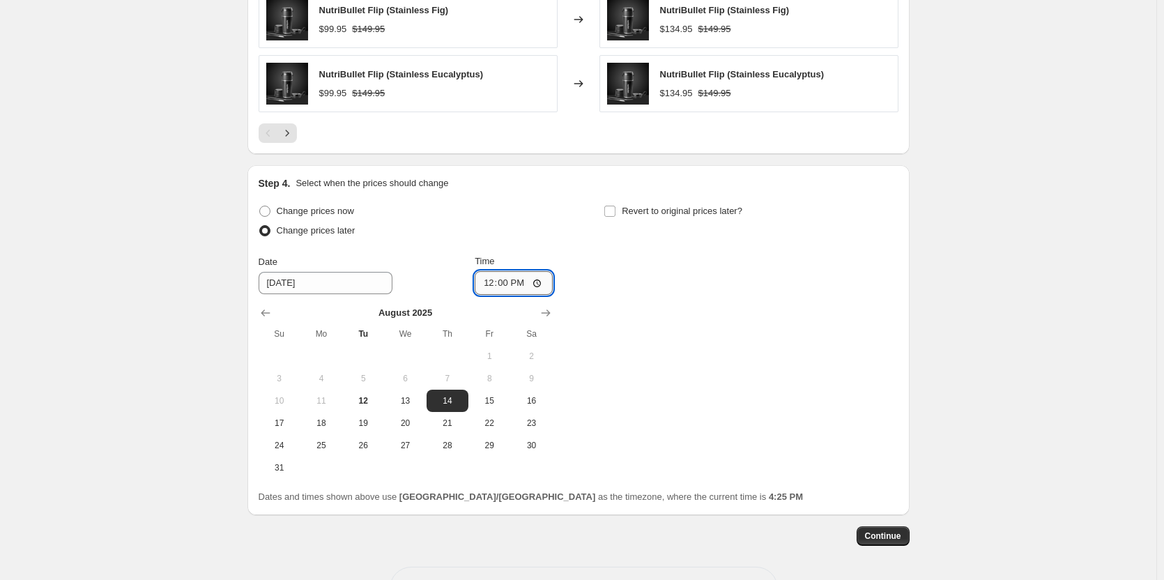
type input "00:00"
click at [520, 243] on div "Change prices now Change prices later" at bounding box center [406, 222] width 294 height 42
click at [614, 210] on input "Revert to original prices later?" at bounding box center [609, 211] width 11 height 11
checkbox input "true"
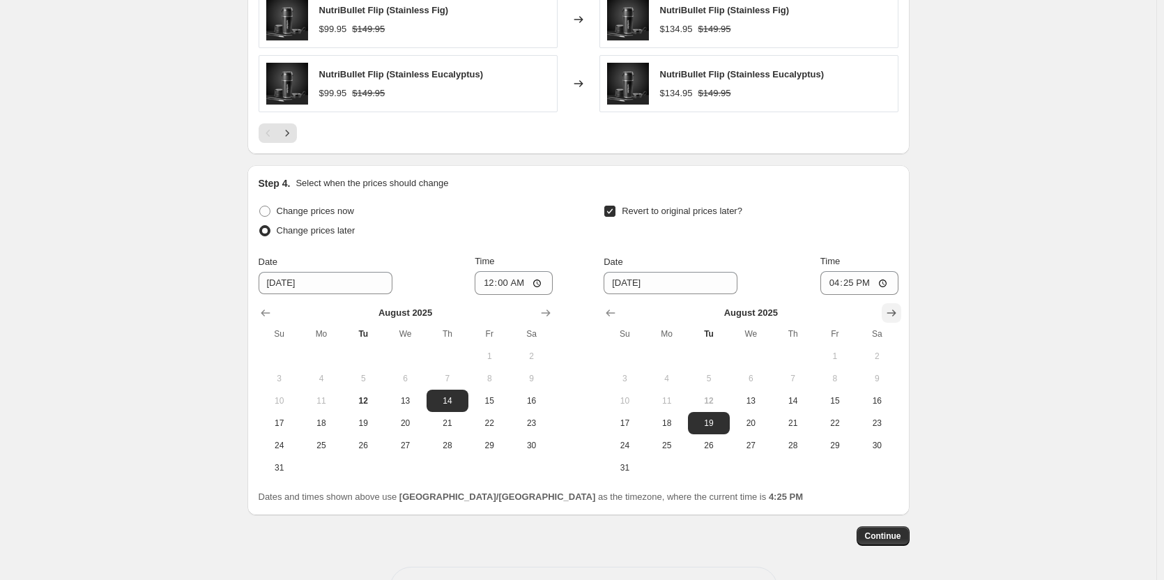
click at [891, 312] on icon "Show next month, September 2025" at bounding box center [891, 313] width 14 height 14
click at [616, 315] on icon "Show previous month, August 2025" at bounding box center [611, 313] width 14 height 14
click at [633, 421] on span "17" at bounding box center [624, 422] width 31 height 11
type input "8/17/2025"
click at [840, 284] on input "16:25" at bounding box center [859, 283] width 78 height 24
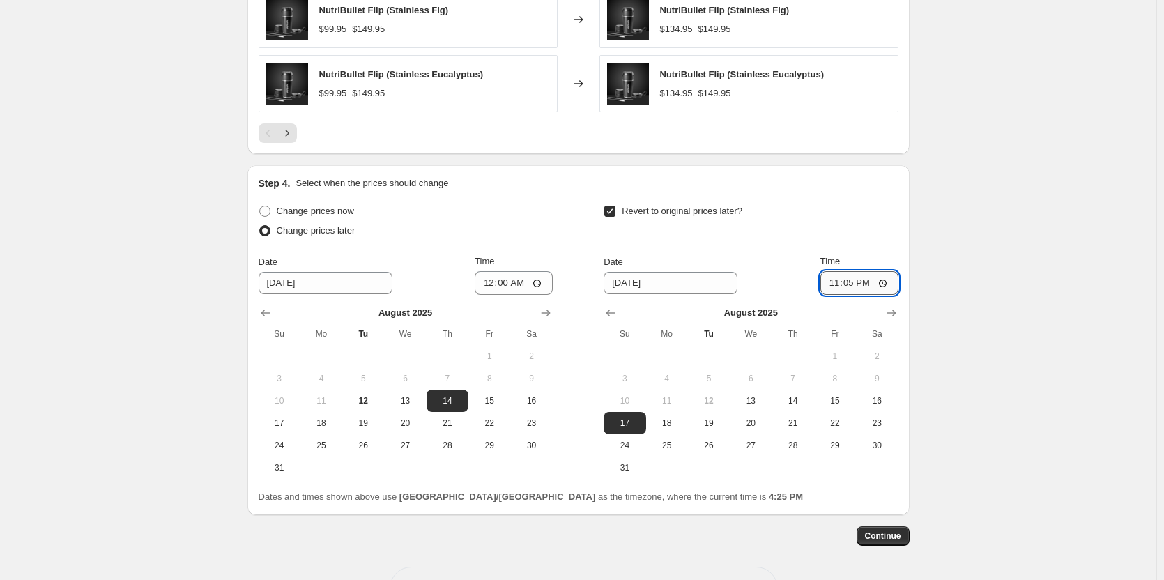
type input "23:59"
click at [820, 243] on div "Revert to original prices later?" at bounding box center [751, 222] width 294 height 42
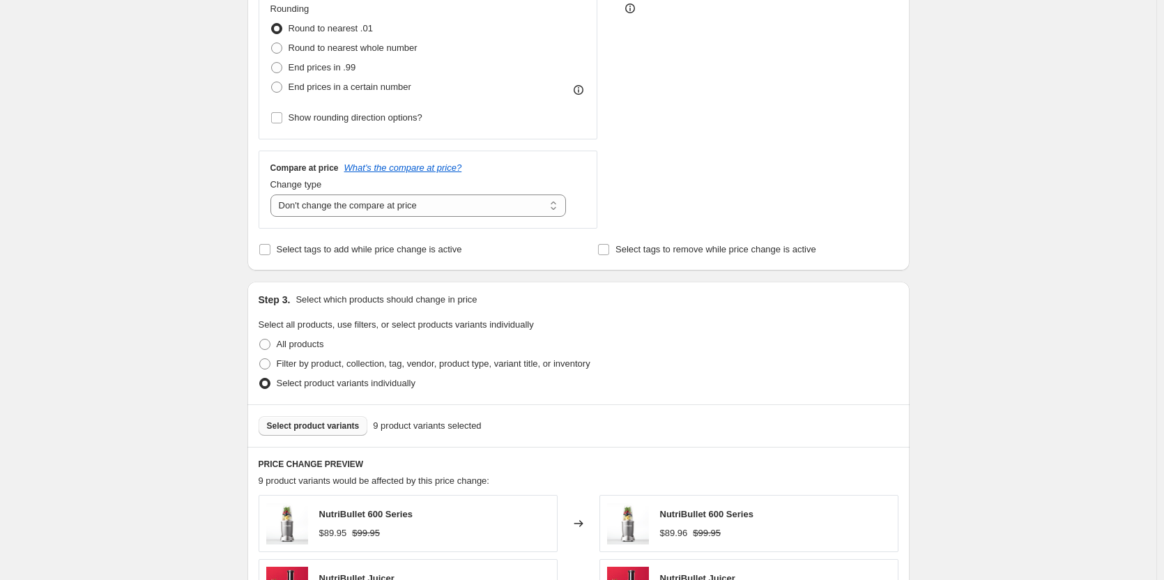
scroll to position [387, 0]
click at [270, 247] on input "Select tags to add while price change is active" at bounding box center [264, 250] width 11 height 11
checkbox input "true"
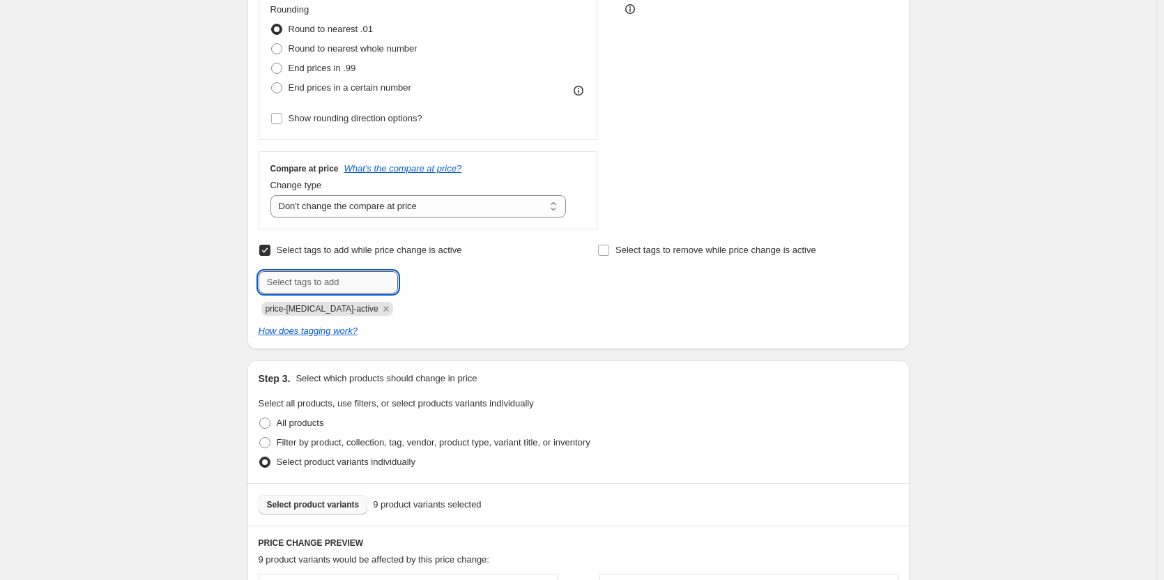
click at [312, 279] on input "text" at bounding box center [328, 282] width 139 height 22
type input "sale"
click at [422, 283] on b "Add" at bounding box center [418, 281] width 16 height 10
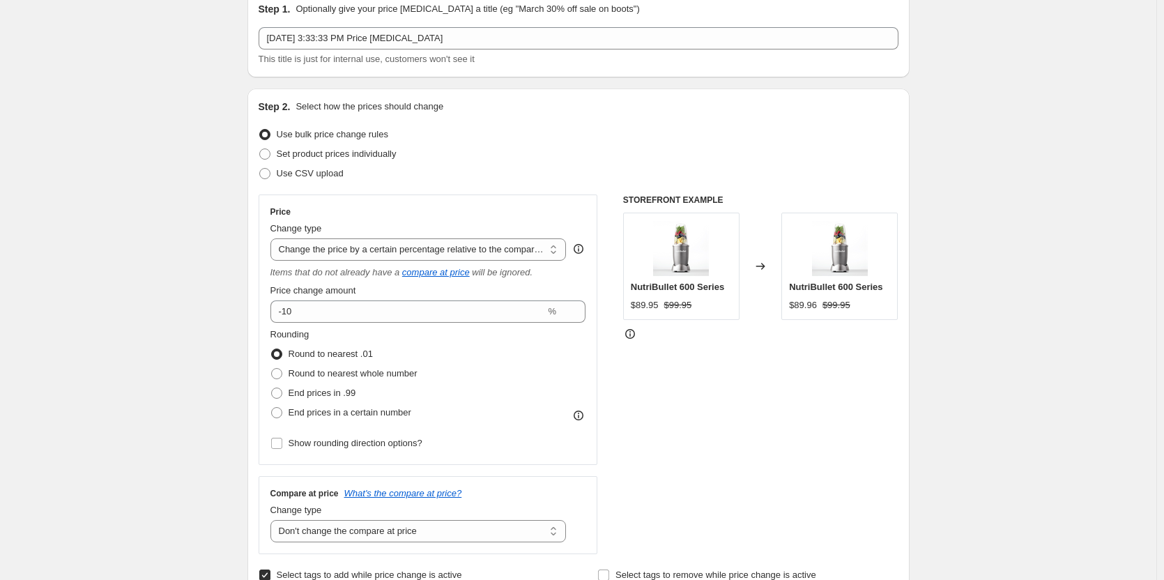
scroll to position [0, 0]
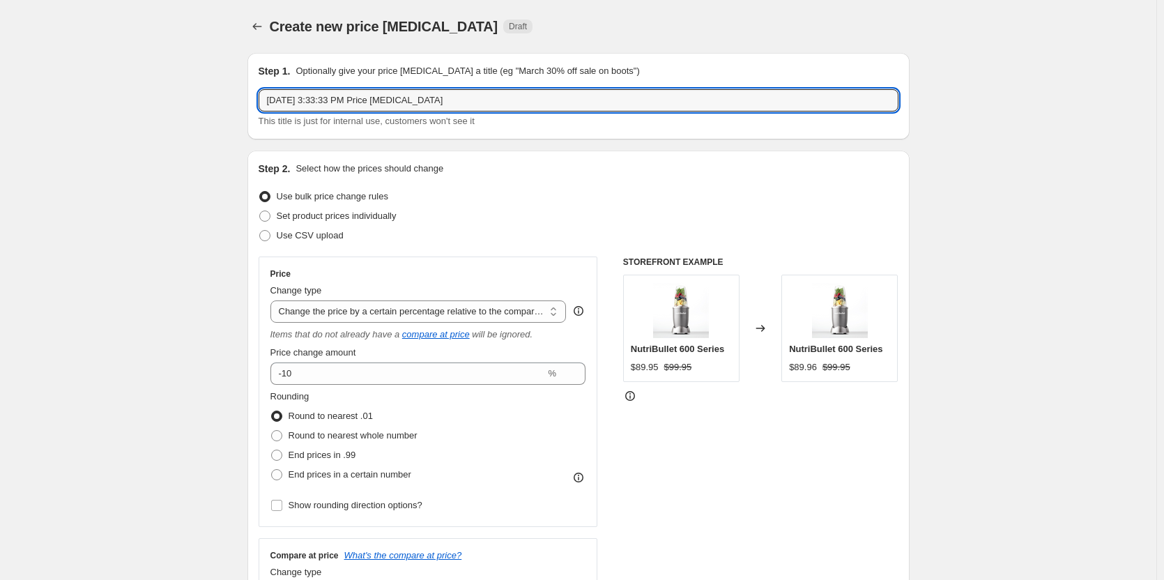
drag, startPoint x: 468, startPoint y: 101, endPoint x: 243, endPoint y: 104, distance: 225.1
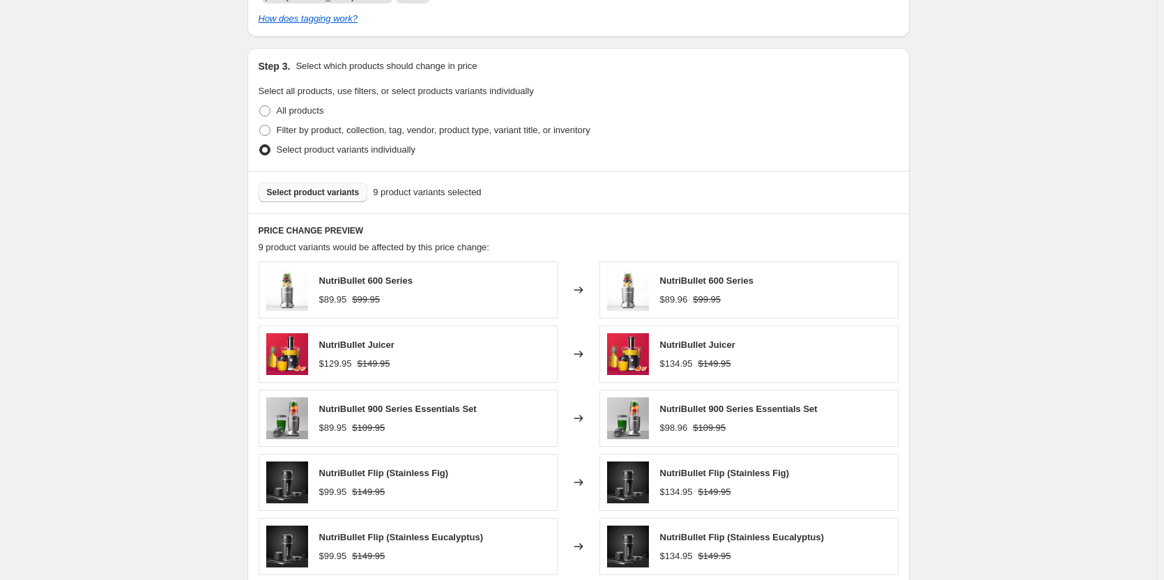
scroll to position [767, 0]
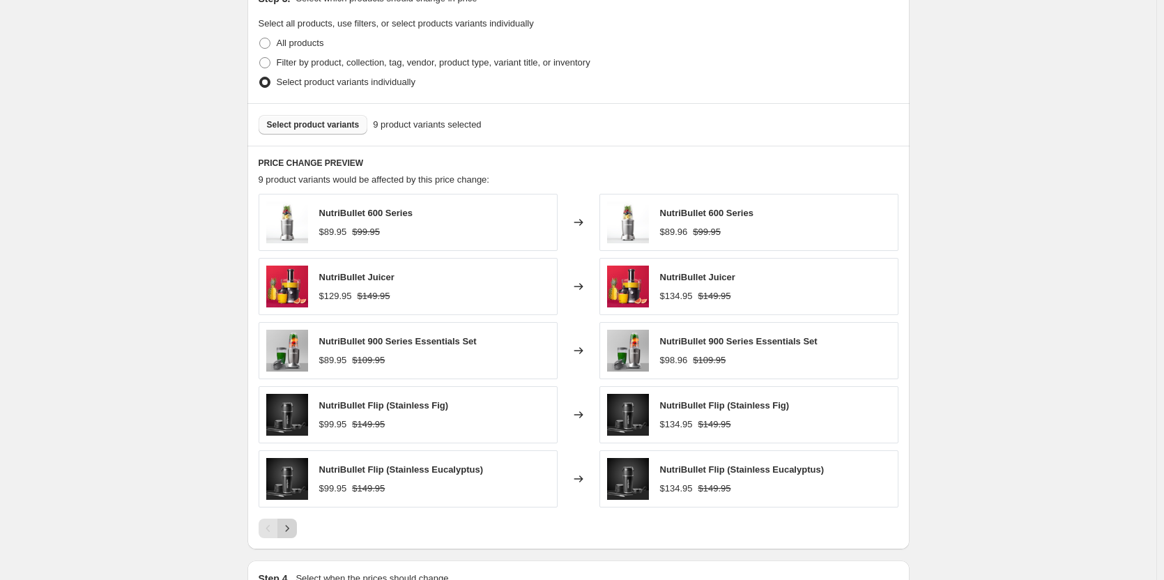
click at [289, 530] on icon "Next" at bounding box center [286, 528] width 3 height 6
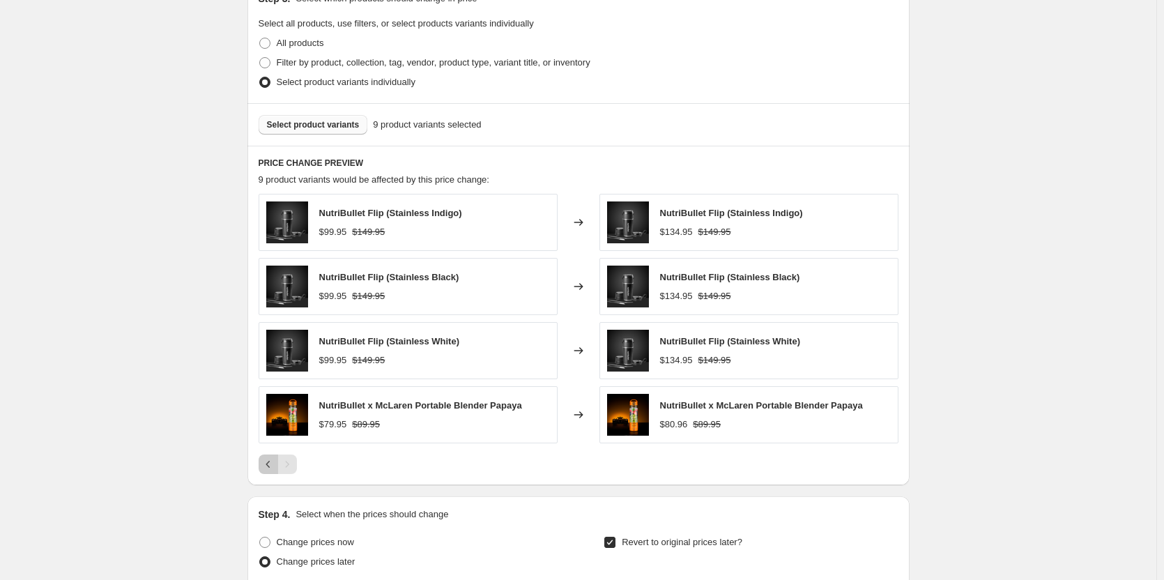
click at [270, 470] on icon "Previous" at bounding box center [268, 464] width 14 height 14
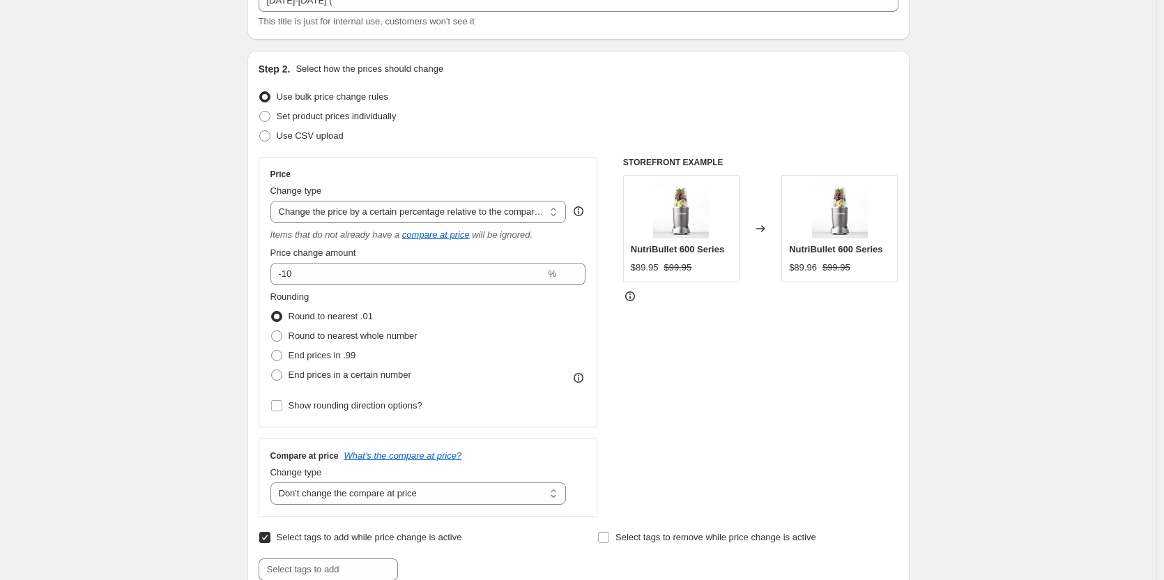
scroll to position [0, 0]
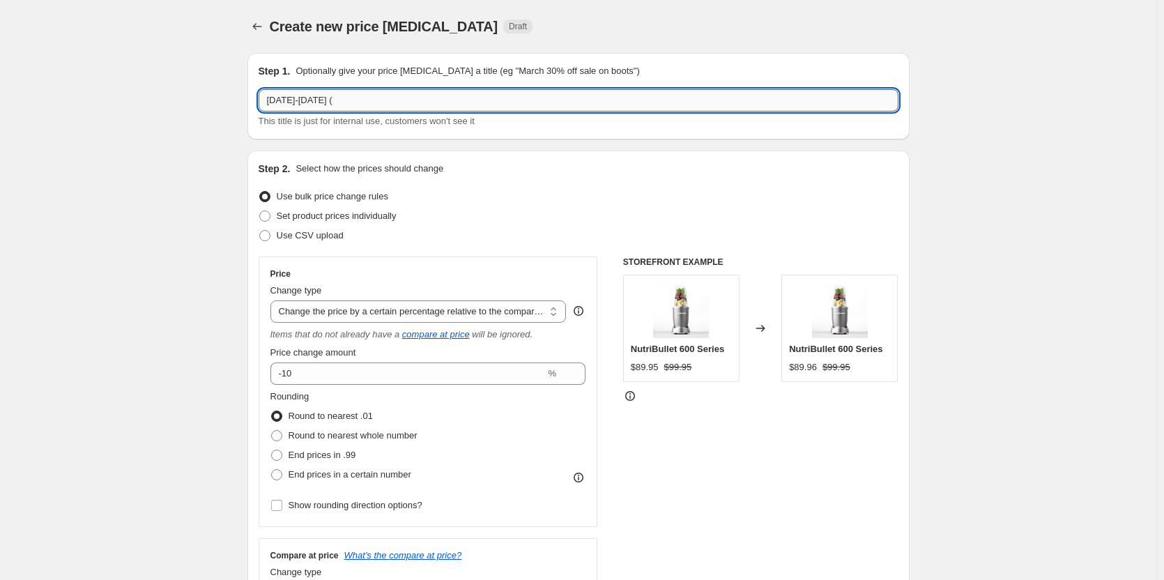
click at [380, 97] on input "AUG 14-17 (" at bounding box center [579, 100] width 640 height 22
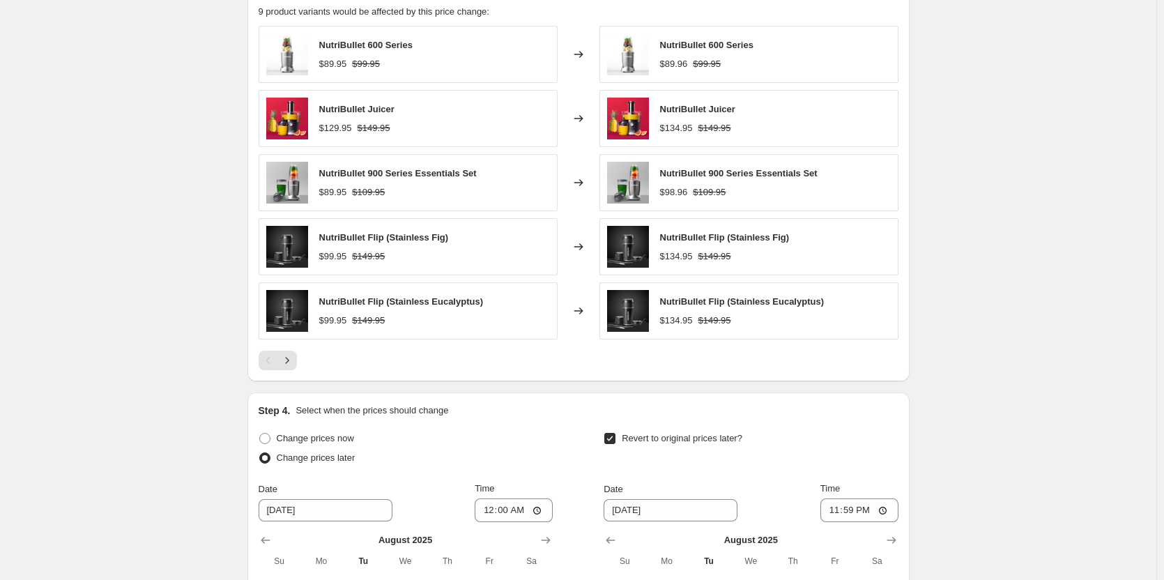
scroll to position [865, 0]
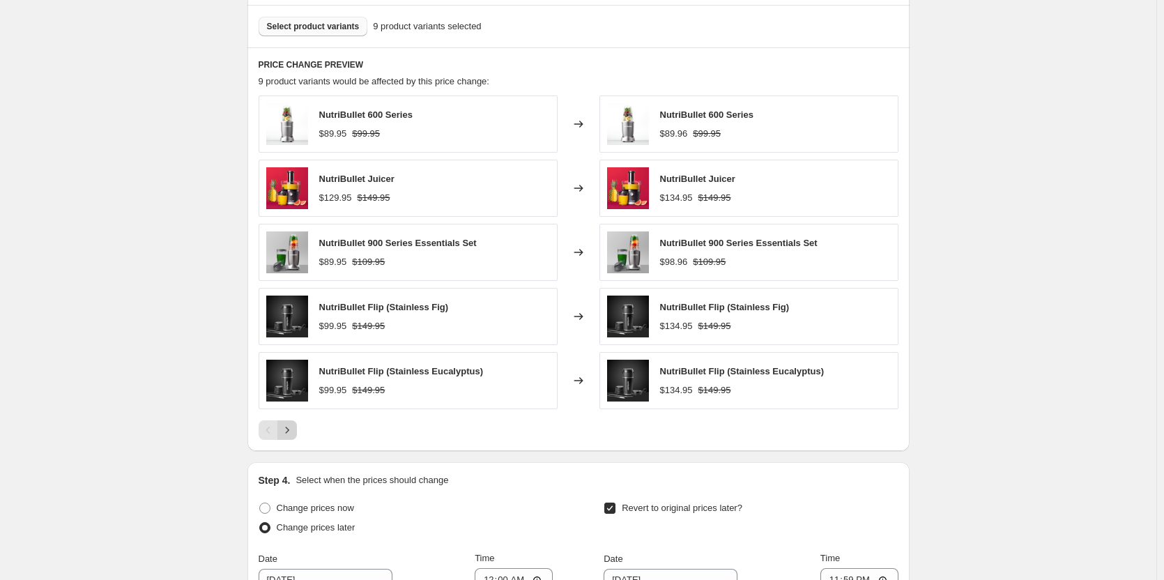
click at [288, 427] on icon "Next" at bounding box center [287, 430] width 14 height 14
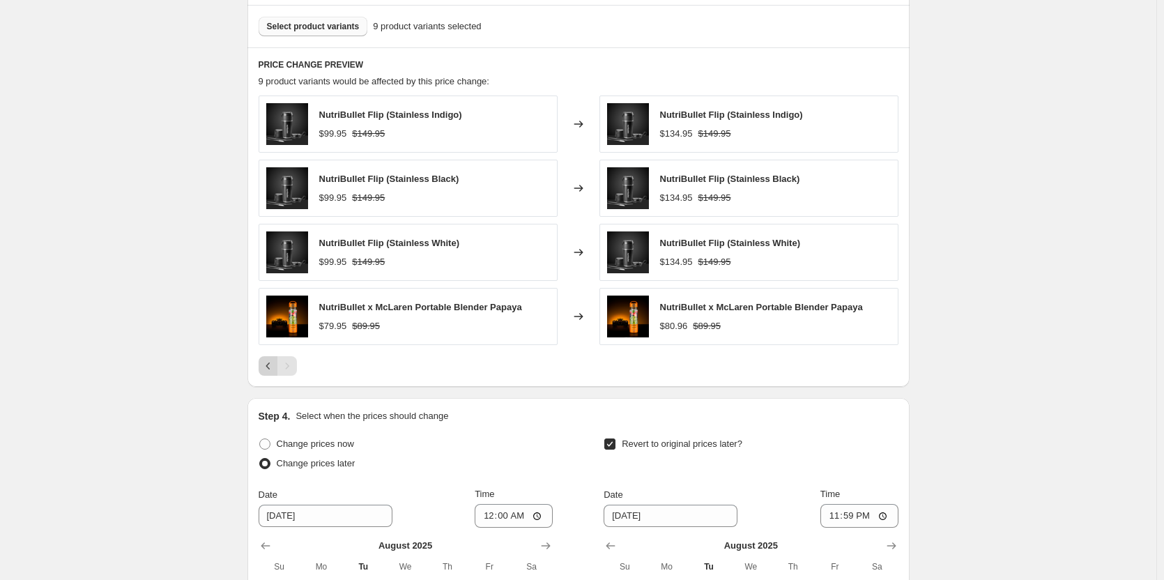
click at [270, 364] on icon "Previous" at bounding box center [268, 365] width 4 height 7
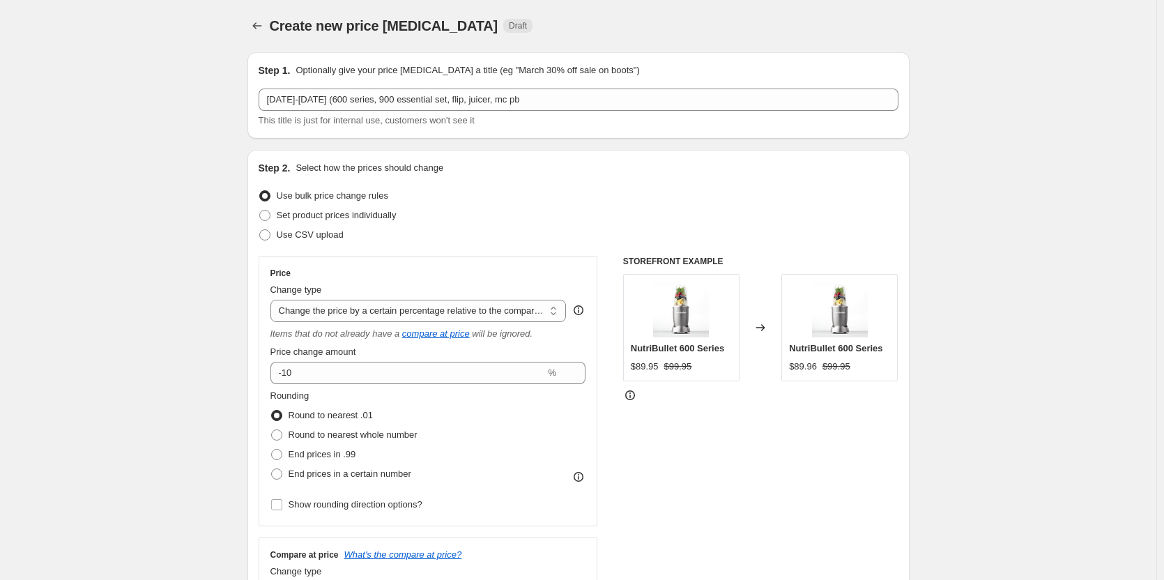
scroll to position [0, 0]
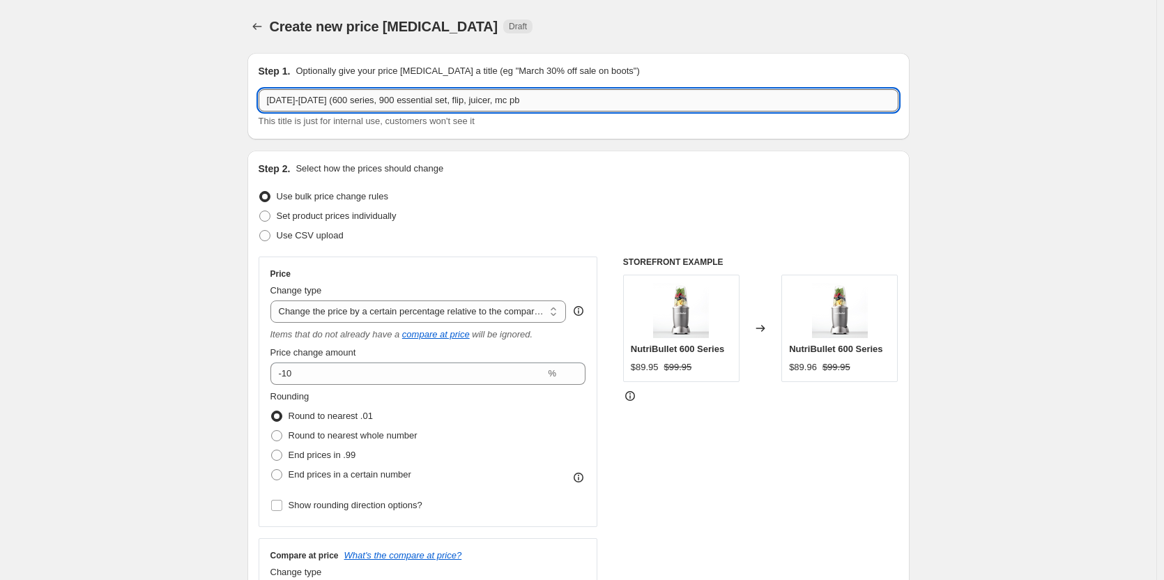
click at [503, 103] on input "AUG 14-17 (600 series, 900 essential set, flip, juicer, mc pb" at bounding box center [579, 100] width 640 height 22
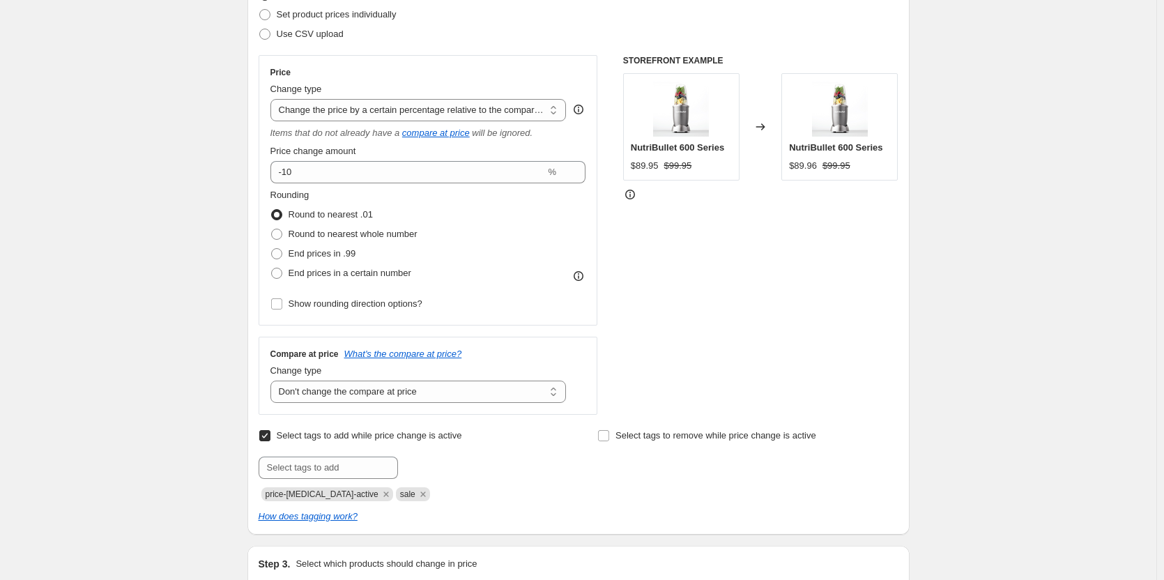
scroll to position [209, 0]
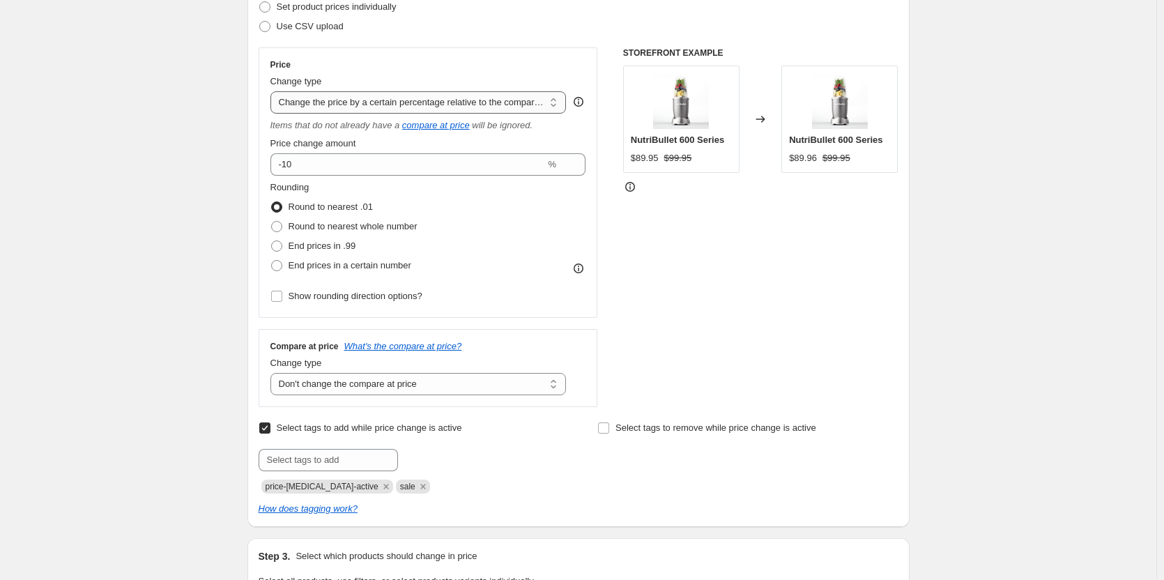
type input "AUG 14-17 (600 series, 900 essential set, flip, juicer, mc pb)"
click at [555, 105] on select "Change the price to a certain amount Change the price by a certain amount Chang…" at bounding box center [418, 102] width 296 height 22
click at [273, 91] on select "Change the price to a certain amount Change the price by a certain amount Chang…" at bounding box center [418, 102] width 296 height 22
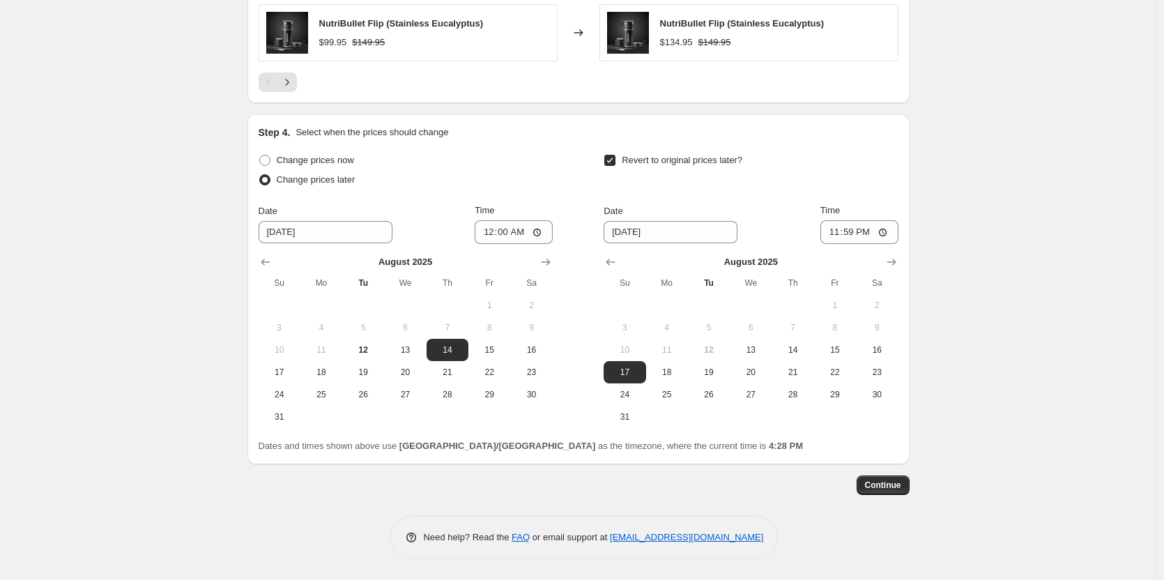
scroll to position [1213, 0]
click at [896, 490] on span "Continue" at bounding box center [883, 484] width 36 height 11
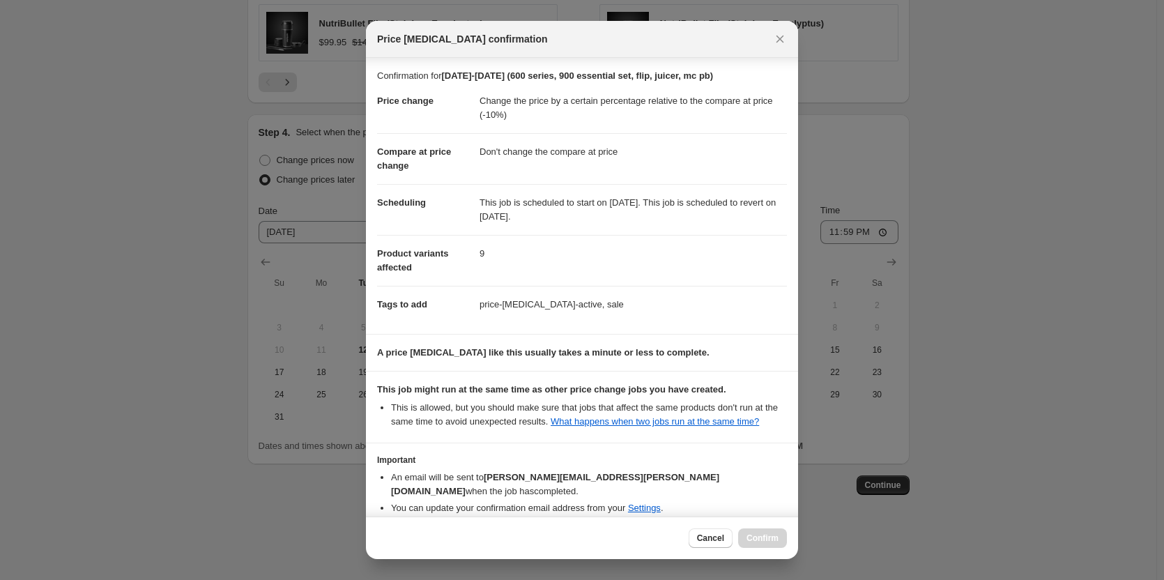
scroll to position [55, 0]
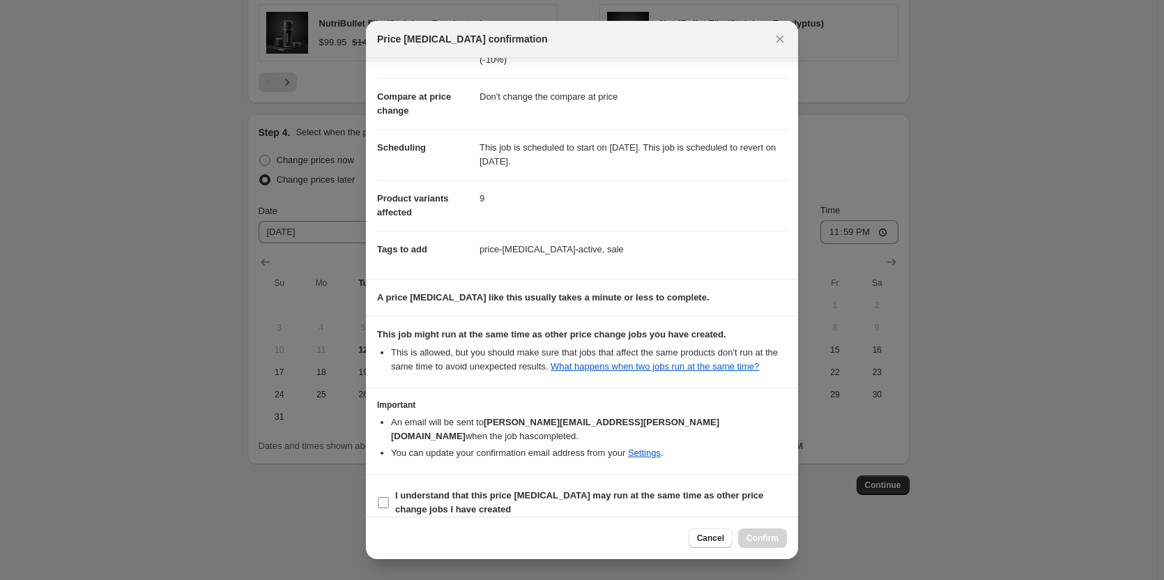
click at [391, 489] on label "I understand that this price change job may run at the same time as other price…" at bounding box center [582, 502] width 410 height 33
click at [389, 497] on input "I understand that this price change job may run at the same time as other price…" at bounding box center [383, 502] width 11 height 11
checkbox input "true"
click at [776, 538] on span "Confirm" at bounding box center [762, 537] width 32 height 11
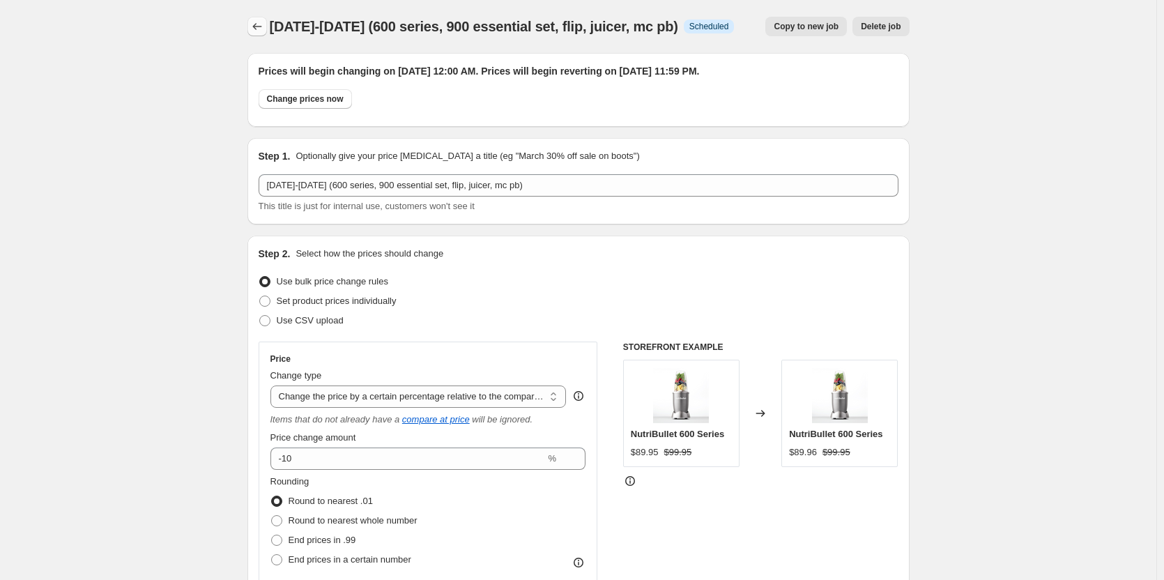
click at [260, 24] on icon "Price change jobs" at bounding box center [257, 27] width 14 height 14
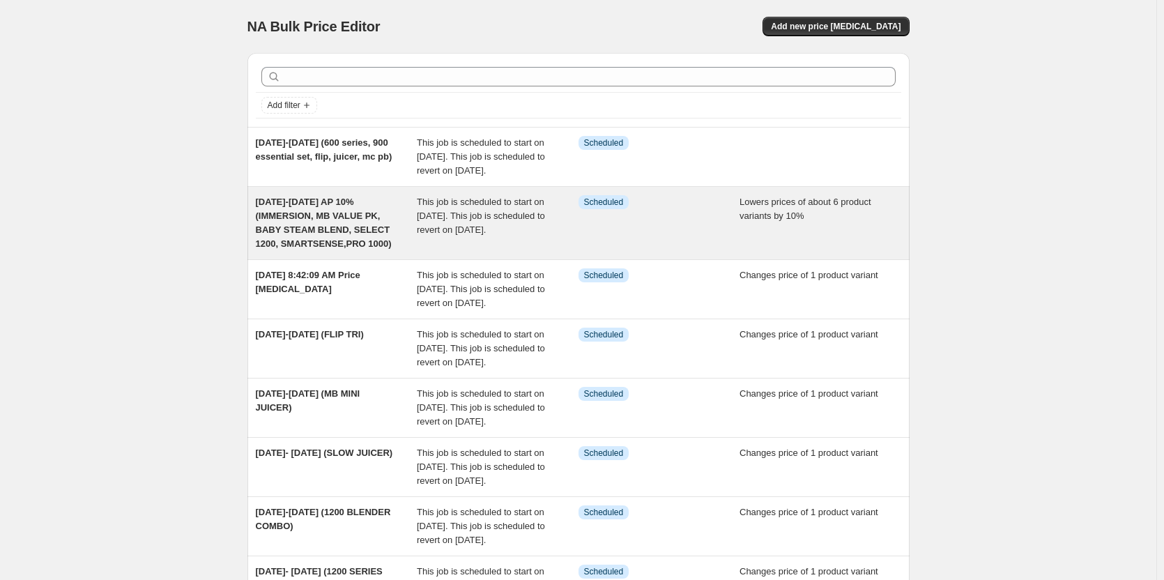
click at [307, 226] on span "AUG 14-17 AP 10%(IMMERSION, MB VALUE PK, BABY STEAM BLEND, SELECT 1200, SMARTSE…" at bounding box center [324, 223] width 136 height 52
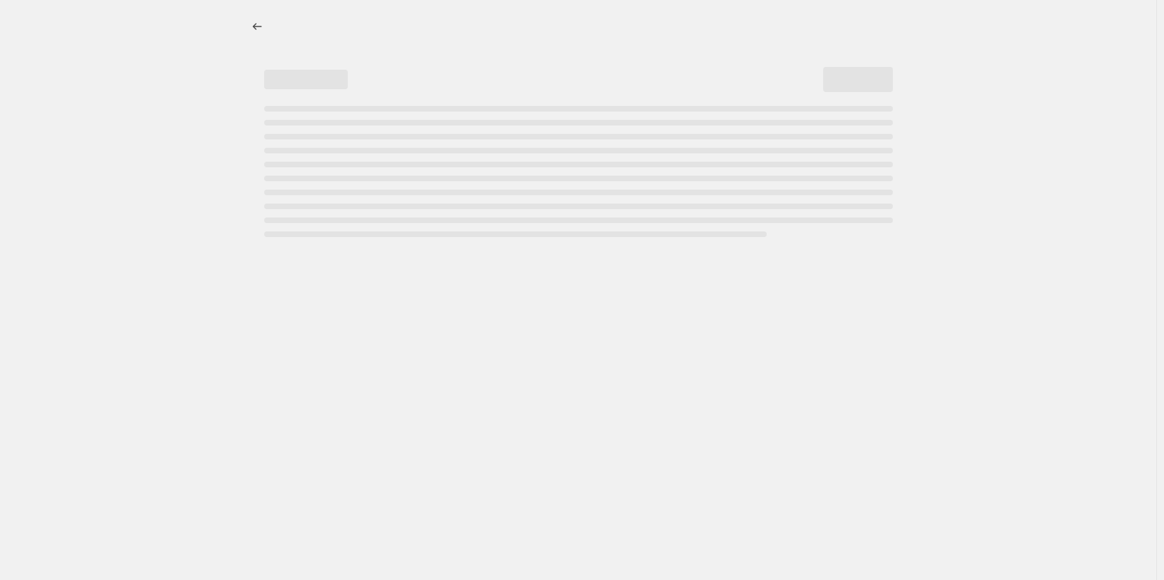
select select "percentage"
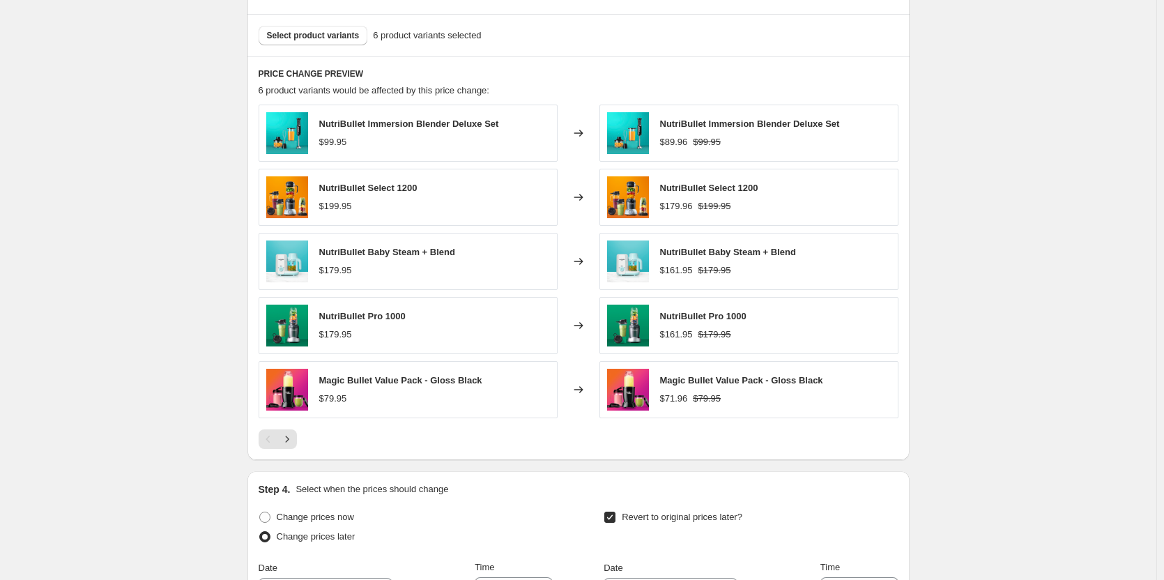
scroll to position [976, 0]
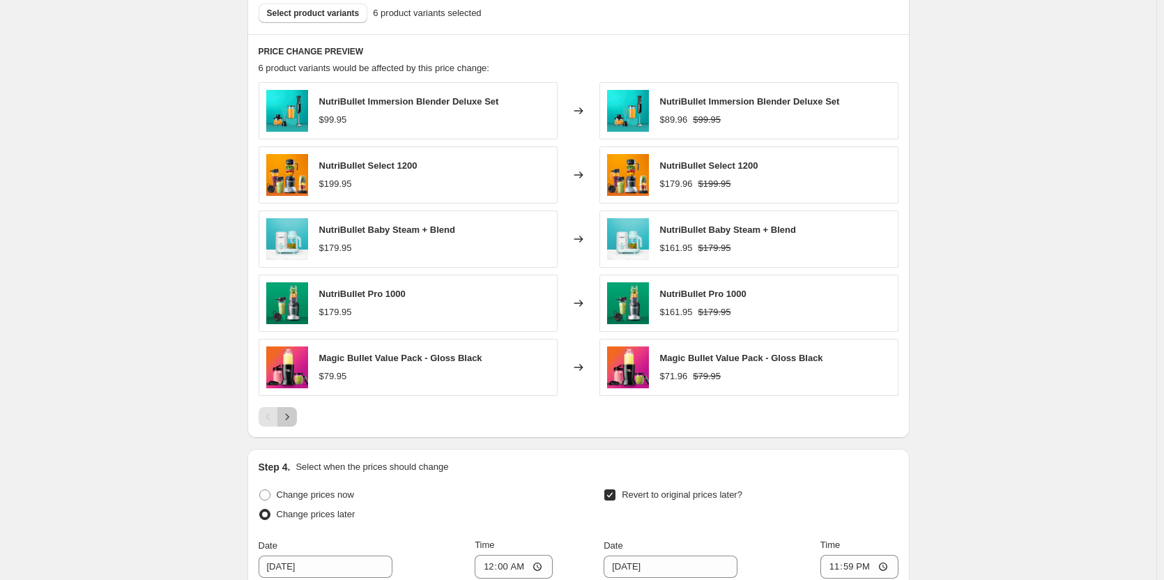
click at [294, 414] on icon "Next" at bounding box center [287, 417] width 14 height 14
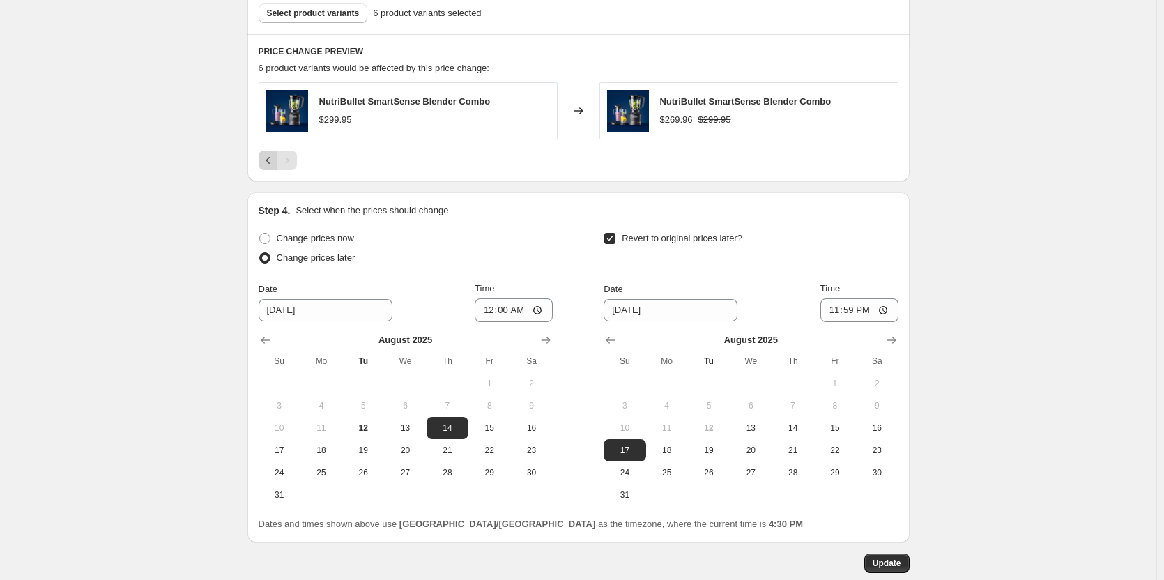
click at [275, 163] on icon "Previous" at bounding box center [268, 160] width 14 height 14
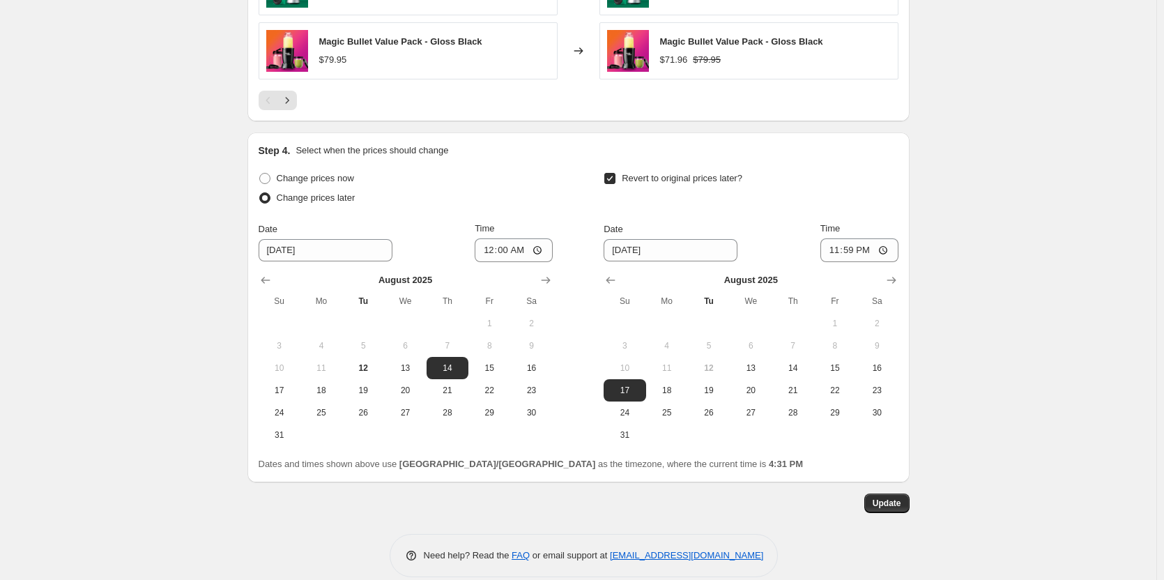
scroll to position [1311, 0]
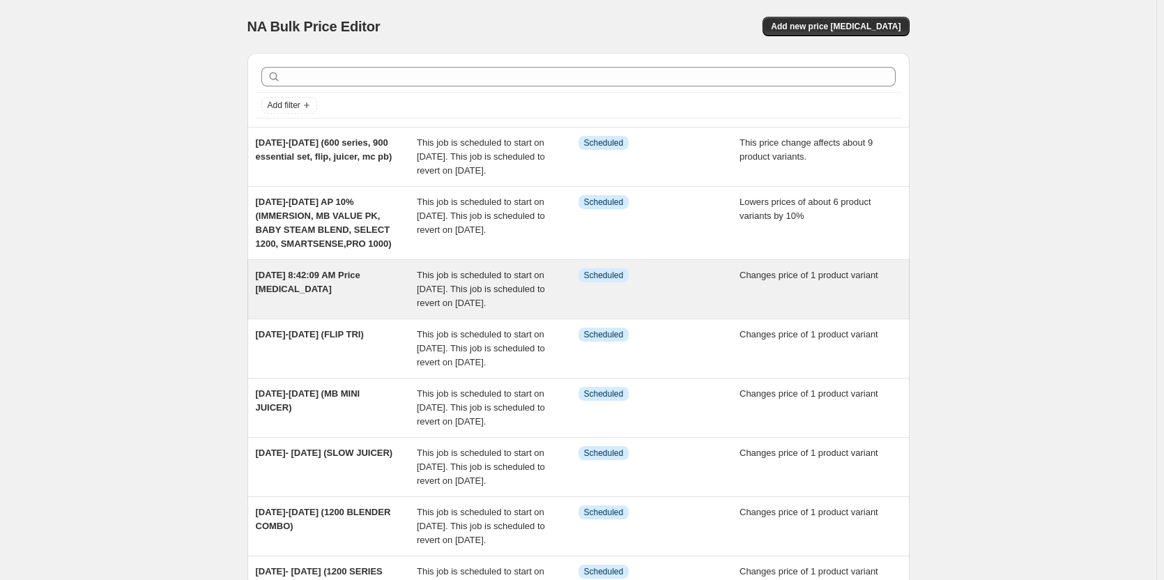
click at [481, 308] on span "This job is scheduled to start on August 14, 2025. This job is scheduled to rev…" at bounding box center [481, 289] width 128 height 38
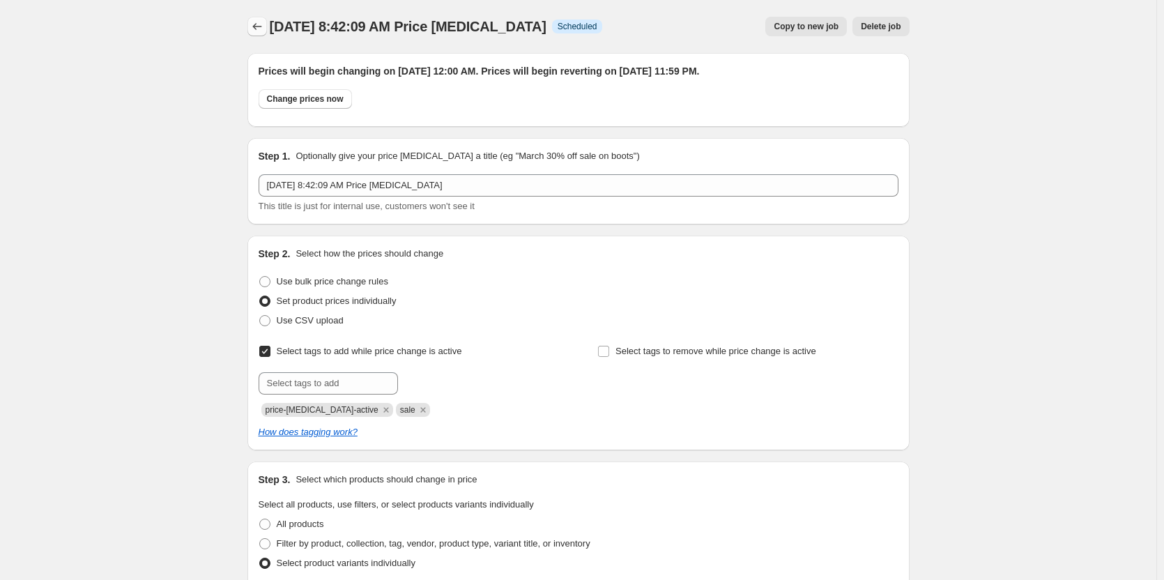
click at [263, 20] on button "Price change jobs" at bounding box center [257, 27] width 20 height 20
